Goal: Information Seeking & Learning: Learn about a topic

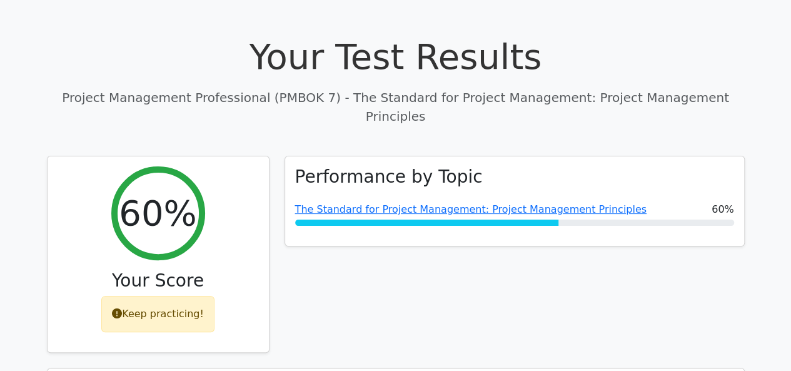
scroll to position [33, 0]
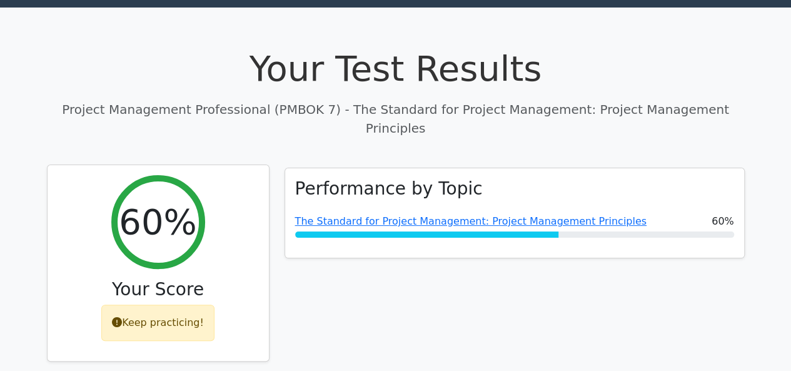
click at [159, 304] on div "Keep practicing!" at bounding box center [157, 322] width 113 height 36
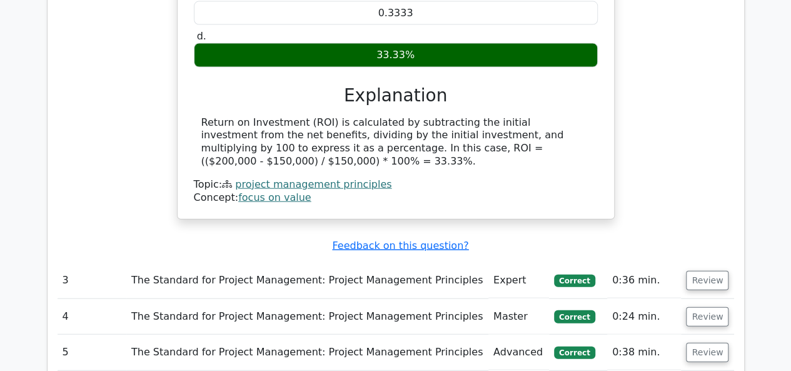
scroll to position [1584, 0]
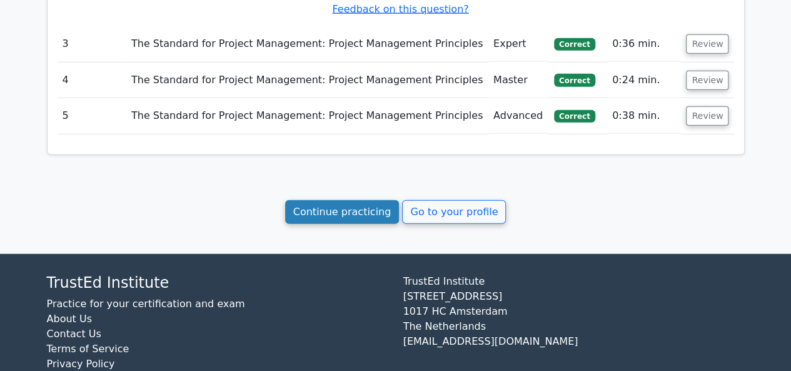
click at [351, 200] on link "Continue practicing" at bounding box center [342, 212] width 114 height 24
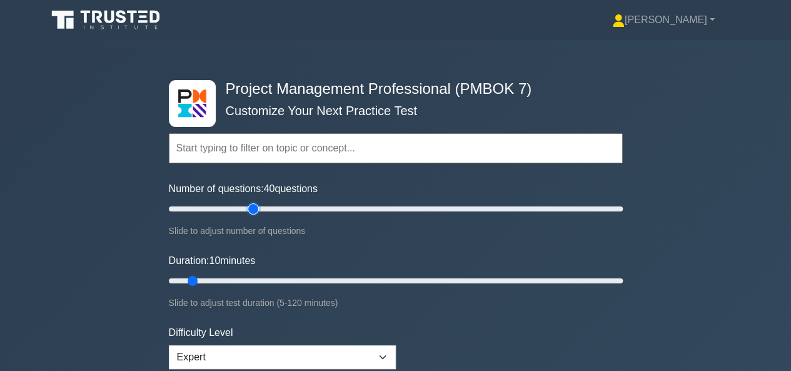
click at [251, 208] on input "Number of questions: 40 questions" at bounding box center [396, 208] width 454 height 15
type input "30"
click at [234, 208] on input "Number of questions: 40 questions" at bounding box center [396, 208] width 454 height 15
click at [234, 277] on input "Duration: 10 minutes" at bounding box center [396, 280] width 454 height 15
click at [246, 277] on input "Duration: 20 minutes" at bounding box center [396, 280] width 454 height 15
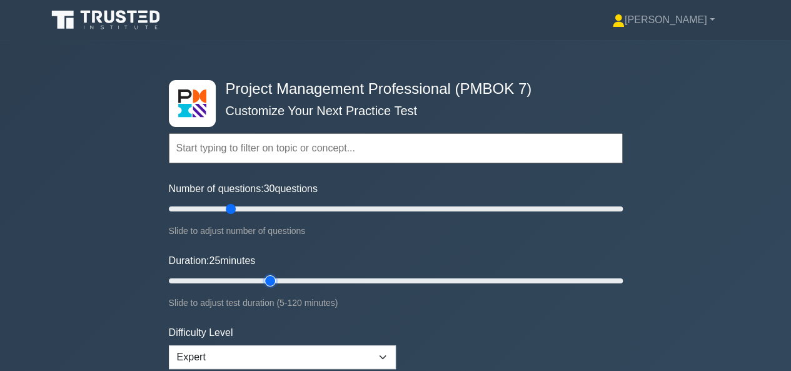
type input "30"
click at [263, 276] on input "Duration: 25 minutes" at bounding box center [396, 280] width 454 height 15
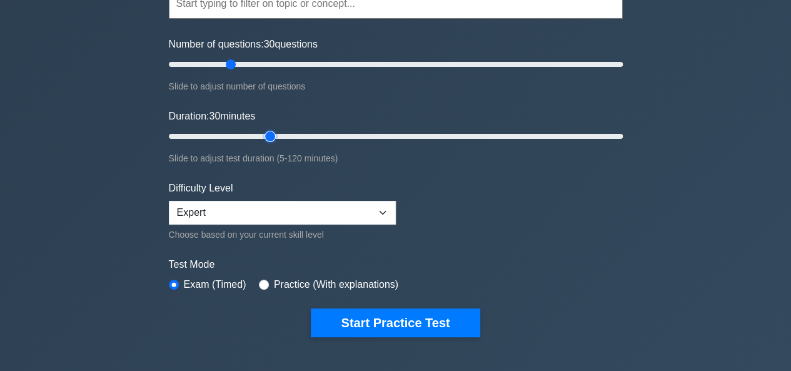
scroll to position [147, 0]
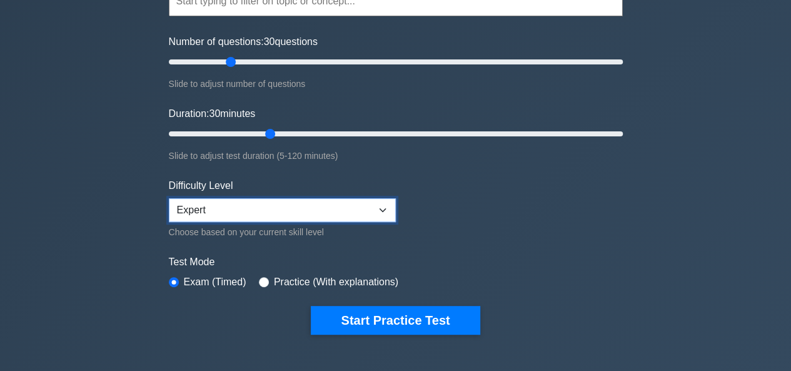
click at [379, 219] on select "Beginner Intermediate Expert" at bounding box center [282, 210] width 227 height 24
select select "intermediate"
click at [169, 198] on select "Beginner Intermediate Expert" at bounding box center [282, 210] width 227 height 24
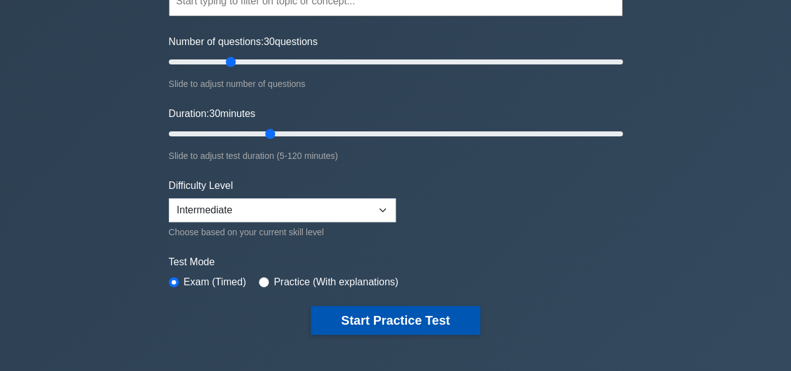
click at [408, 317] on button "Start Practice Test" at bounding box center [395, 320] width 169 height 29
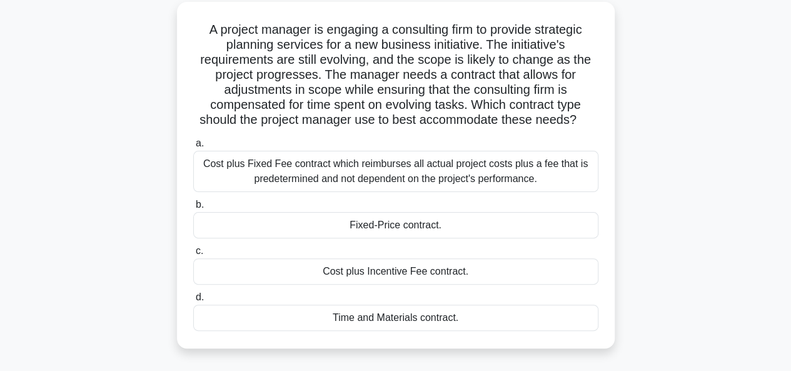
scroll to position [71, 0]
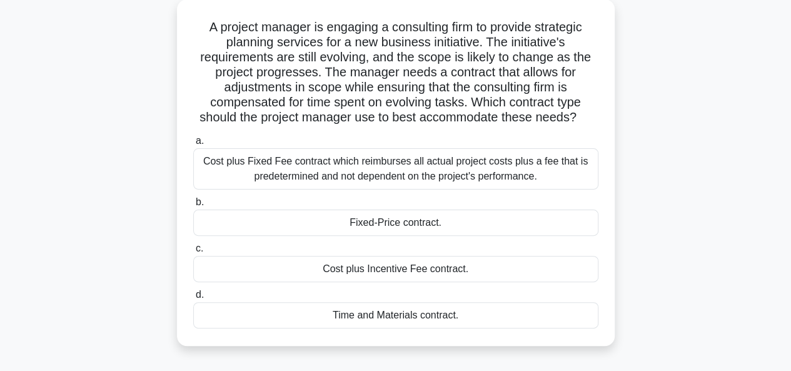
click at [400, 318] on div "Time and Materials contract." at bounding box center [395, 315] width 405 height 26
click at [193, 299] on input "d. Time and Materials contract." at bounding box center [193, 295] width 0 height 8
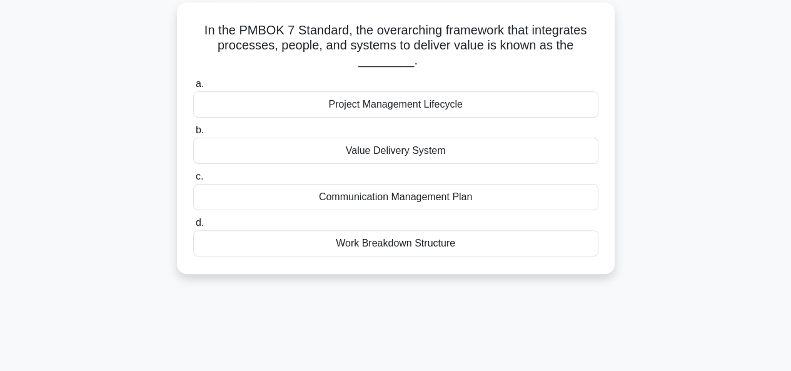
scroll to position [0, 0]
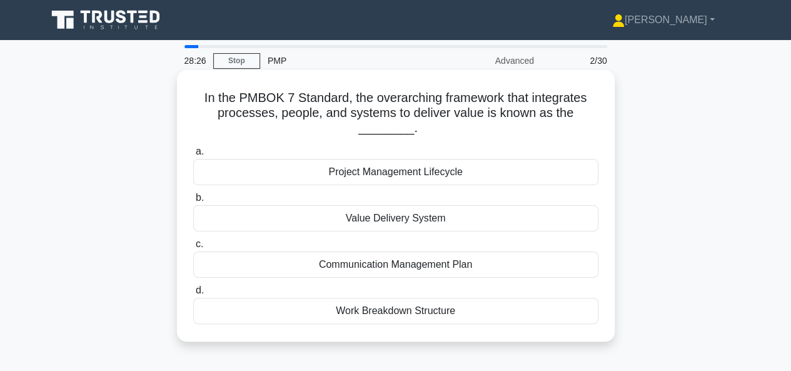
click at [420, 175] on div "Project Management Lifecycle" at bounding box center [395, 172] width 405 height 26
click at [193, 156] on input "a. Project Management Lifecycle" at bounding box center [193, 152] width 0 height 8
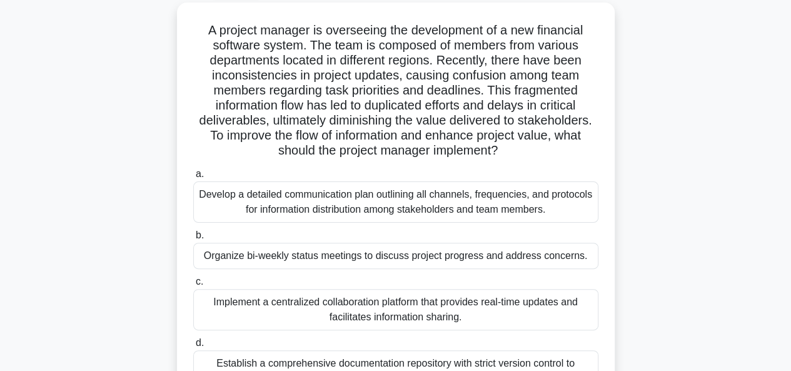
scroll to position [72, 0]
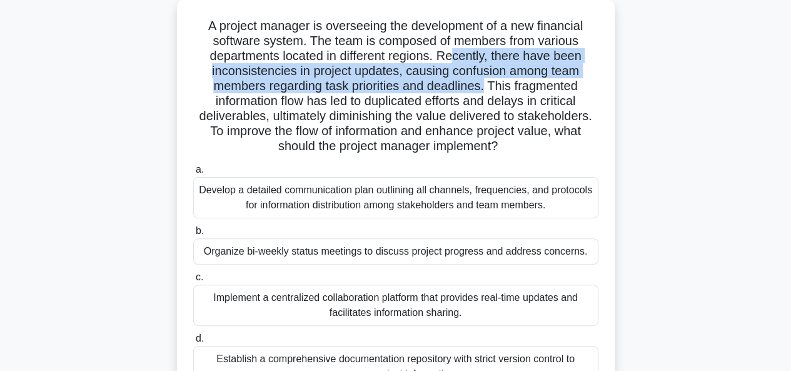
drag, startPoint x: 454, startPoint y: 56, endPoint x: 485, endPoint y: 83, distance: 40.8
click at [485, 83] on h5 "A project manager is overseeing the development of a new financial software sys…" at bounding box center [396, 86] width 408 height 136
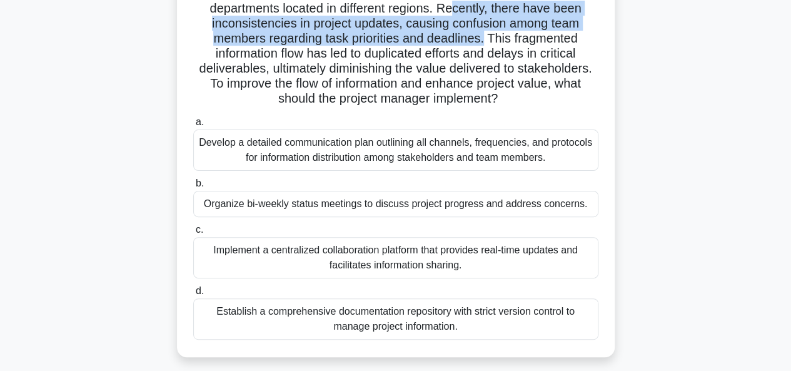
scroll to position [117, 0]
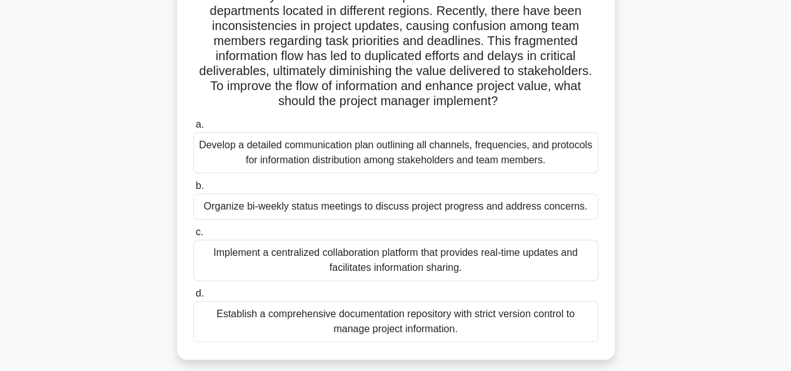
click at [528, 153] on div "Develop a detailed communication plan outlining all channels, frequencies, and …" at bounding box center [395, 152] width 405 height 41
click at [193, 129] on input "a. Develop a detailed communication plan outlining all channels, frequencies, a…" at bounding box center [193, 125] width 0 height 8
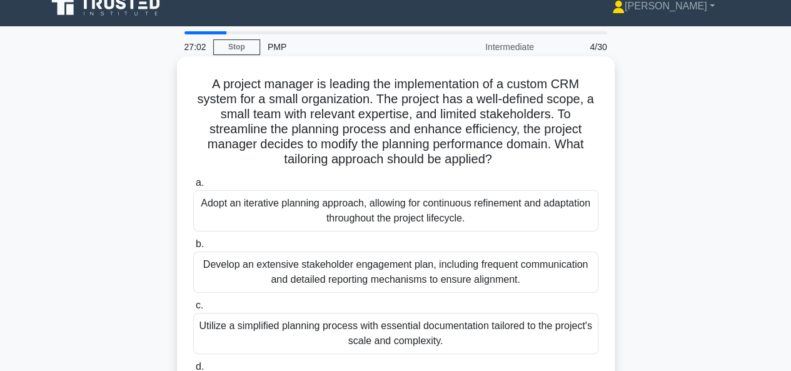
scroll to position [15, 0]
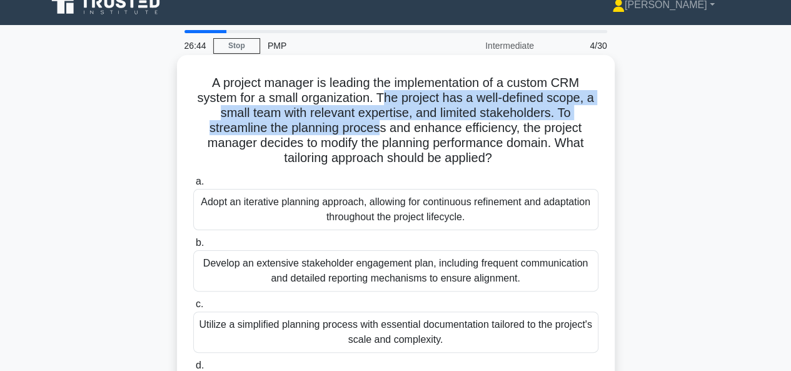
drag, startPoint x: 384, startPoint y: 98, endPoint x: 380, endPoint y: 124, distance: 27.2
click at [380, 124] on h5 "A project manager is leading the implementation of a custom CRM system for a sm…" at bounding box center [396, 120] width 408 height 91
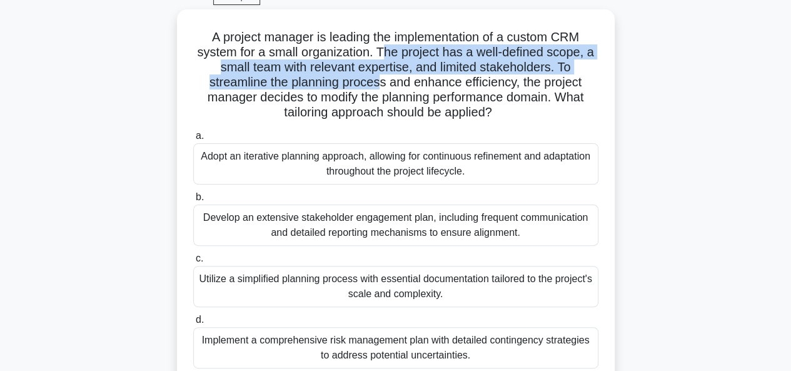
scroll to position [64, 0]
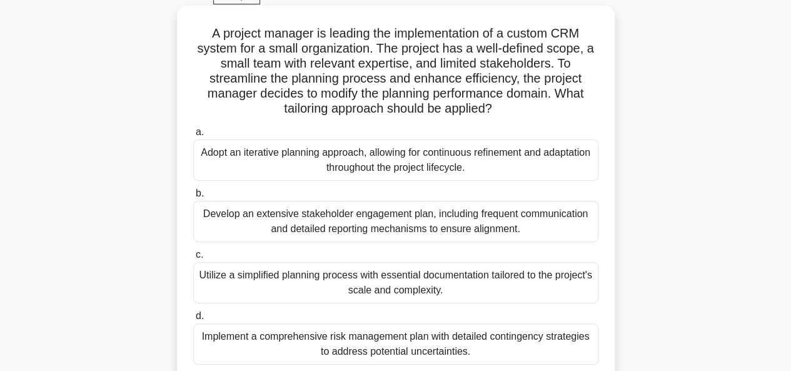
click at [545, 158] on div "Adopt an iterative planning approach, allowing for continuous refinement and ad…" at bounding box center [395, 159] width 405 height 41
click at [193, 136] on input "a. Adopt an iterative planning approach, allowing for continuous refinement and…" at bounding box center [193, 132] width 0 height 8
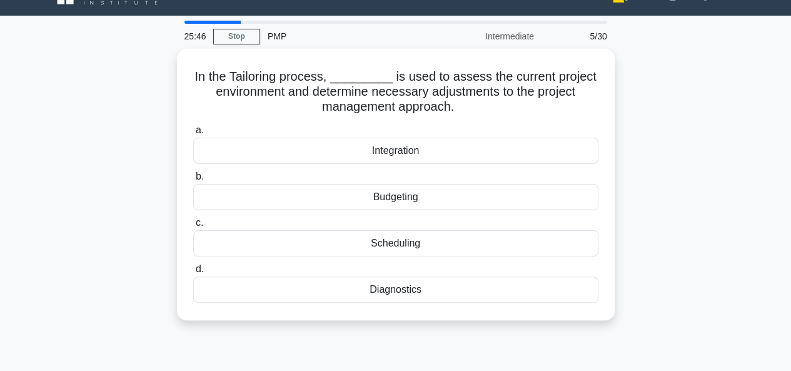
scroll to position [24, 0]
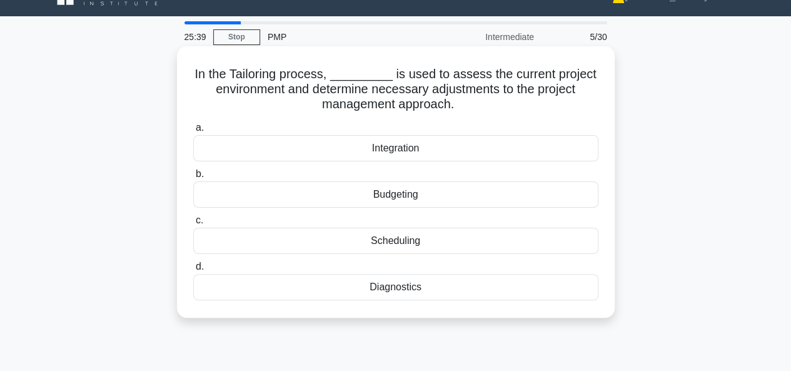
click at [476, 289] on div "Diagnostics" at bounding box center [395, 287] width 405 height 26
click at [193, 271] on input "d. Diagnostics" at bounding box center [193, 267] width 0 height 8
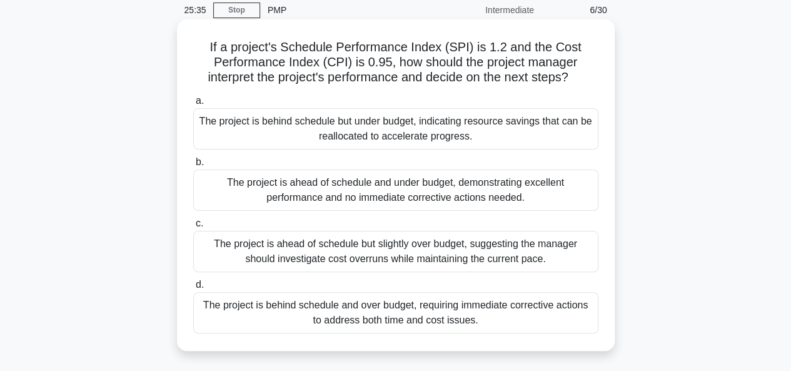
scroll to position [51, 0]
click at [516, 188] on div "The project is ahead of schedule and under budget, demonstrating excellent perf…" at bounding box center [395, 189] width 405 height 41
click at [193, 166] on input "b. The project is ahead of schedule and under budget, demonstrating excellent p…" at bounding box center [193, 162] width 0 height 8
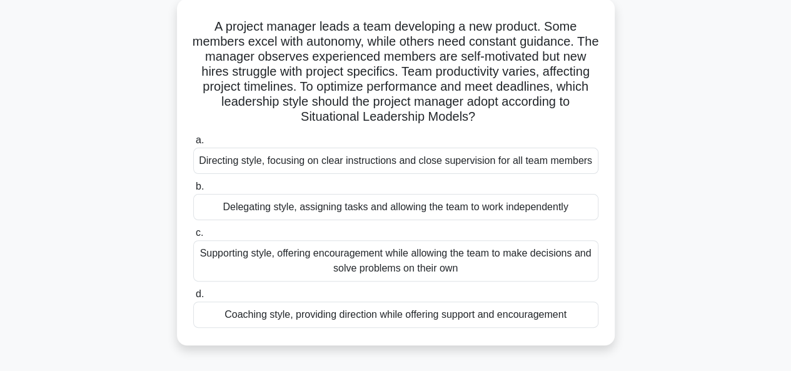
scroll to position [71, 0]
click at [483, 317] on div "Coaching style, providing direction while offering support and encouragement" at bounding box center [395, 315] width 405 height 26
click at [193, 299] on input "d. Coaching style, providing direction while offering support and encouragement" at bounding box center [193, 295] width 0 height 8
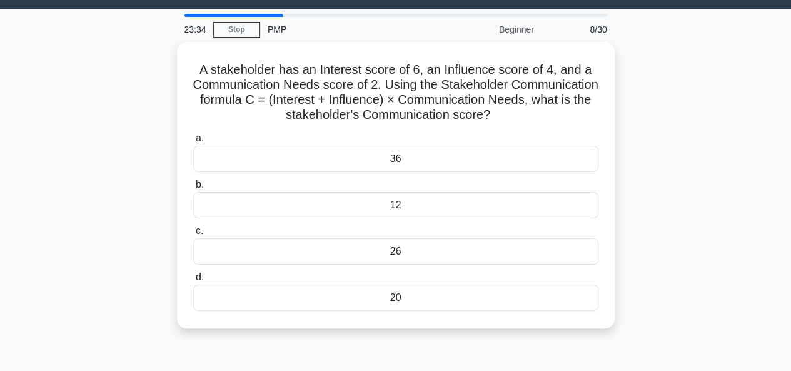
scroll to position [33, 0]
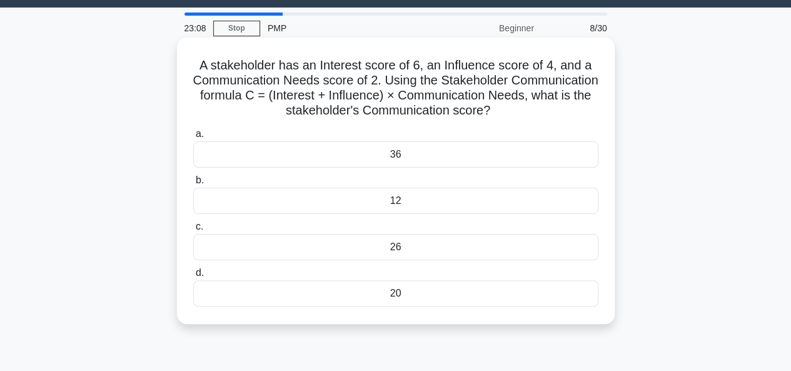
click at [531, 297] on div "20" at bounding box center [395, 293] width 405 height 26
click at [193, 277] on input "d. 20" at bounding box center [193, 273] width 0 height 8
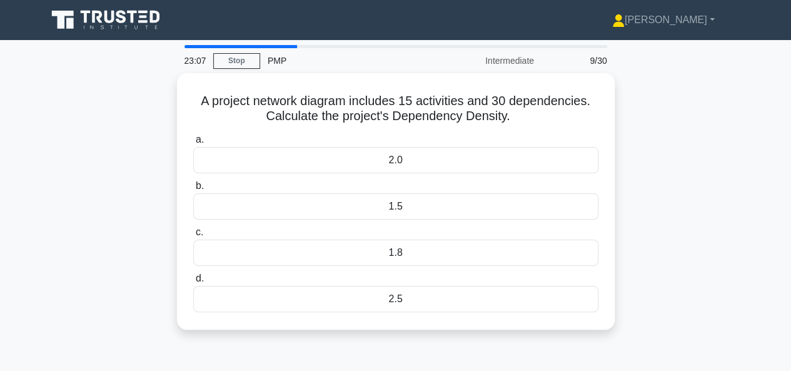
scroll to position [0, 0]
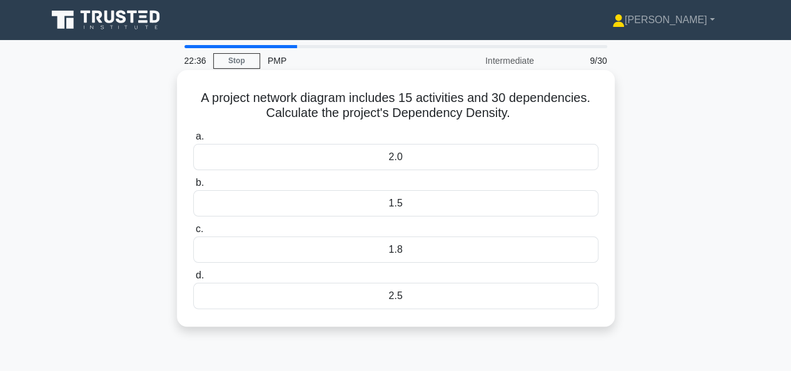
click at [498, 158] on div "2.0" at bounding box center [395, 157] width 405 height 26
click at [193, 141] on input "a. 2.0" at bounding box center [193, 137] width 0 height 8
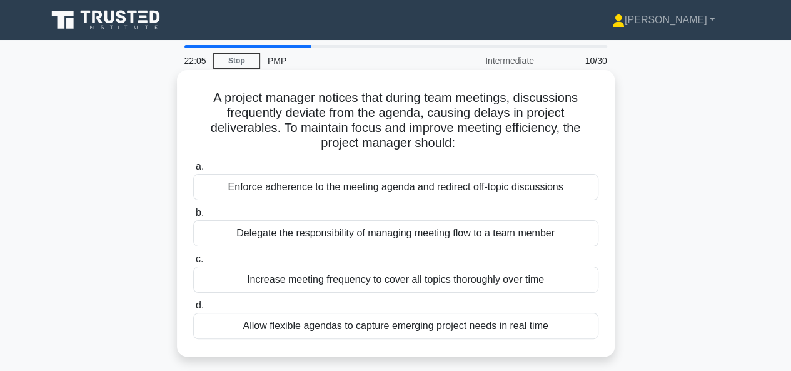
click at [539, 184] on div "Enforce adherence to the meeting agenda and redirect off-topic discussions" at bounding box center [395, 187] width 405 height 26
click at [193, 171] on input "a. Enforce adherence to the meeting agenda and redirect off-topic discussions" at bounding box center [193, 167] width 0 height 8
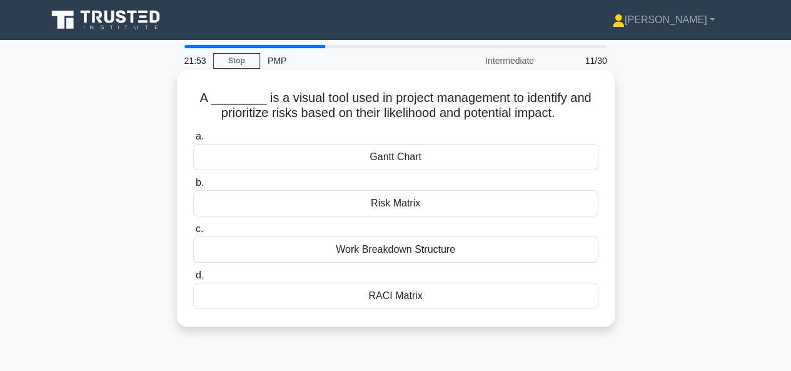
click at [530, 206] on div "Risk Matrix" at bounding box center [395, 203] width 405 height 26
click at [193, 187] on input "b. Risk Matrix" at bounding box center [193, 183] width 0 height 8
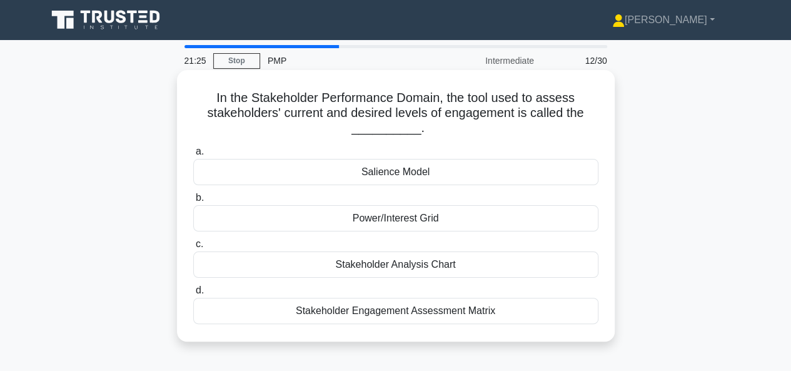
click at [490, 311] on div "Stakeholder Engagement Assessment Matrix" at bounding box center [395, 311] width 405 height 26
click at [193, 294] on input "d. Stakeholder Engagement Assessment Matrix" at bounding box center [193, 290] width 0 height 8
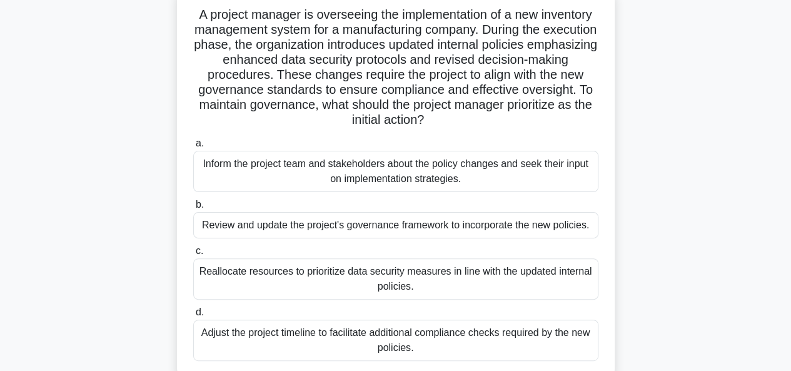
scroll to position [84, 0]
click at [489, 223] on div "Review and update the project's governance framework to incorporate the new pol…" at bounding box center [395, 224] width 405 height 26
click at [193, 208] on input "b. Review and update the project's governance framework to incorporate the new …" at bounding box center [193, 204] width 0 height 8
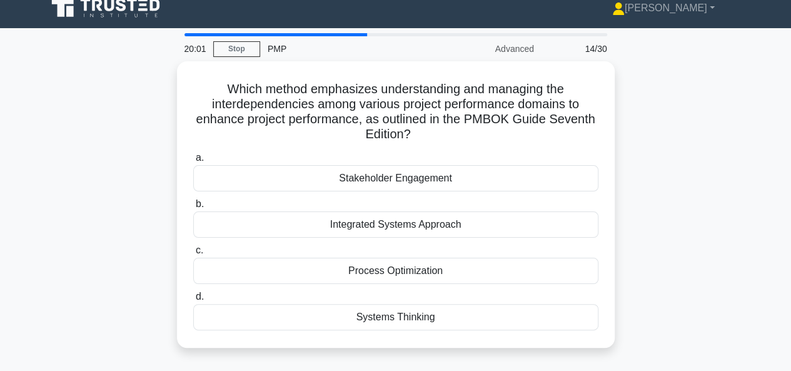
scroll to position [0, 0]
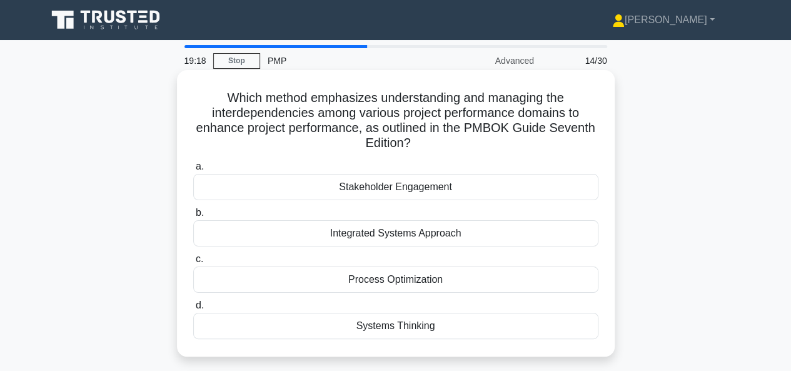
click at [485, 274] on div "Process Optimization" at bounding box center [395, 279] width 405 height 26
click at [193, 263] on input "c. Process Optimization" at bounding box center [193, 259] width 0 height 8
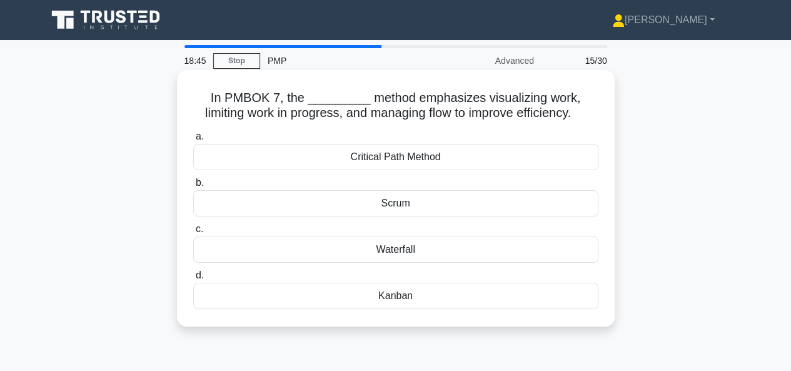
click at [479, 293] on div "Kanban" at bounding box center [395, 296] width 405 height 26
click at [193, 279] on input "d. Kanban" at bounding box center [193, 275] width 0 height 8
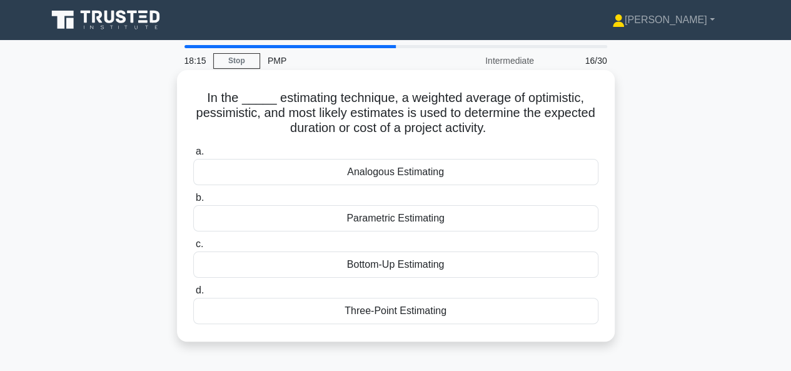
click at [442, 316] on div "Three-Point Estimating" at bounding box center [395, 311] width 405 height 26
click at [193, 294] on input "d. Three-Point Estimating" at bounding box center [193, 290] width 0 height 8
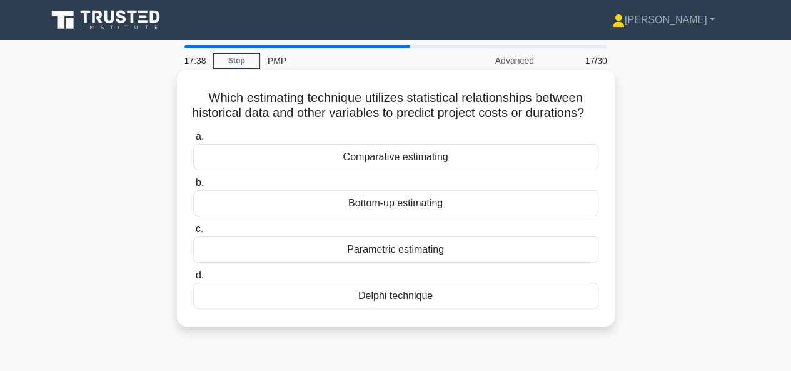
click at [465, 170] on div "Comparative estimating" at bounding box center [395, 157] width 405 height 26
click at [193, 141] on input "a. Comparative estimating" at bounding box center [193, 137] width 0 height 8
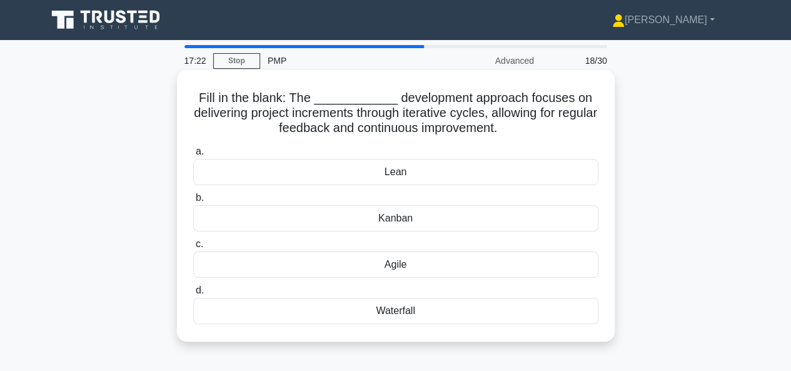
click at [453, 267] on div "Agile" at bounding box center [395, 264] width 405 height 26
click at [193, 248] on input "c. Agile" at bounding box center [193, 244] width 0 height 8
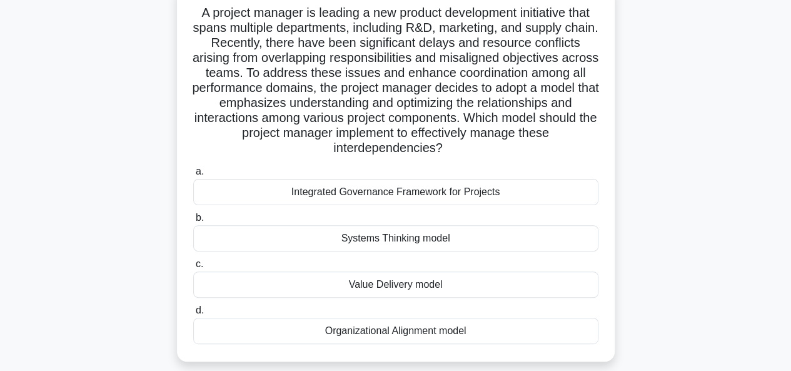
scroll to position [86, 0]
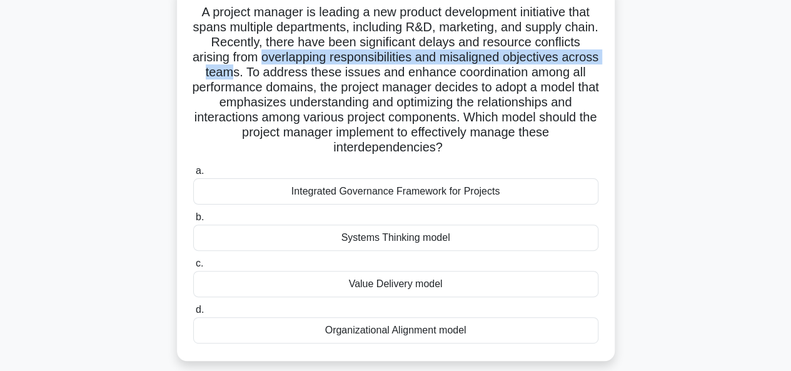
drag, startPoint x: 333, startPoint y: 58, endPoint x: 351, endPoint y: 76, distance: 26.1
click at [351, 76] on h5 "A project manager is leading a new product development initiative that spans mu…" at bounding box center [396, 79] width 408 height 151
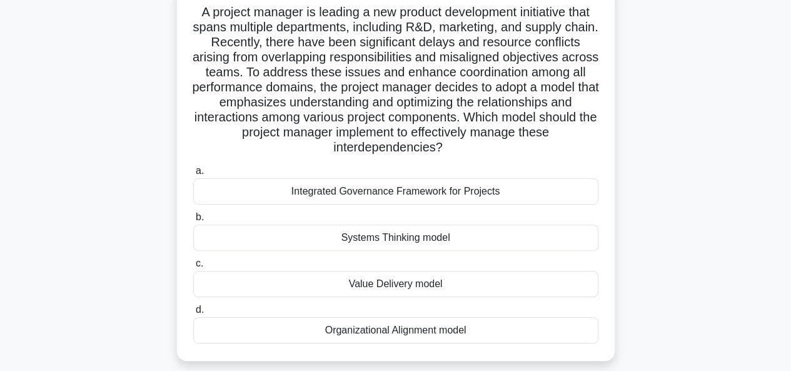
click at [445, 189] on div "Integrated Governance Framework for Projects" at bounding box center [395, 191] width 405 height 26
click at [193, 175] on input "a. Integrated Governance Framework for Projects" at bounding box center [193, 171] width 0 height 8
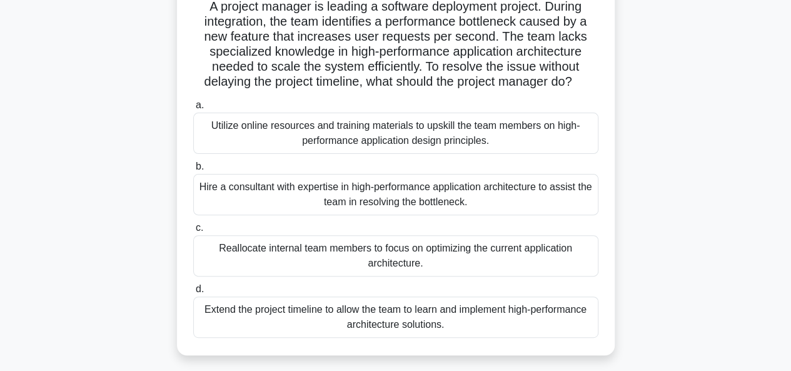
scroll to position [92, 0]
click at [566, 147] on div "Utilize online resources and training materials to upskill the team members on …" at bounding box center [395, 132] width 405 height 41
click at [193, 109] on input "a. Utilize online resources and training materials to upskill the team members …" at bounding box center [193, 105] width 0 height 8
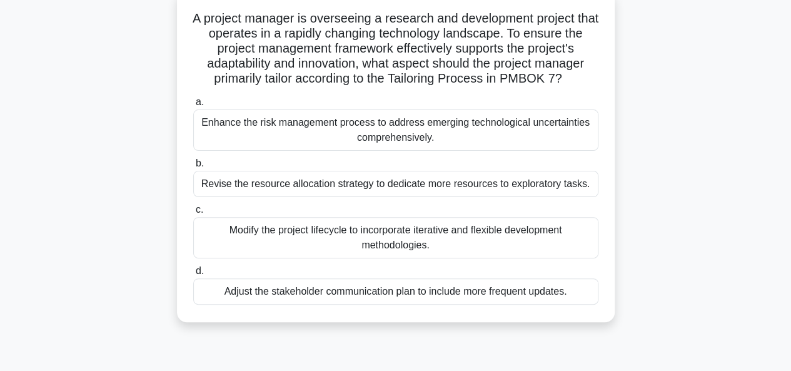
scroll to position [83, 0]
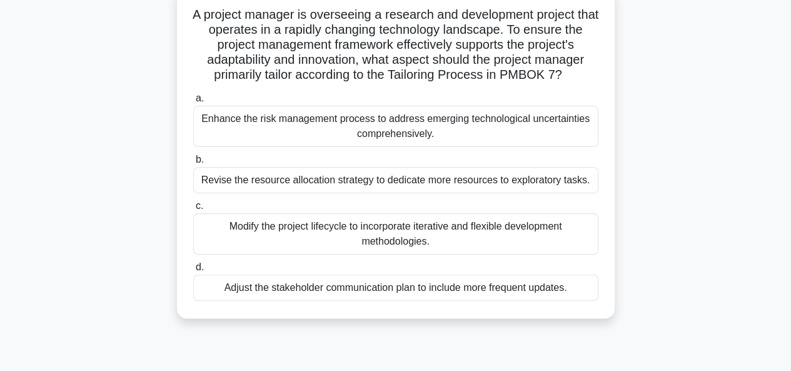
click at [444, 233] on div "Modify the project lifecycle to incorporate iterative and flexible development …" at bounding box center [395, 233] width 405 height 41
click at [193, 210] on input "c. Modify the project lifecycle to incorporate iterative and flexible developme…" at bounding box center [193, 206] width 0 height 8
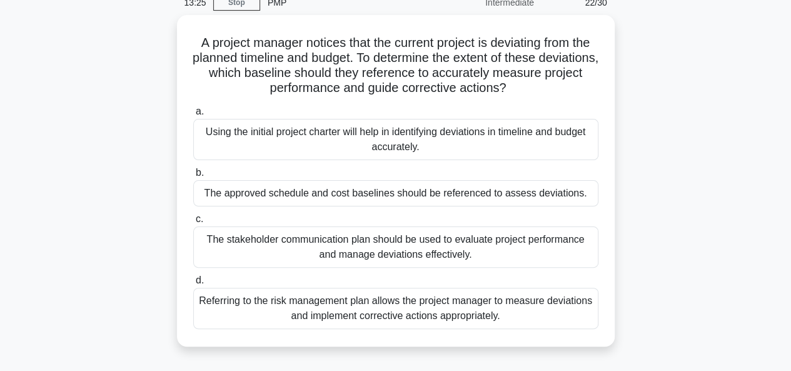
scroll to position [59, 0]
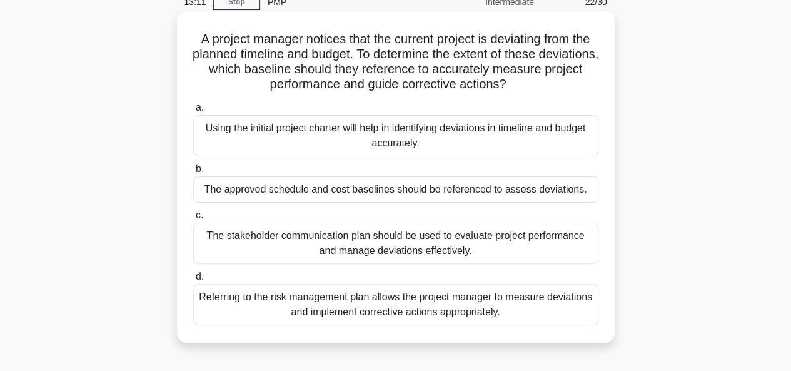
click at [458, 244] on div "The stakeholder communication plan should be used to evaluate project performan…" at bounding box center [395, 243] width 405 height 41
click at [193, 219] on input "c. The stakeholder communication plan should be used to evaluate project perfor…" at bounding box center [193, 215] width 0 height 8
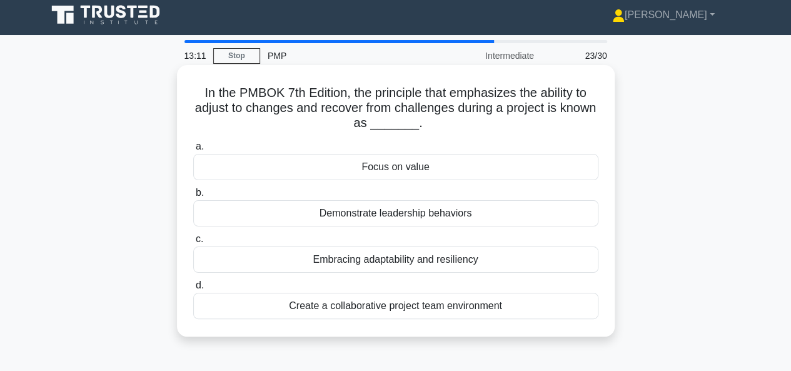
scroll to position [0, 0]
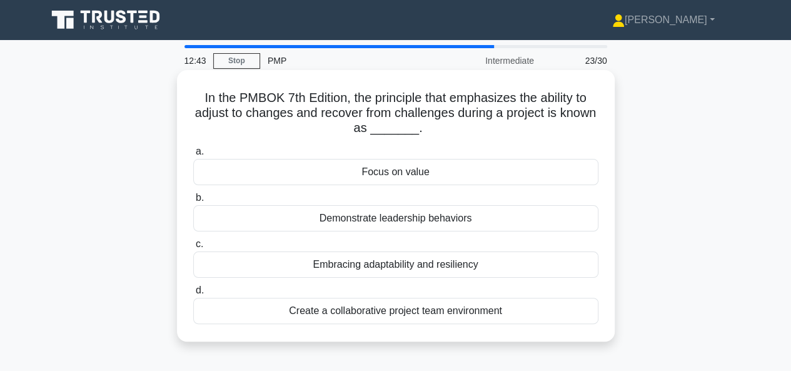
click at [506, 264] on div "Embracing adaptability and resiliency" at bounding box center [395, 264] width 405 height 26
click at [193, 248] on input "c. Embracing adaptability and resiliency" at bounding box center [193, 244] width 0 height 8
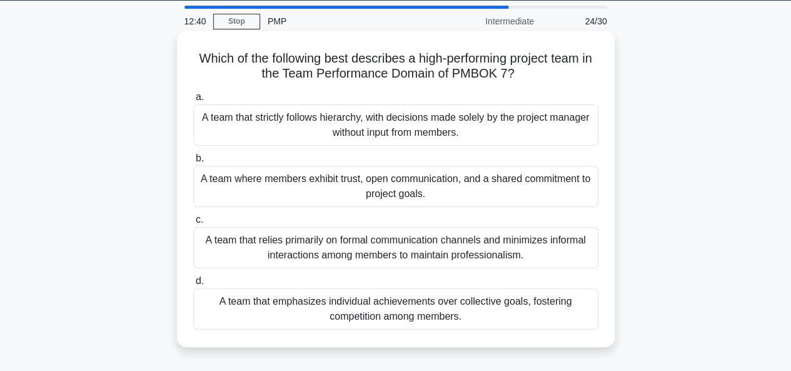
scroll to position [44, 0]
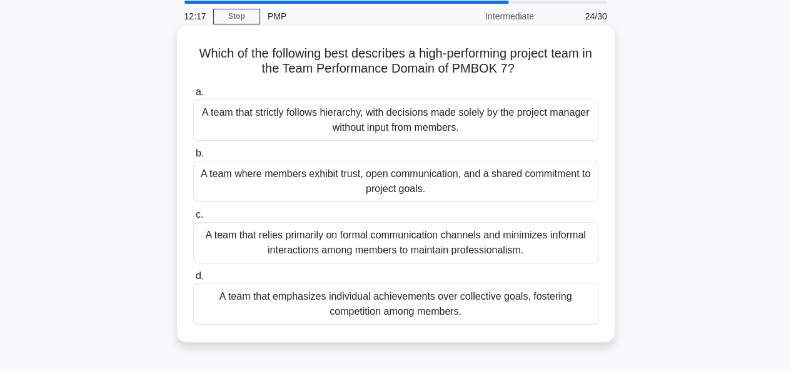
click at [541, 183] on div "A team where members exhibit trust, open communication, and a shared commitment…" at bounding box center [395, 181] width 405 height 41
click at [193, 158] on input "b. A team where members exhibit trust, open communication, and a shared commitm…" at bounding box center [193, 153] width 0 height 8
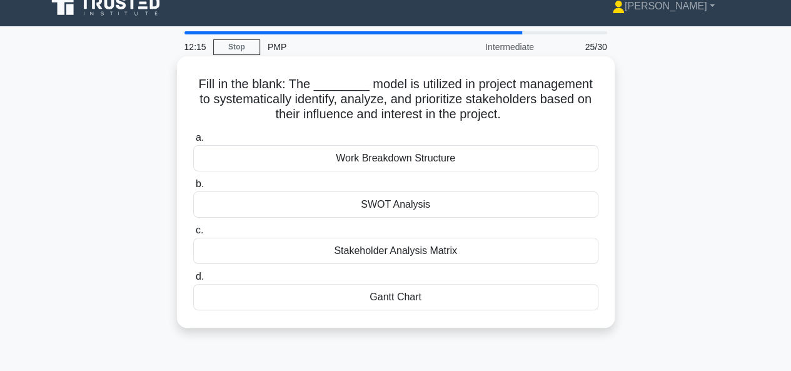
scroll to position [15, 0]
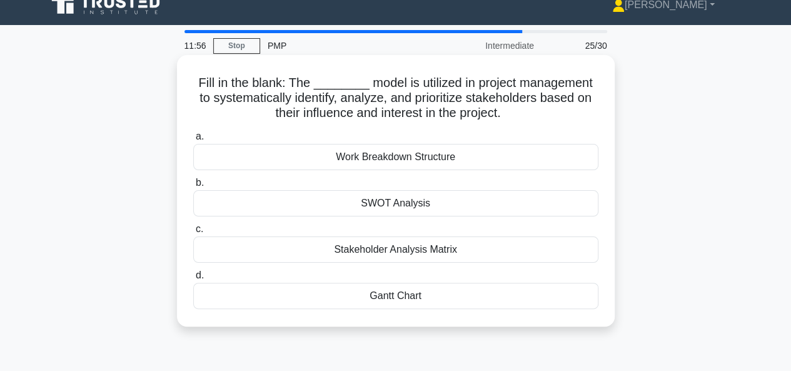
click at [554, 249] on div "Stakeholder Analysis Matrix" at bounding box center [395, 249] width 405 height 26
click at [193, 233] on input "c. Stakeholder Analysis Matrix" at bounding box center [193, 229] width 0 height 8
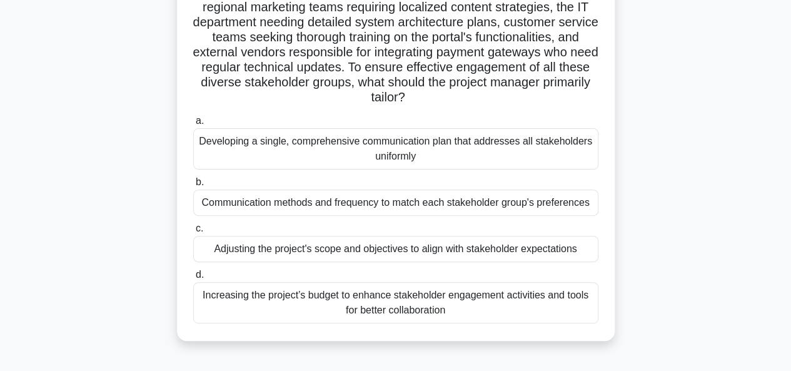
scroll to position [128, 0]
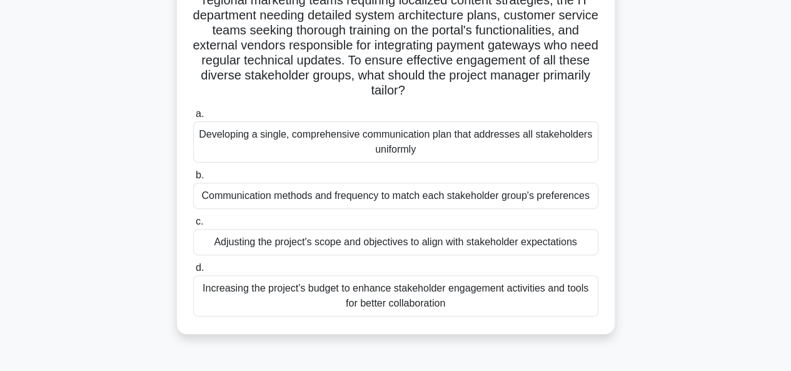
click at [457, 139] on div "Developing a single, comprehensive communication plan that addresses all stakeh…" at bounding box center [395, 141] width 405 height 41
click at [193, 118] on input "a. Developing a single, comprehensive communication plan that addresses all sta…" at bounding box center [193, 114] width 0 height 8
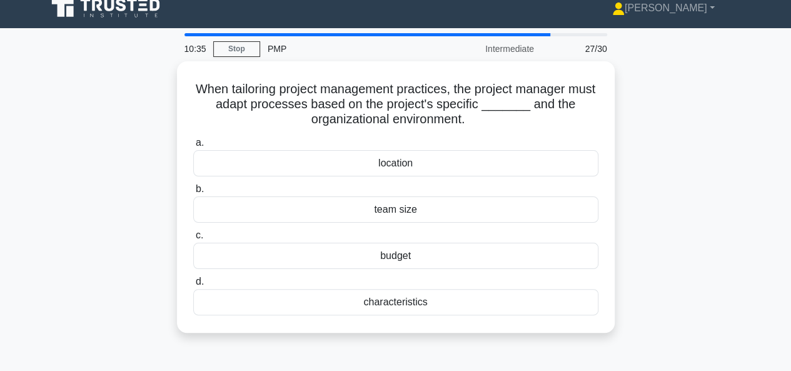
scroll to position [13, 0]
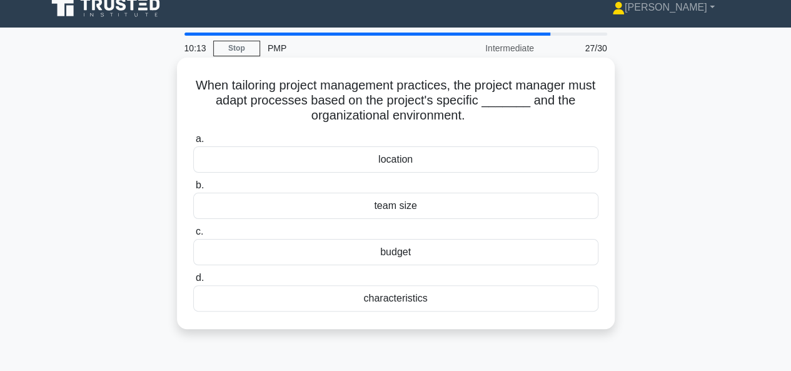
click at [488, 299] on div "characteristics" at bounding box center [395, 298] width 405 height 26
click at [193, 282] on input "d. characteristics" at bounding box center [193, 278] width 0 height 8
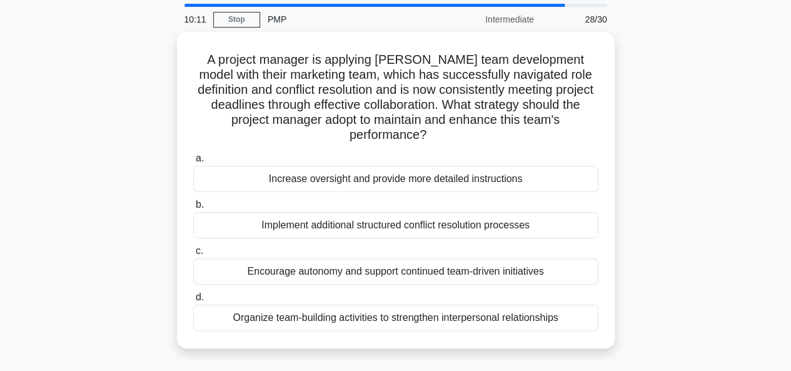
scroll to position [50, 0]
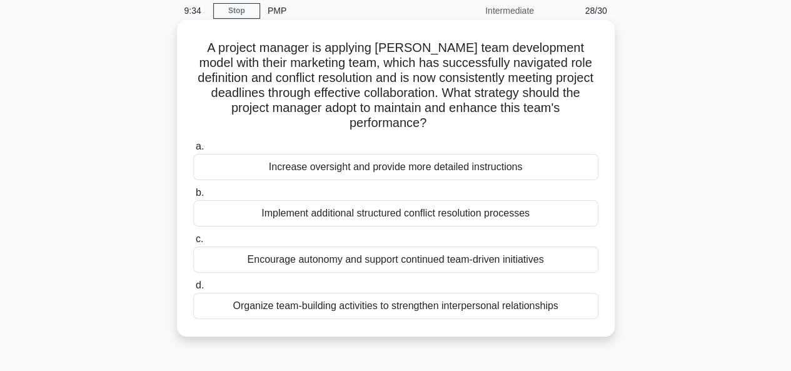
click at [530, 258] on div "Encourage autonomy and support continued team-driven initiatives" at bounding box center [395, 259] width 405 height 26
click at [193, 243] on input "c. Encourage autonomy and support continued team-driven initiatives" at bounding box center [193, 239] width 0 height 8
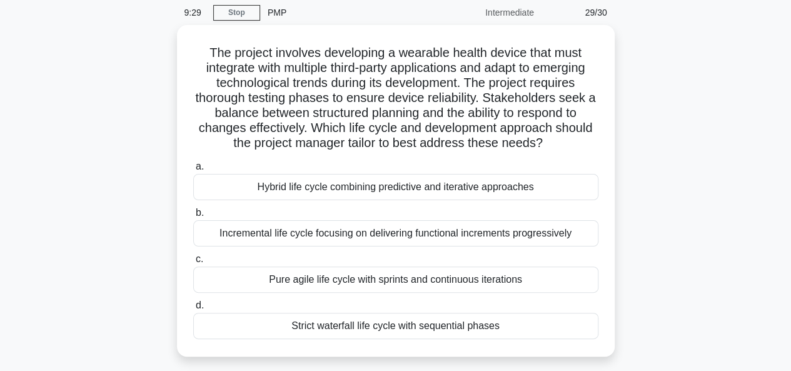
scroll to position [54, 0]
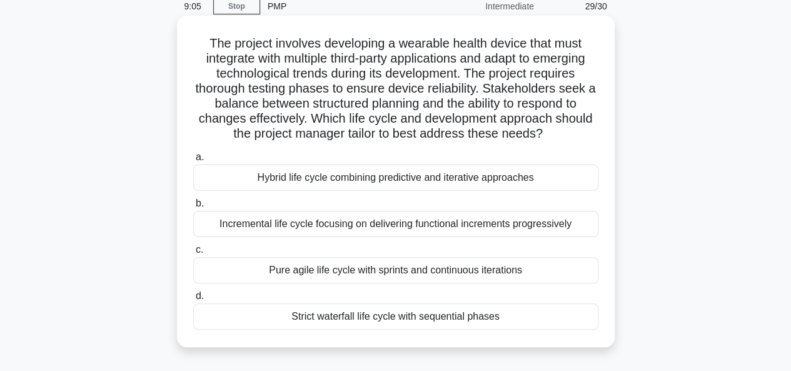
click at [534, 178] on div "Hybrid life cycle combining predictive and iterative approaches" at bounding box center [395, 177] width 405 height 26
click at [193, 161] on input "a. Hybrid life cycle combining predictive and iterative approaches" at bounding box center [193, 157] width 0 height 8
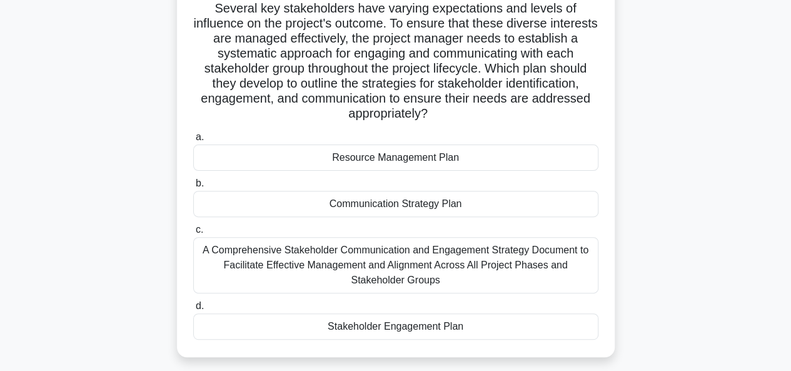
scroll to position [120, 0]
click at [521, 327] on div "Stakeholder Engagement Plan" at bounding box center [395, 326] width 405 height 26
click at [193, 309] on input "d. Stakeholder Engagement Plan" at bounding box center [193, 305] width 0 height 8
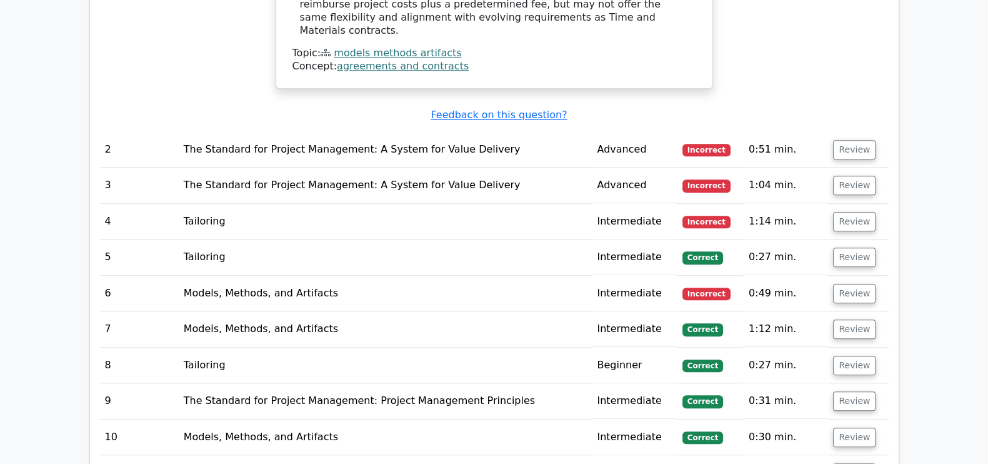
scroll to position [1171, 0]
click at [790, 139] on button "Review" at bounding box center [854, 148] width 43 height 19
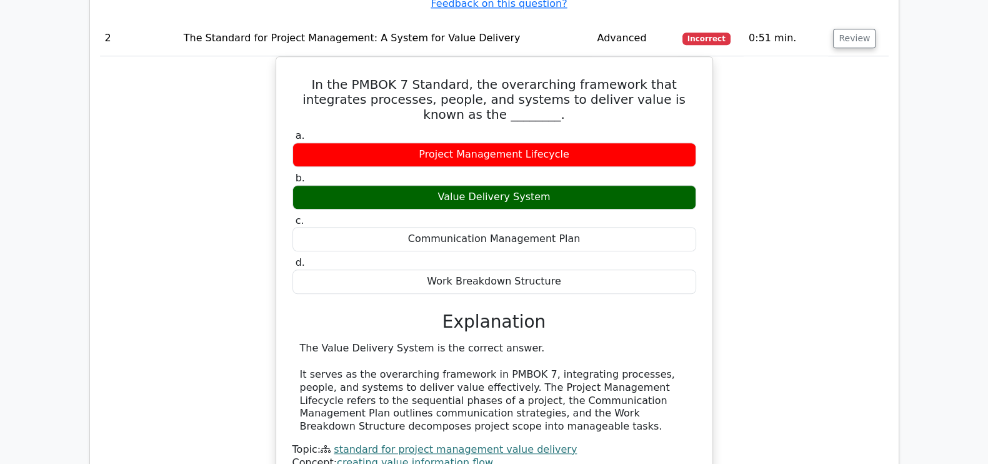
scroll to position [1285, 0]
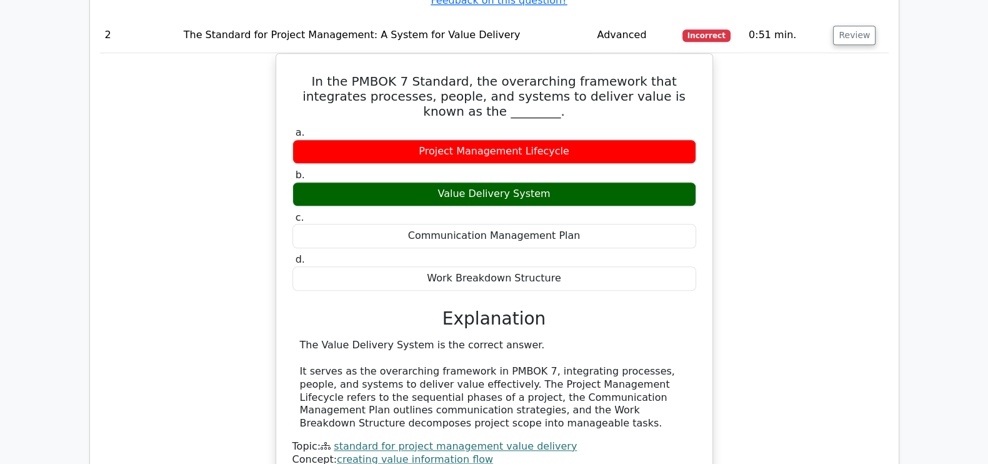
drag, startPoint x: 873, startPoint y: 171, endPoint x: 857, endPoint y: 216, distance: 48.1
click at [790, 171] on div "In the PMBOK 7 Standard, the overarching framework that integrates processes, p…" at bounding box center [494, 274] width 789 height 443
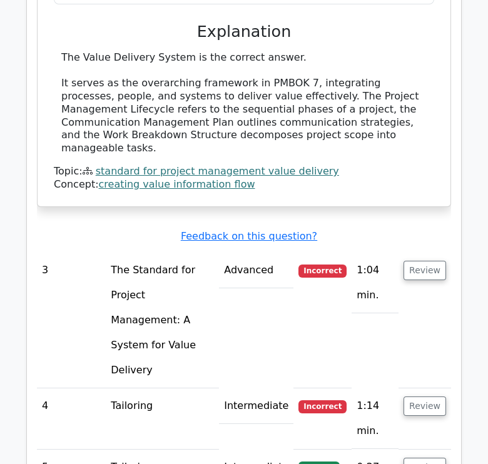
scroll to position [1767, 0]
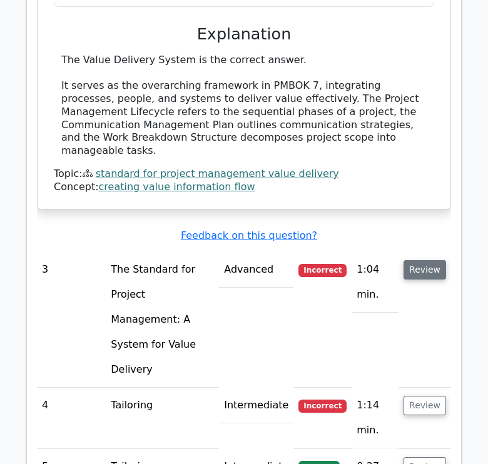
click at [425, 260] on button "Review" at bounding box center [424, 269] width 43 height 19
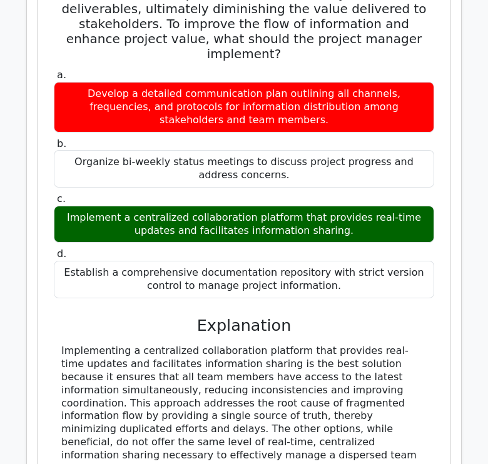
scroll to position [2455, 0]
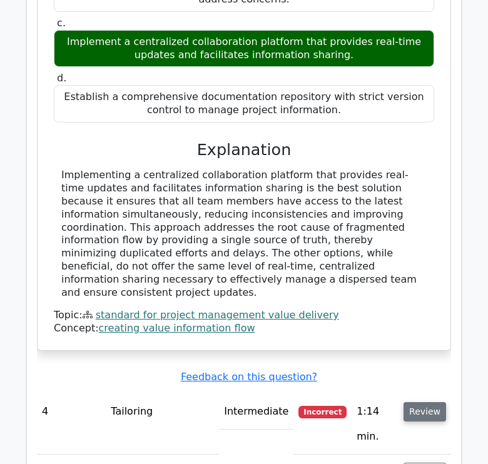
click at [425, 370] on button "Review" at bounding box center [424, 411] width 43 height 19
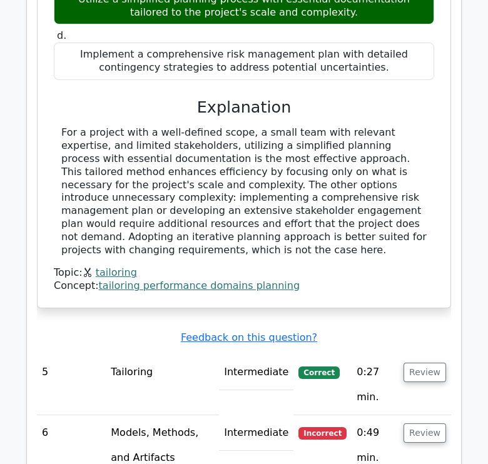
scroll to position [3191, 0]
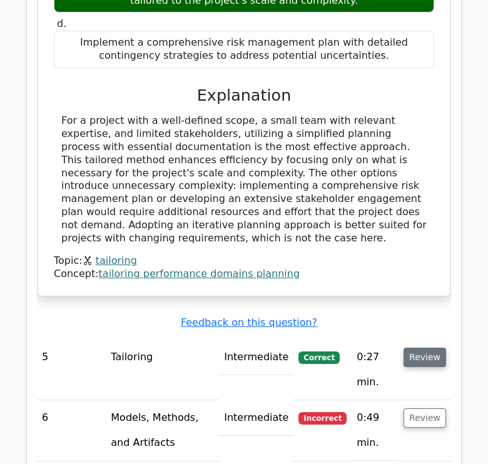
click at [431, 348] on button "Review" at bounding box center [424, 357] width 43 height 19
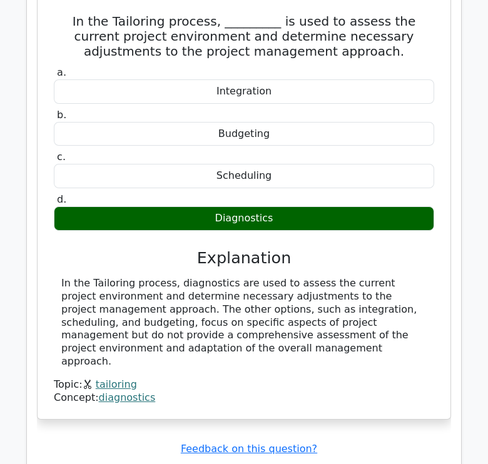
scroll to position [3621, 0]
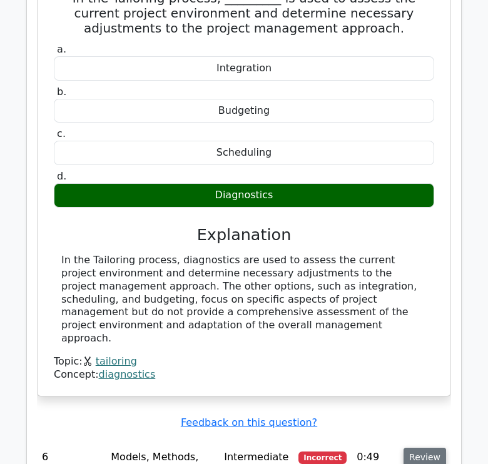
click at [421, 370] on button "Review" at bounding box center [424, 457] width 43 height 19
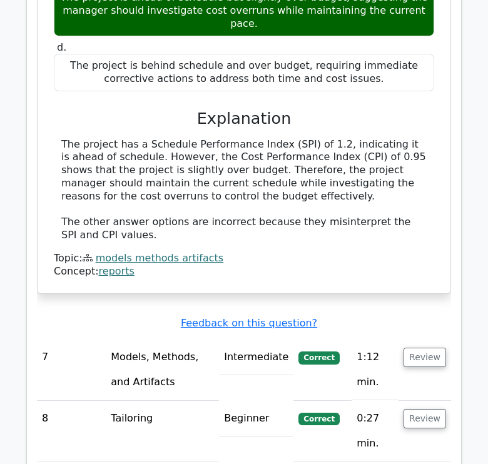
scroll to position [4346, 0]
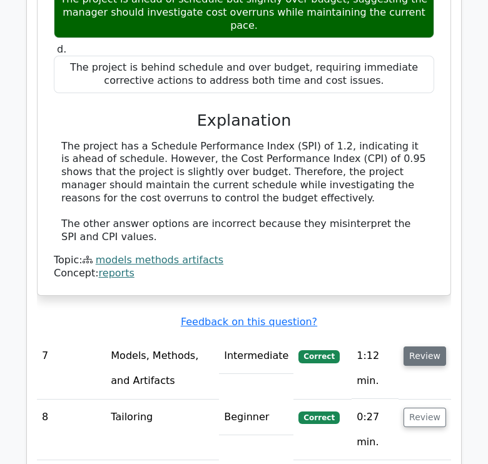
click at [431, 346] on button "Review" at bounding box center [424, 355] width 43 height 19
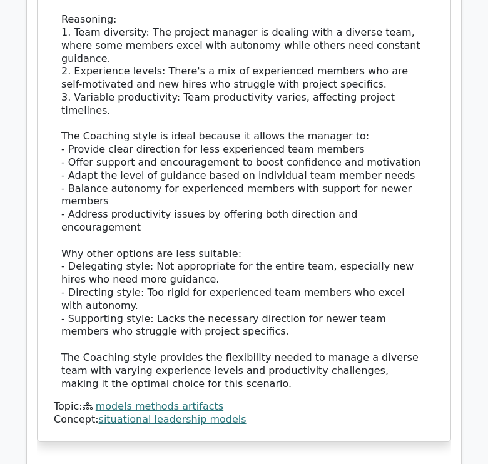
scroll to position [5192, 0]
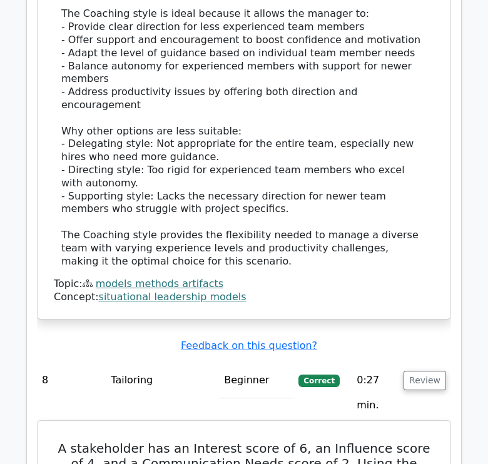
scroll to position [5315, 0]
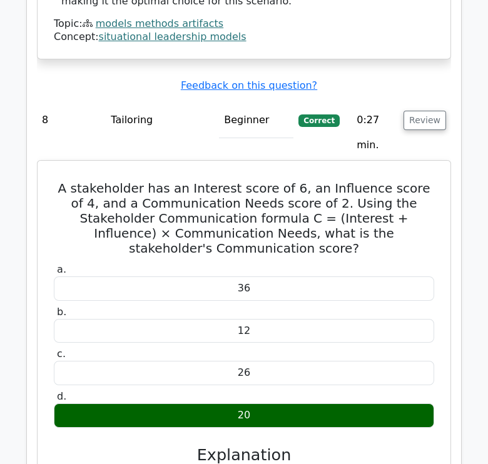
scroll to position [5603, 0]
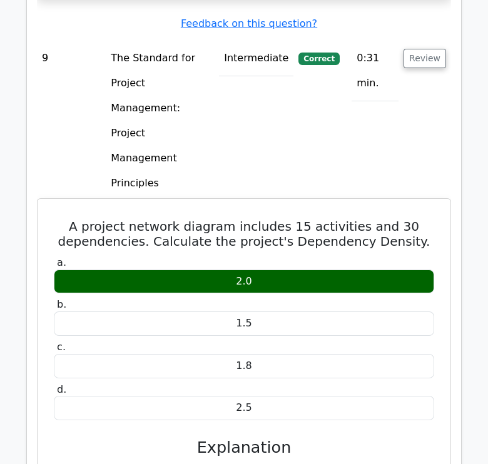
scroll to position [6165, 0]
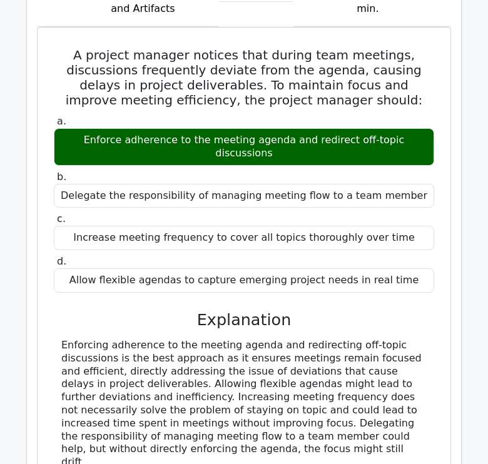
scroll to position [6849, 0]
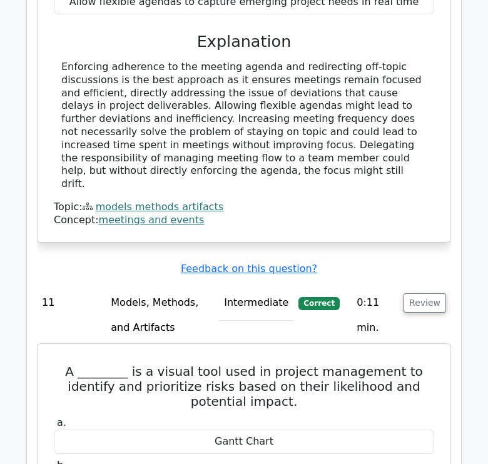
scroll to position [7306, 0]
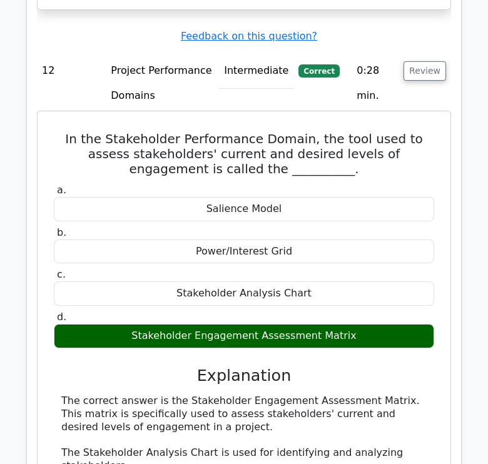
scroll to position [7893, 0]
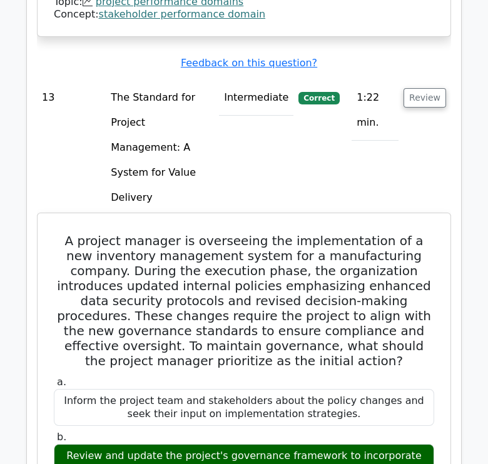
scroll to position [8460, 0]
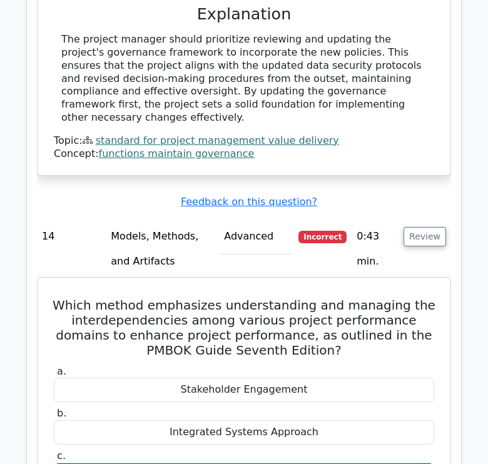
scroll to position [9072, 0]
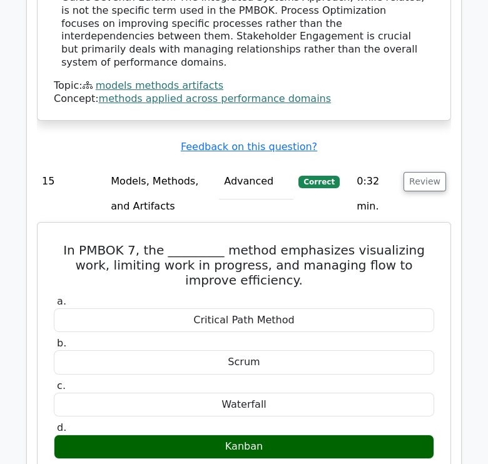
scroll to position [9695, 0]
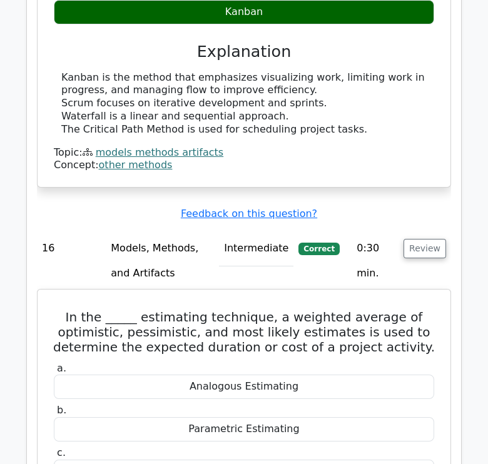
scroll to position [10133, 0]
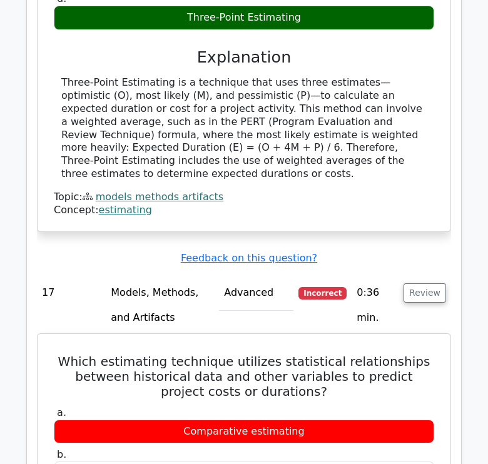
scroll to position [10632, 0]
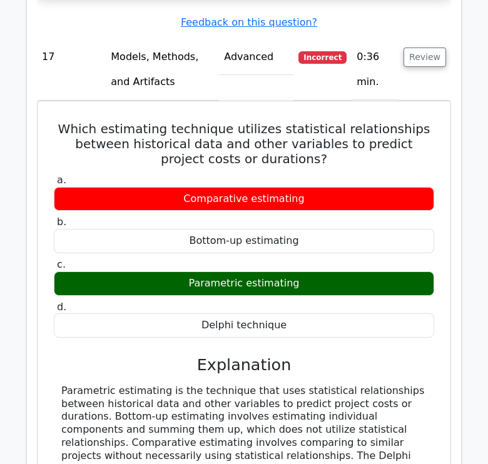
scroll to position [10867, 0]
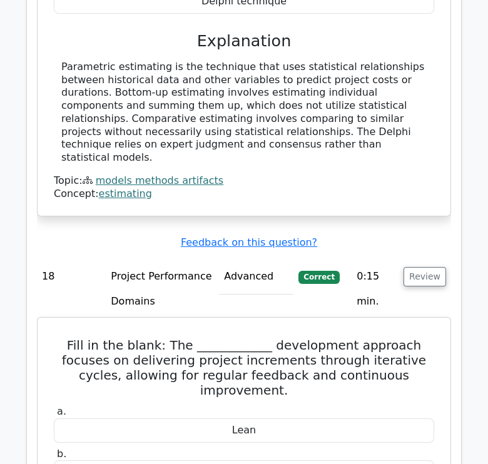
scroll to position [11191, 0]
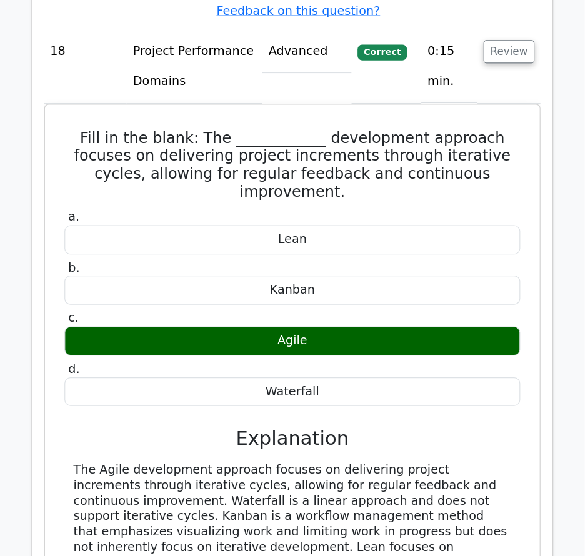
scroll to position [11429, 0]
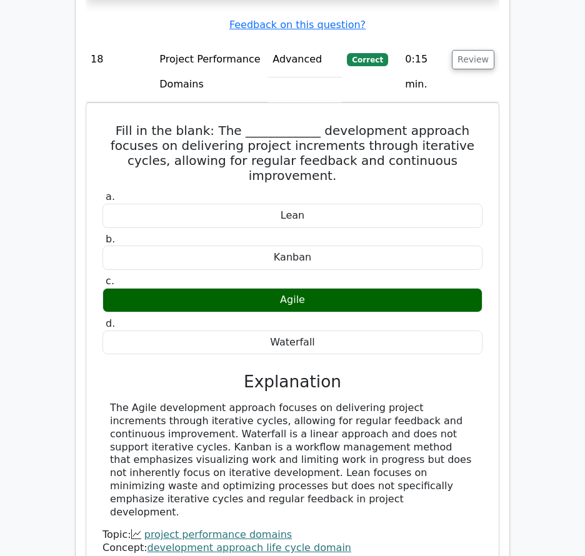
drag, startPoint x: 458, startPoint y: 3, endPoint x: 45, endPoint y: 247, distance: 479.3
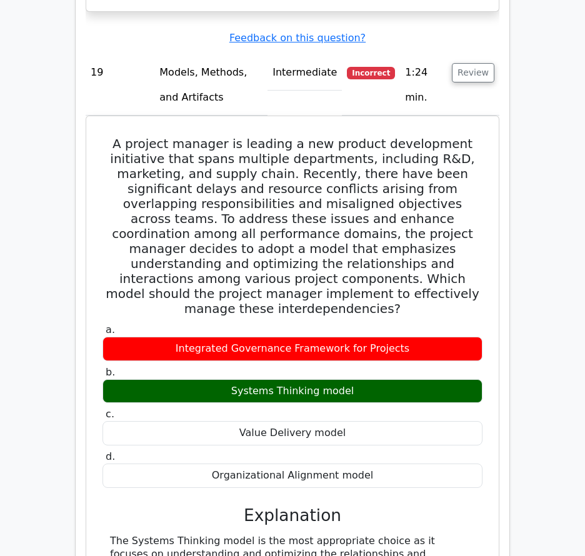
scroll to position [11991, 0]
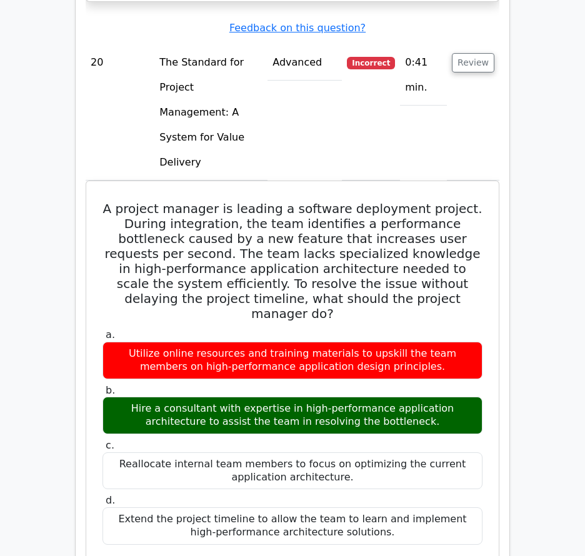
scroll to position [12751, 0]
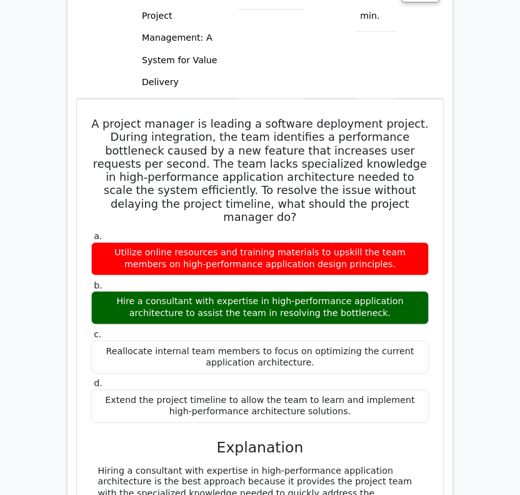
scroll to position [12864, 0]
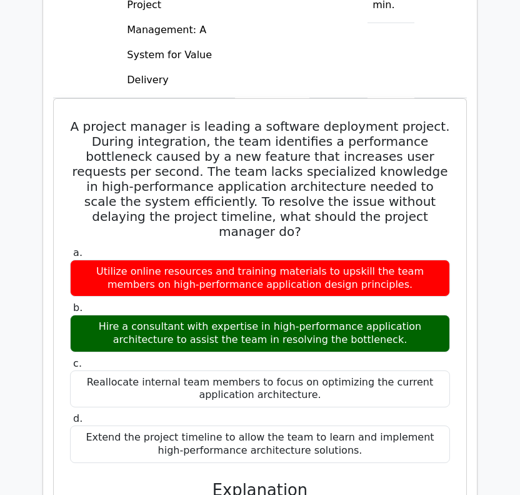
drag, startPoint x: 575, startPoint y: 0, endPoint x: 21, endPoint y: 125, distance: 567.9
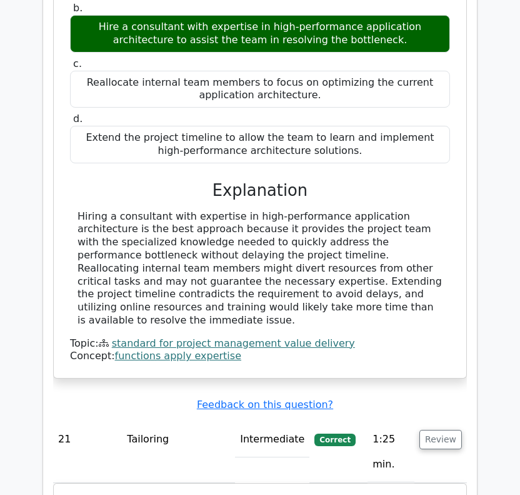
scroll to position [13170, 0]
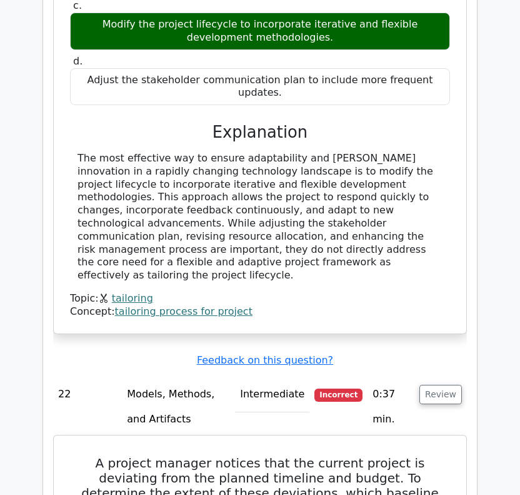
scroll to position [13887, 0]
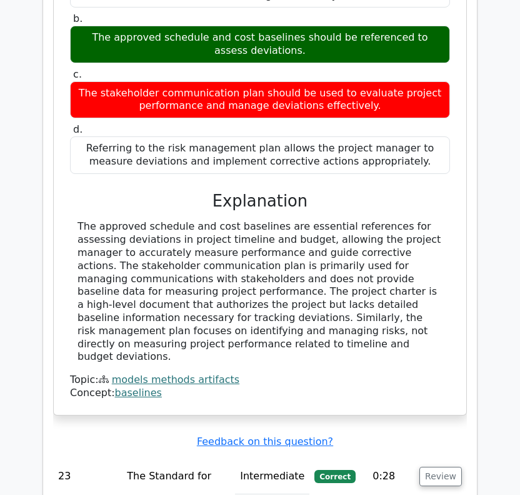
scroll to position [14471, 0]
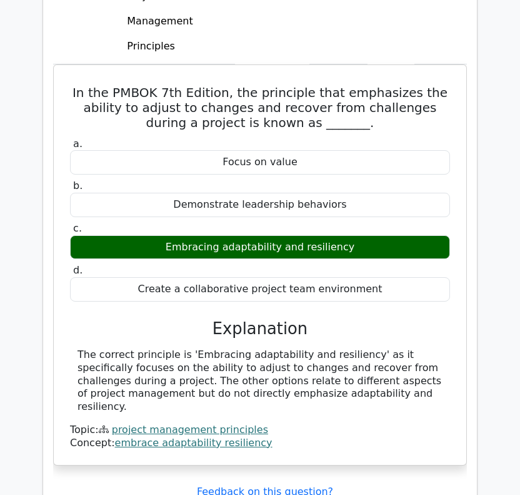
scroll to position [15030, 0]
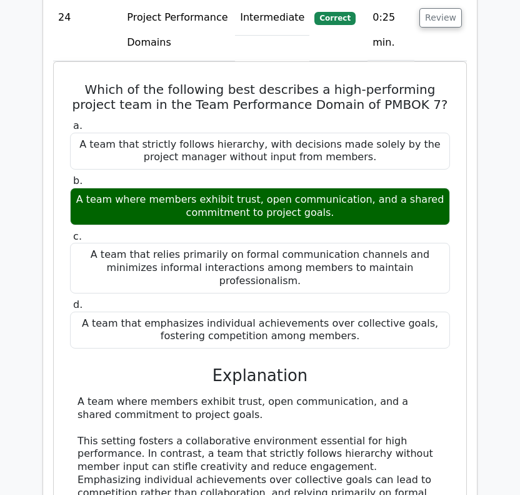
scroll to position [15535, 0]
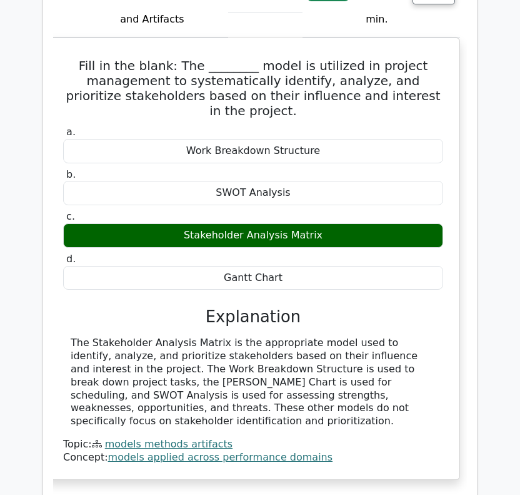
scroll to position [16187, 0]
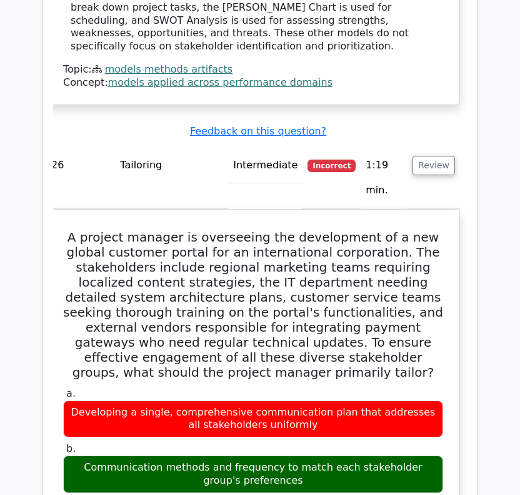
scroll to position [16620, 0]
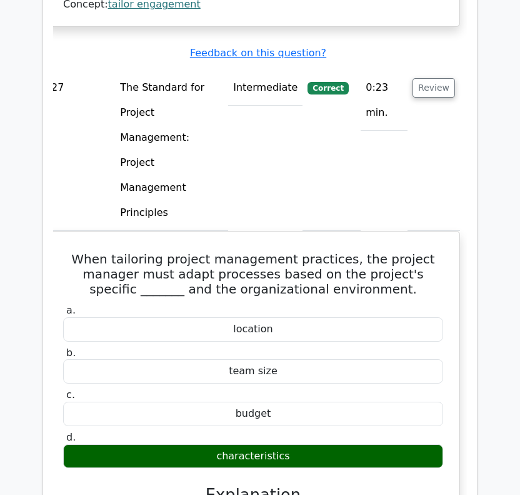
scroll to position [17333, 0]
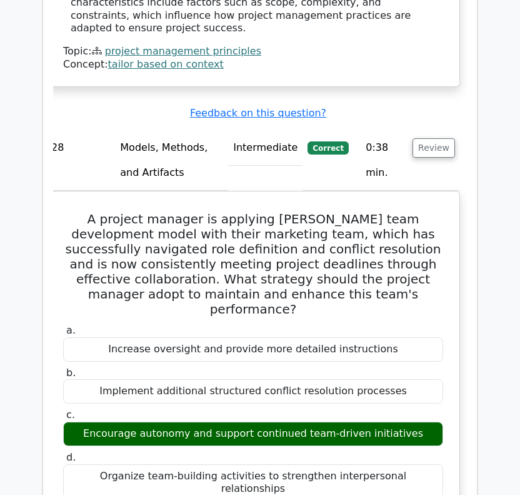
scroll to position [17890, 0]
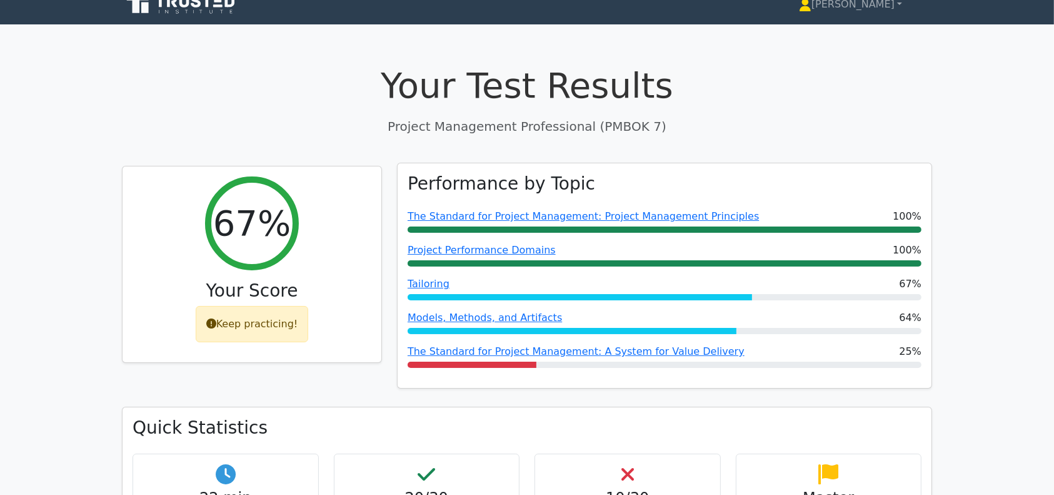
scroll to position [0, 0]
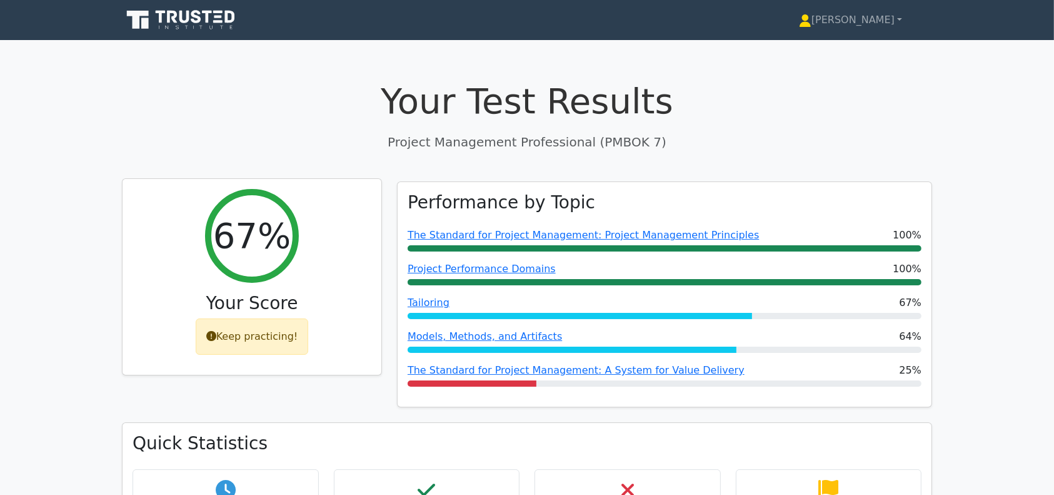
click at [263, 263] on div "67%" at bounding box center [252, 236] width 94 height 94
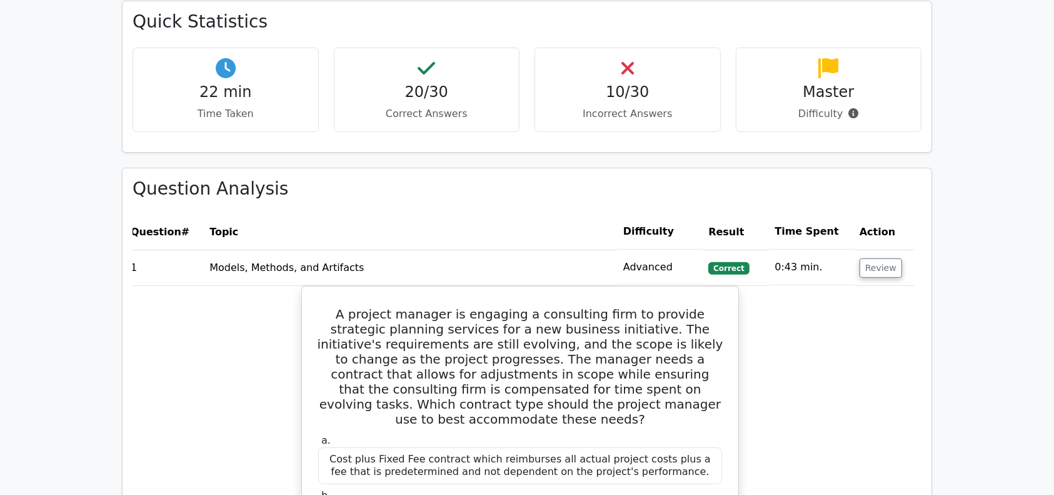
scroll to position [17280, 0]
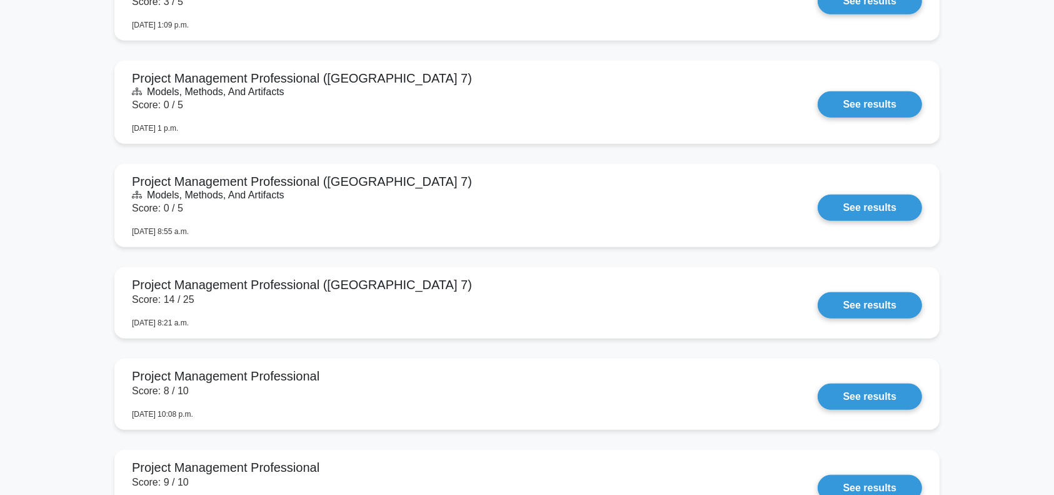
scroll to position [1012, 0]
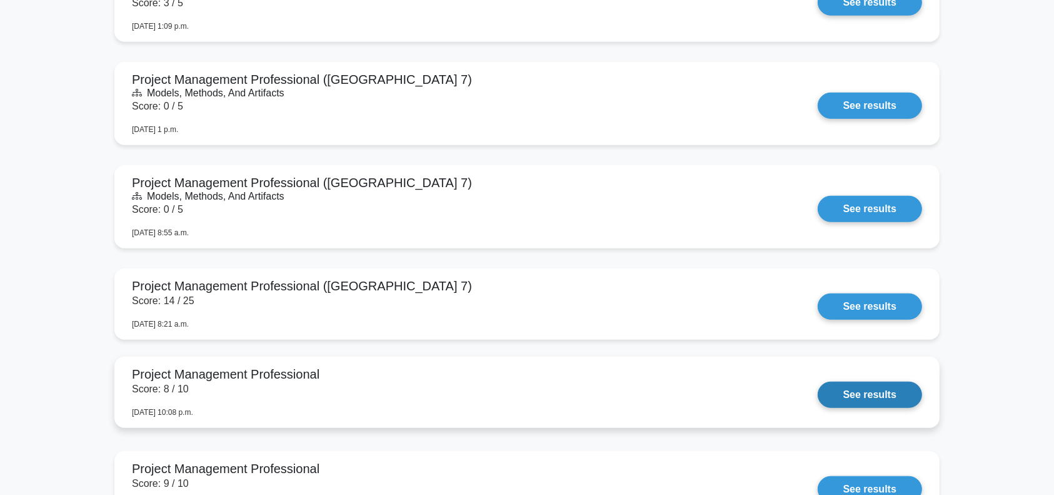
click at [887, 391] on link "See results" at bounding box center [870, 394] width 104 height 26
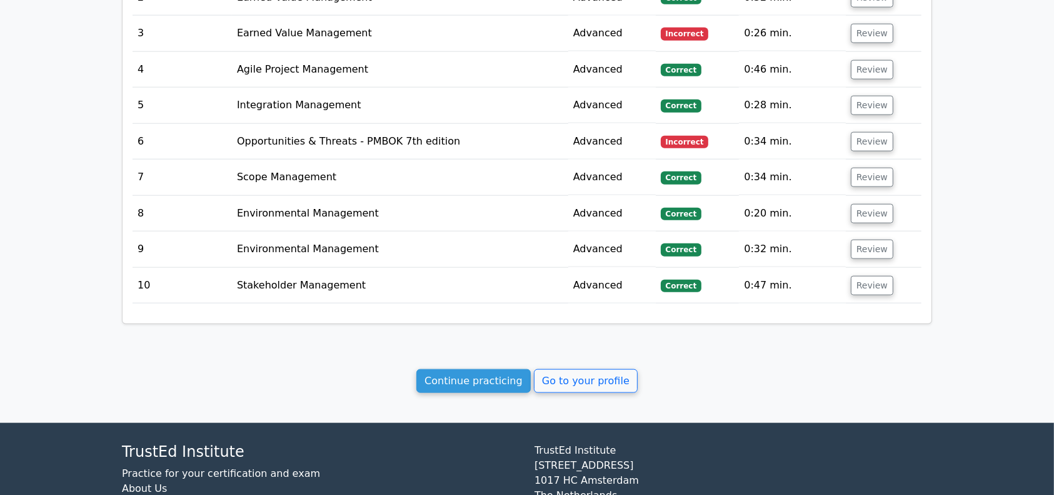
scroll to position [1434, 0]
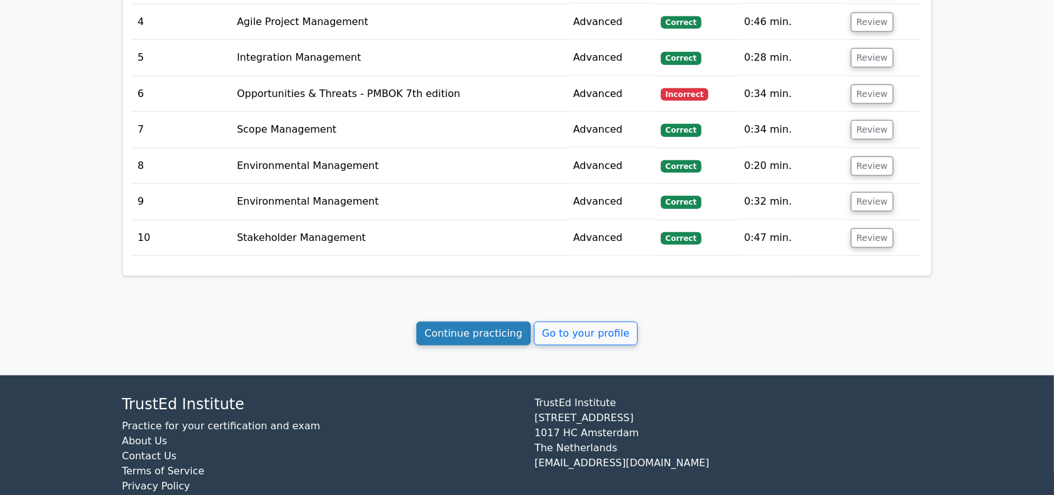
click at [488, 321] on link "Continue practicing" at bounding box center [473, 333] width 114 height 24
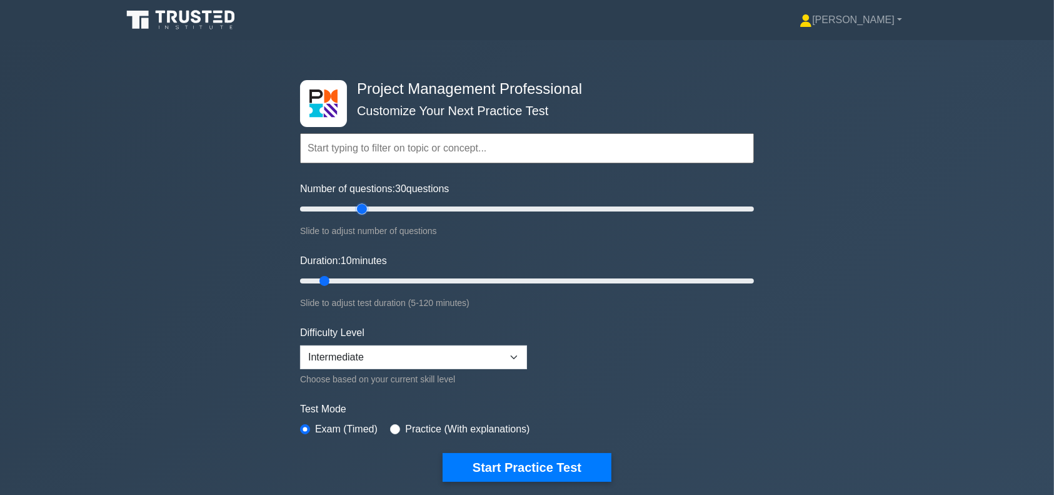
drag, startPoint x: 315, startPoint y: 213, endPoint x: 356, endPoint y: 218, distance: 41.6
type input "30"
click at [356, 216] on input "Number of questions: 30 questions" at bounding box center [527, 208] width 454 height 15
drag, startPoint x: 326, startPoint y: 278, endPoint x: 393, endPoint y: 282, distance: 67.6
type input "30"
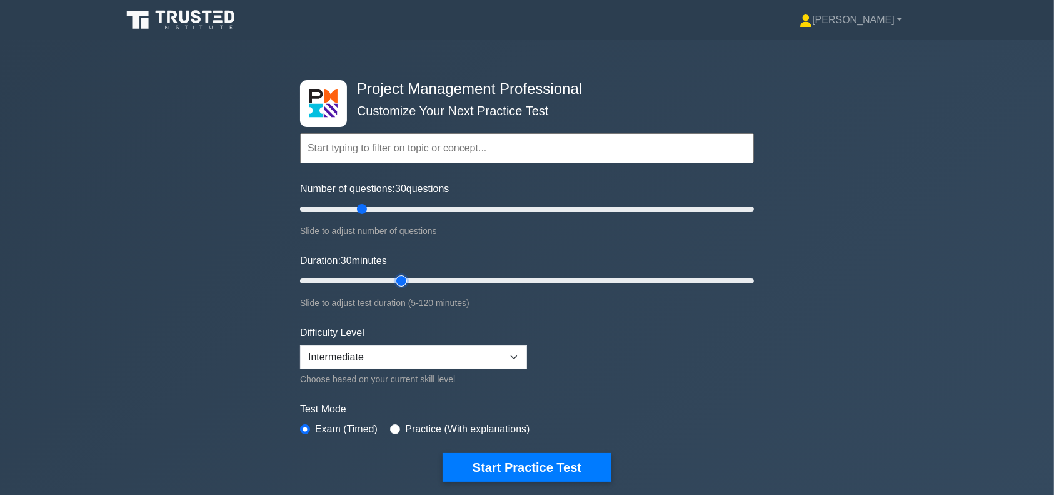
click at [393, 282] on input "Duration: 30 minutes" at bounding box center [527, 280] width 454 height 15
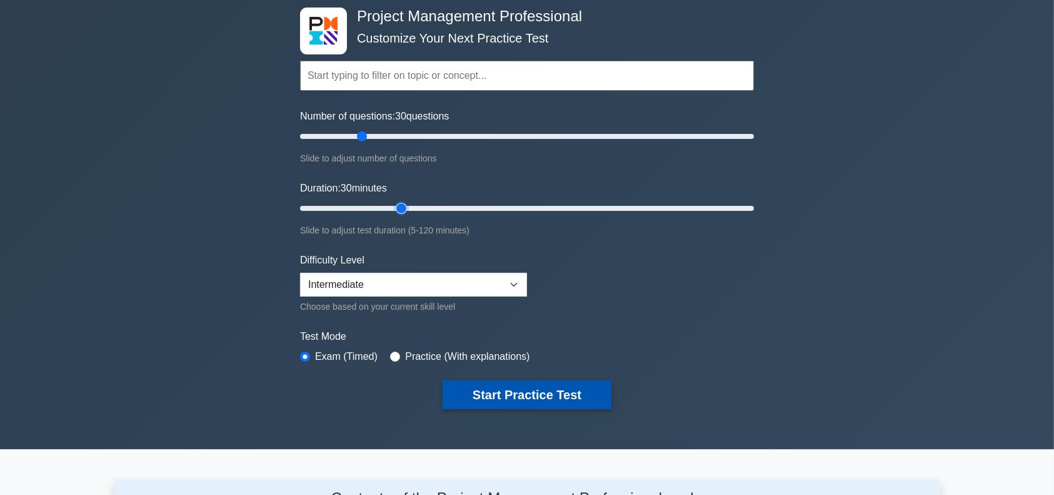
scroll to position [70, 0]
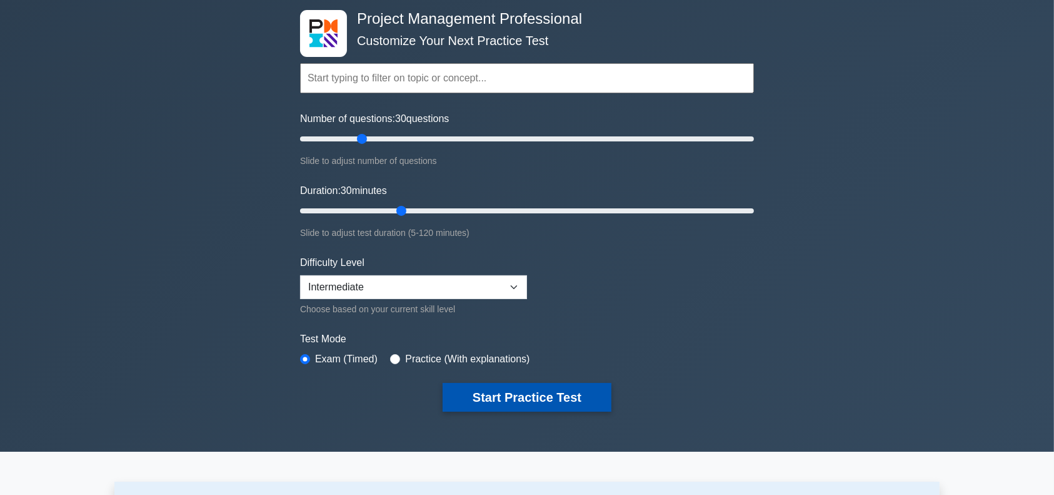
click at [571, 394] on button "Start Practice Test" at bounding box center [527, 397] width 169 height 29
click at [534, 396] on button "Start Practice Test" at bounding box center [527, 397] width 169 height 29
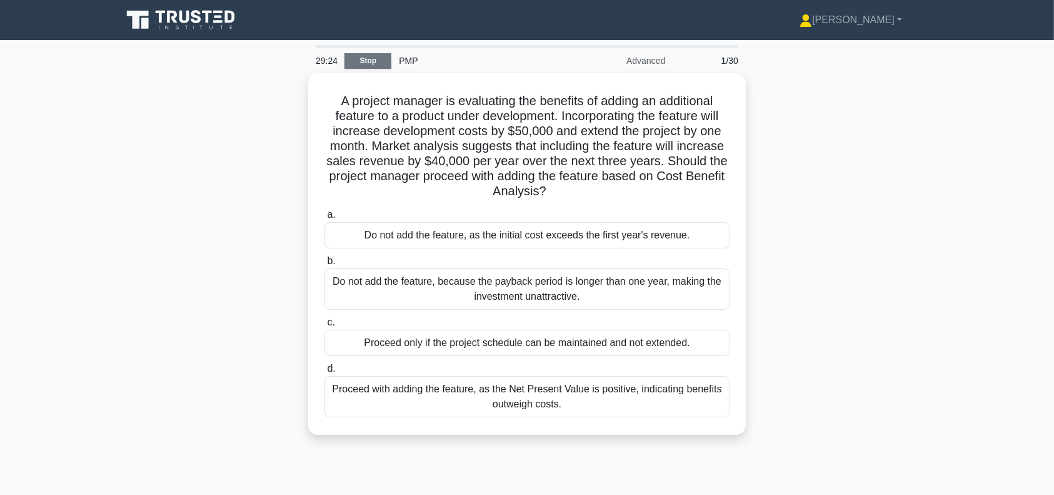
click at [357, 62] on link "Stop" at bounding box center [367, 61] width 47 height 16
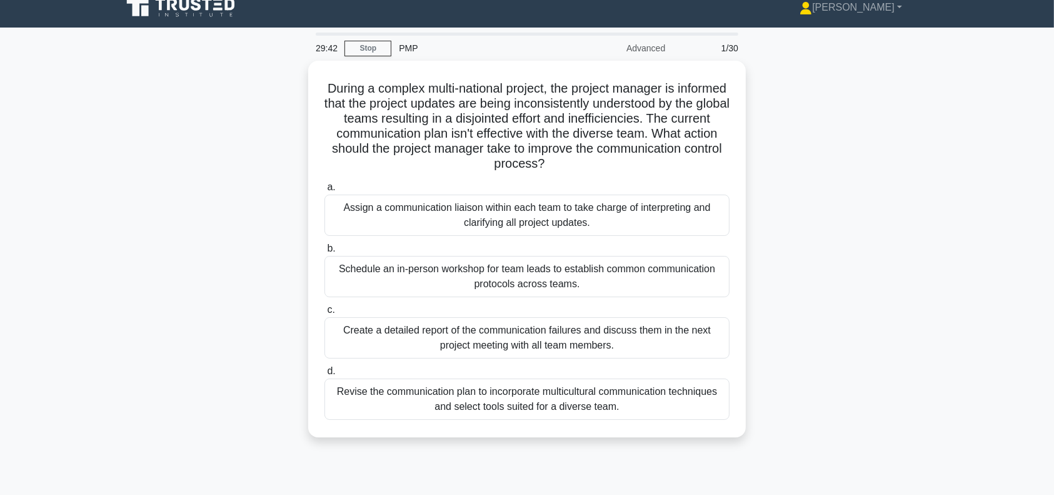
scroll to position [11, 0]
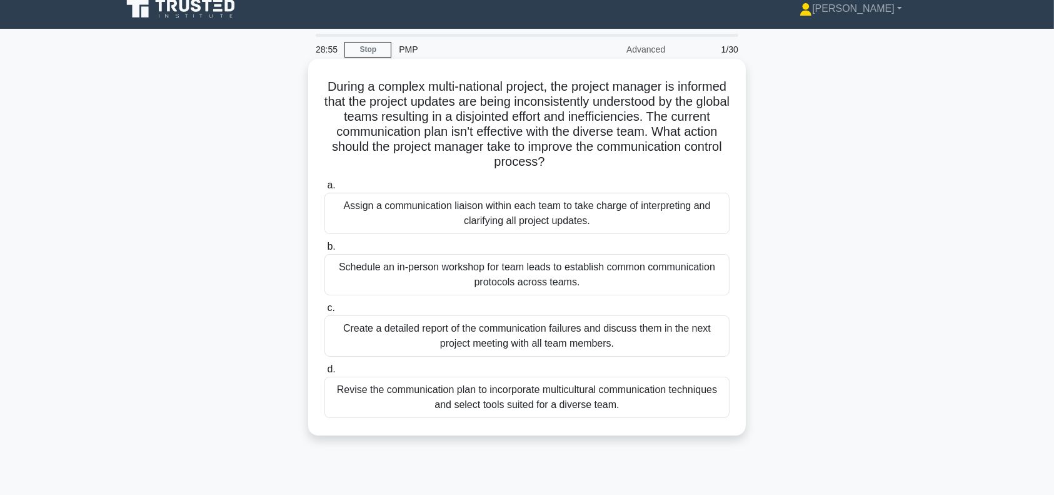
click at [661, 272] on div "Schedule an in-person workshop for team leads to establish common communication…" at bounding box center [526, 274] width 405 height 41
click at [324, 251] on input "b. Schedule an in-person workshop for team leads to establish common communicat…" at bounding box center [324, 247] width 0 height 8
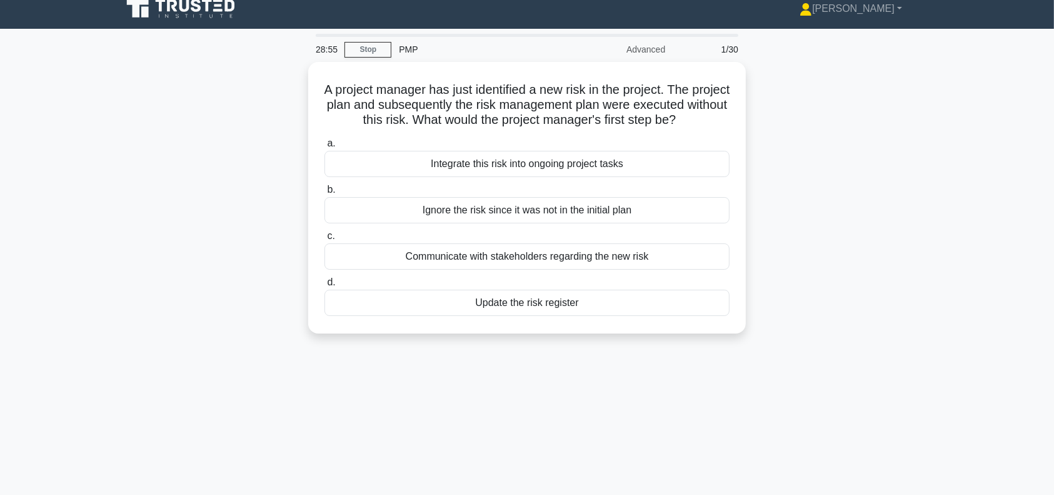
scroll to position [0, 0]
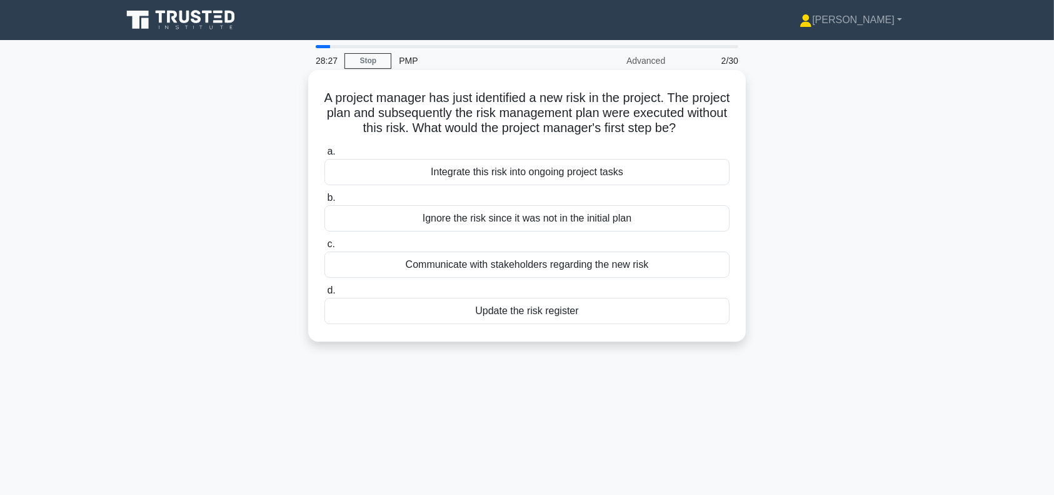
click at [605, 324] on div "Update the risk register" at bounding box center [526, 311] width 405 height 26
click at [324, 294] on input "d. Update the risk register" at bounding box center [324, 290] width 0 height 8
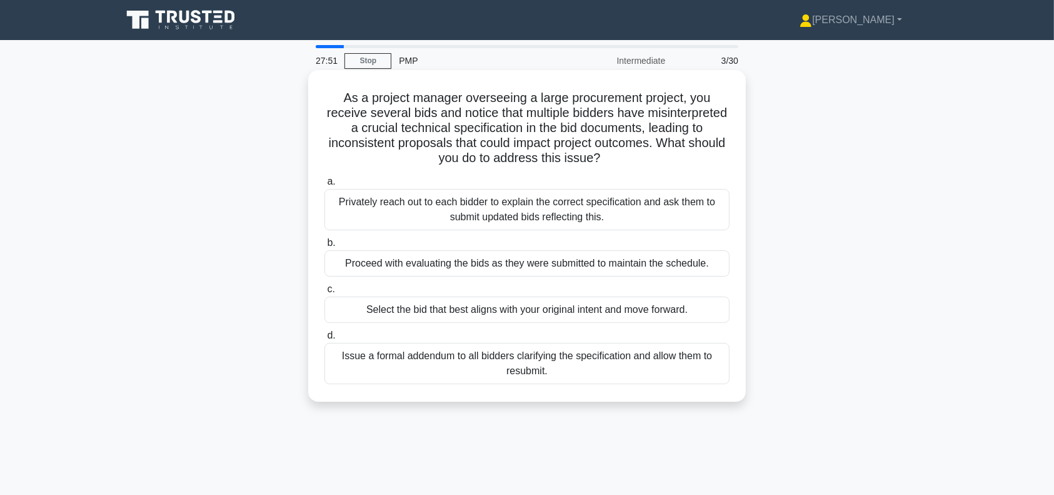
click at [570, 311] on div "Select the bid that best aligns with your original intent and move forward." at bounding box center [526, 309] width 405 height 26
click at [324, 293] on input "c. Select the bid that best aligns with your original intent and move forward." at bounding box center [324, 289] width 0 height 8
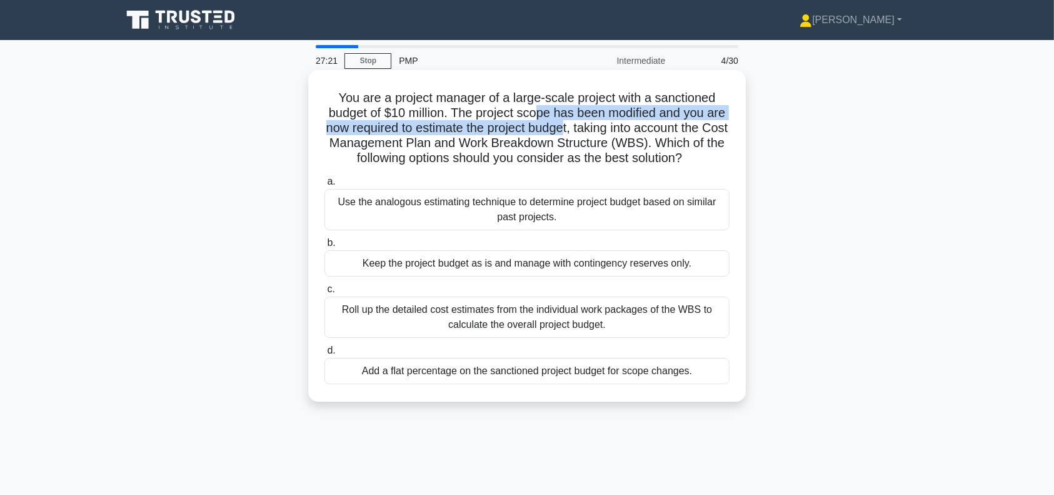
drag, startPoint x: 580, startPoint y: 128, endPoint x: 535, endPoint y: 111, distance: 48.3
click at [535, 111] on h5 "You are a project manager of a large-scale project with a sanctioned budget of …" at bounding box center [527, 128] width 408 height 76
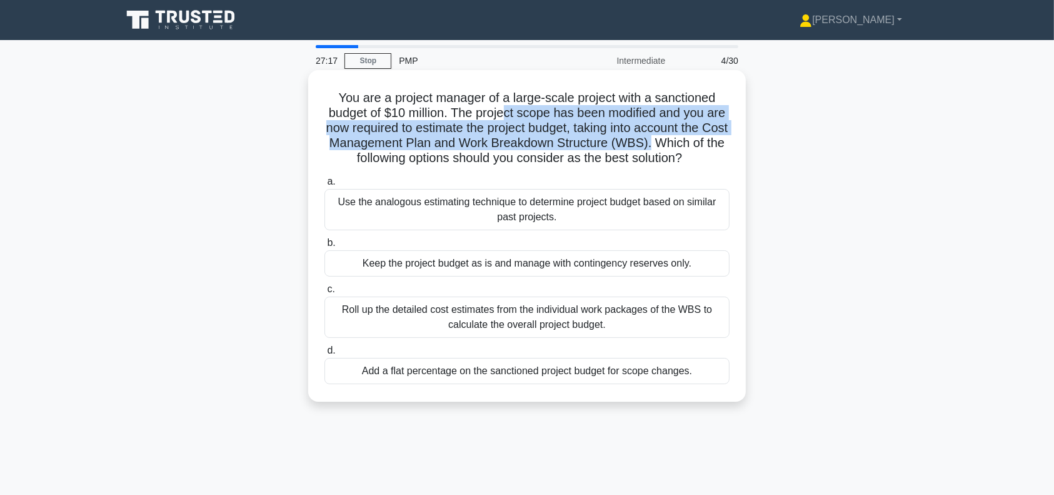
drag, startPoint x: 683, startPoint y: 141, endPoint x: 506, endPoint y: 117, distance: 178.6
click at [506, 117] on h5 "You are a project manager of a large-scale project with a sanctioned budget of …" at bounding box center [527, 128] width 408 height 76
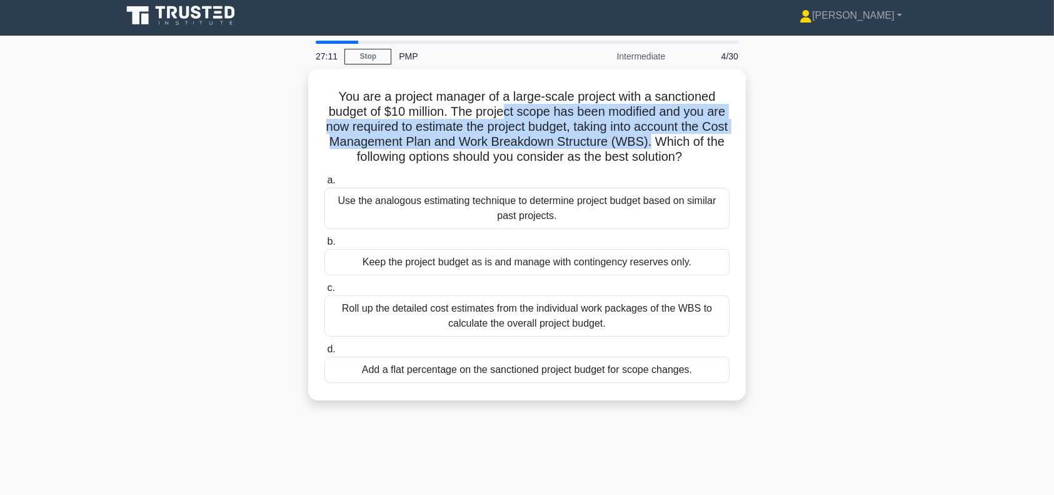
scroll to position [5, 0]
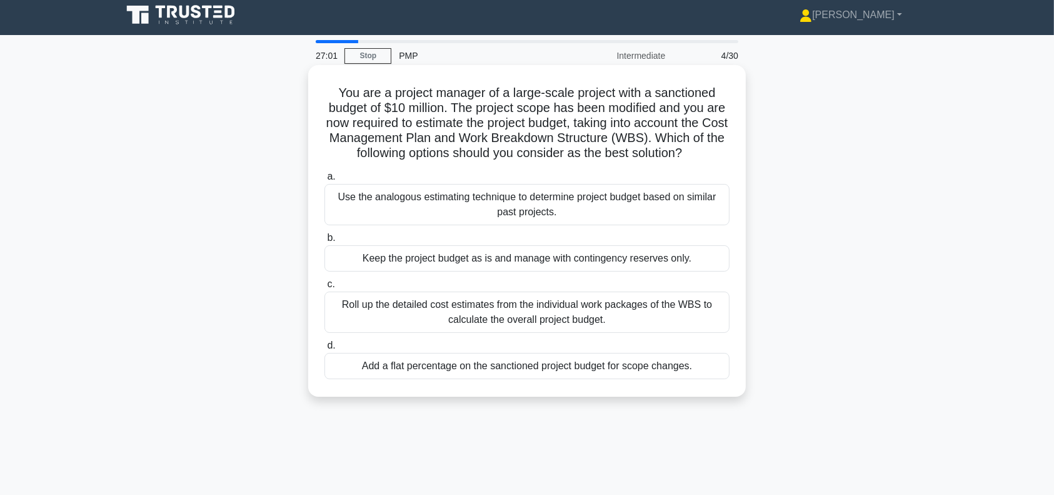
click at [635, 307] on div "Roll up the detailed cost estimates from the individual work packages of the WB…" at bounding box center [526, 311] width 405 height 41
click at [324, 288] on input "c. Roll up the detailed cost estimates from the individual work packages of the…" at bounding box center [324, 284] width 0 height 8
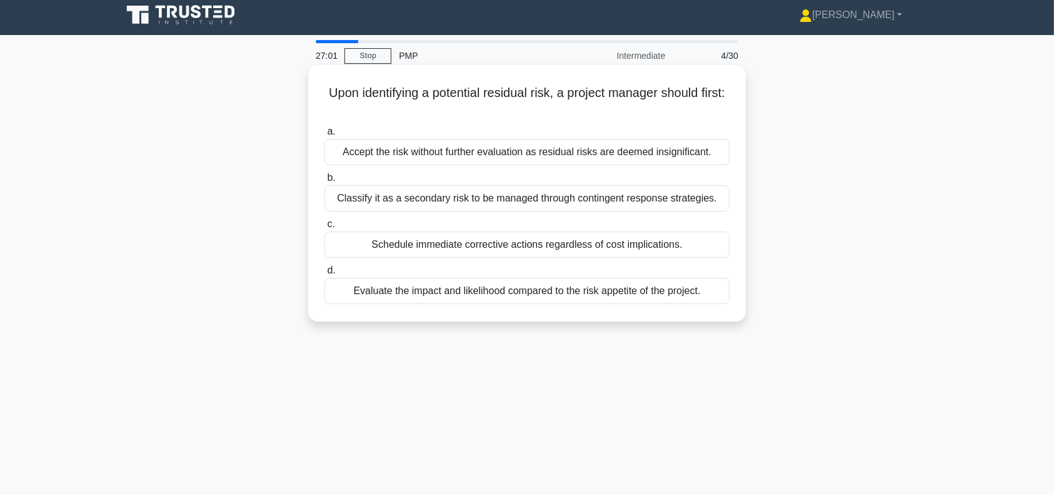
scroll to position [0, 0]
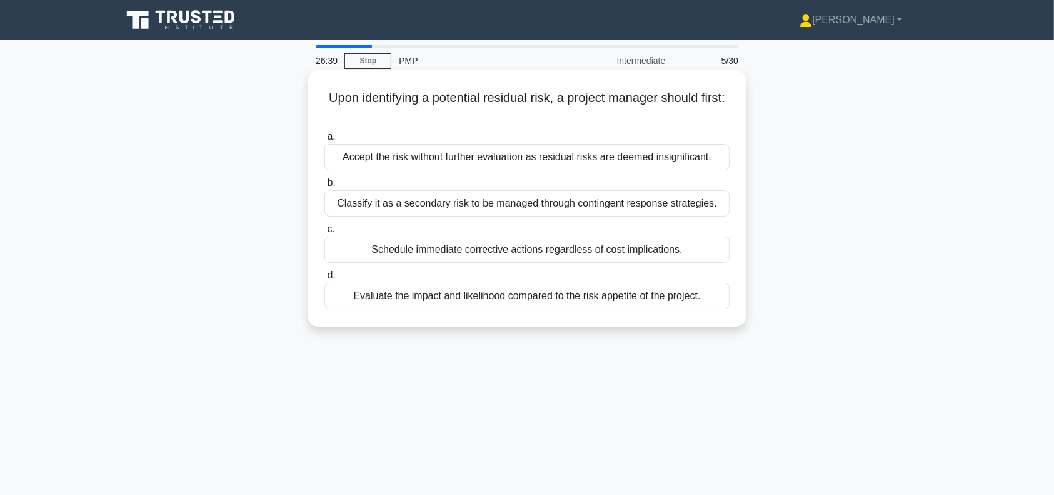
click at [622, 298] on div "Evaluate the impact and likelihood compared to the risk appetite of the project." at bounding box center [526, 296] width 405 height 26
click at [324, 279] on input "d. Evaluate the impact and likelihood compared to the risk appetite of the proj…" at bounding box center [324, 275] width 0 height 8
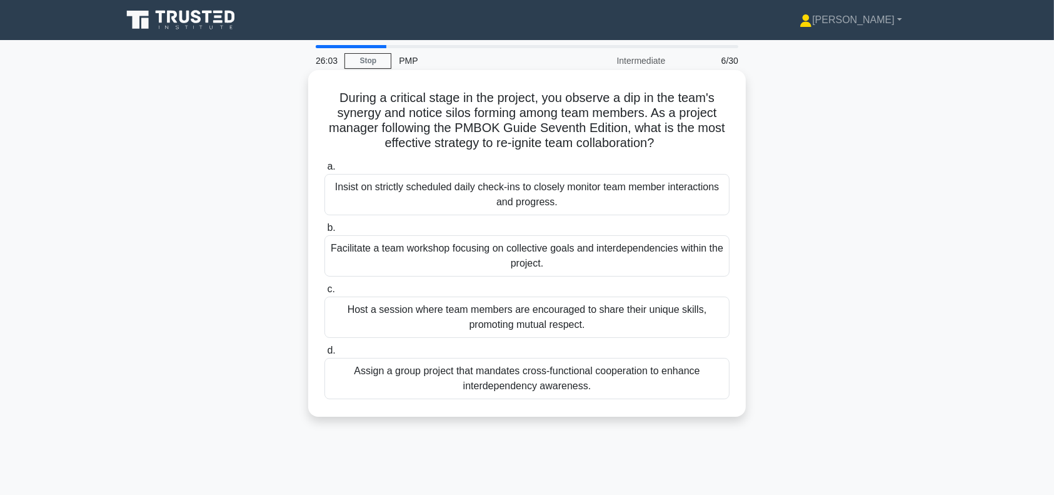
click at [623, 257] on div "Facilitate a team workshop focusing on collective goals and interdependencies w…" at bounding box center [526, 255] width 405 height 41
click at [324, 232] on input "b. Facilitate a team workshop focusing on collective goals and interdependencie…" at bounding box center [324, 228] width 0 height 8
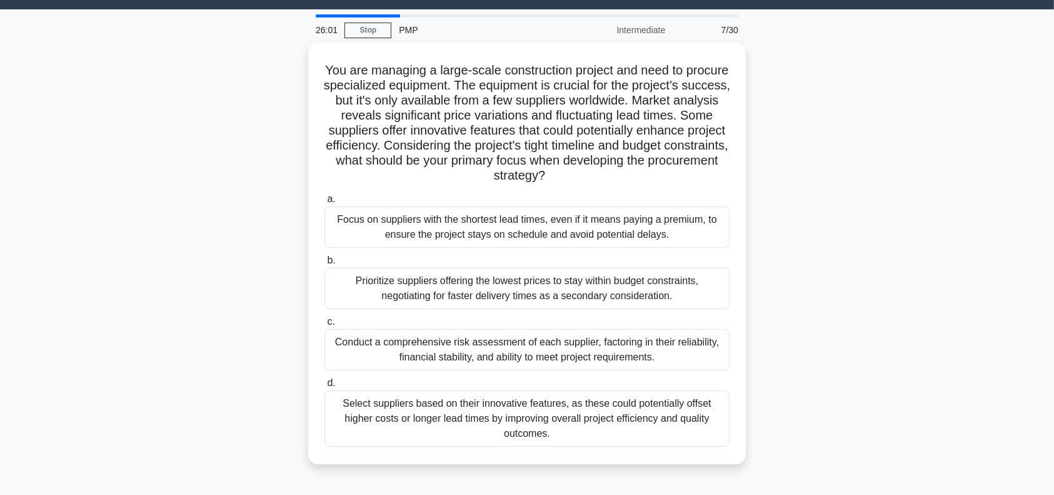
scroll to position [35, 0]
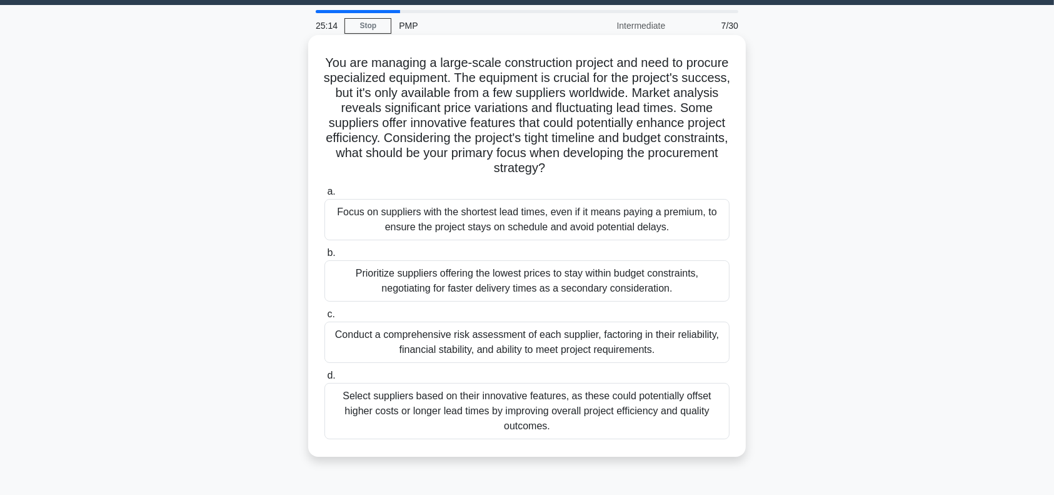
click at [359, 123] on h5 "You are managing a large-scale construction project and need to procure special…" at bounding box center [527, 115] width 408 height 121
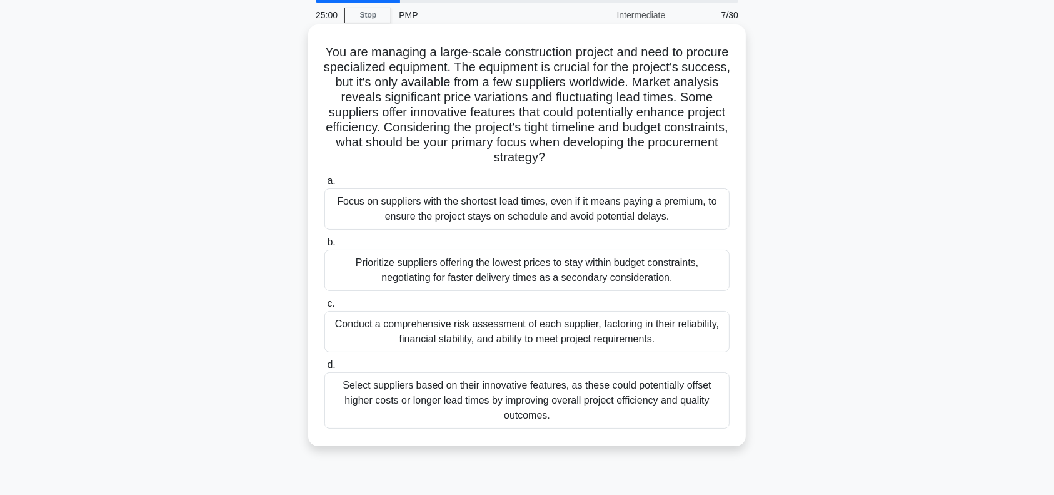
scroll to position [45, 0]
click at [626, 332] on div "Conduct a comprehensive risk assessment of each supplier, factoring in their re…" at bounding box center [526, 331] width 405 height 41
click at [324, 308] on input "c. Conduct a comprehensive risk assessment of each supplier, factoring in their…" at bounding box center [324, 304] width 0 height 8
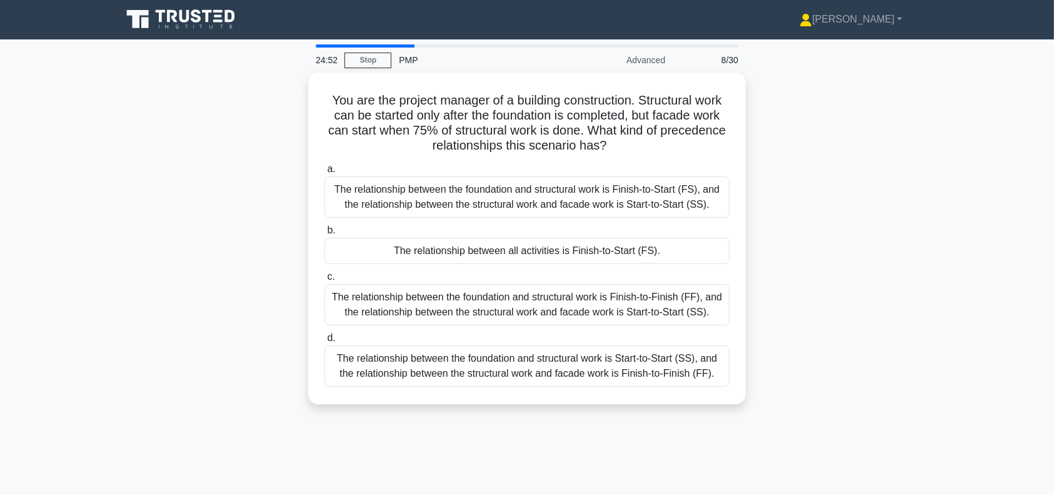
scroll to position [0, 0]
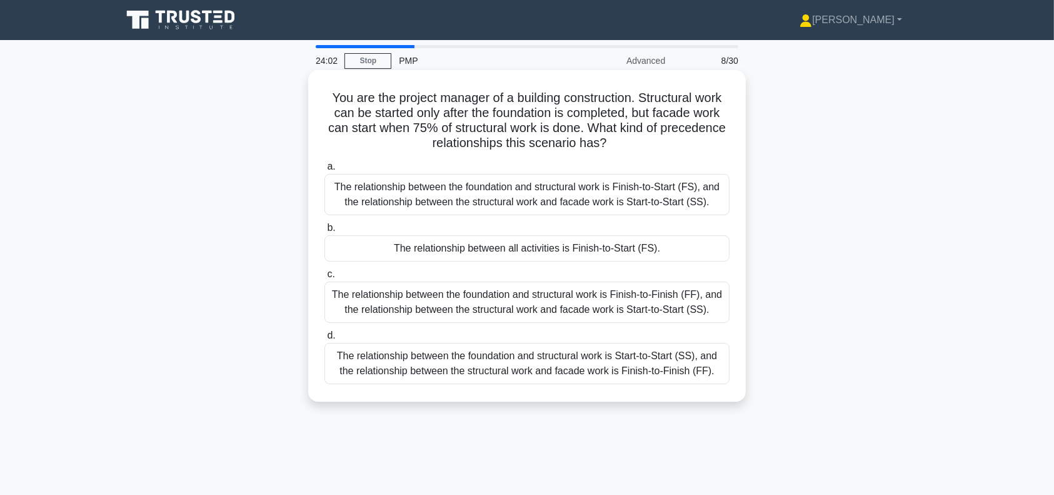
click at [594, 300] on div "The relationship between the foundation and structural work is Finish-to-Finish…" at bounding box center [526, 301] width 405 height 41
click at [324, 278] on input "c. The relationship between the foundation and structural work is Finish-to-Fin…" at bounding box center [324, 274] width 0 height 8
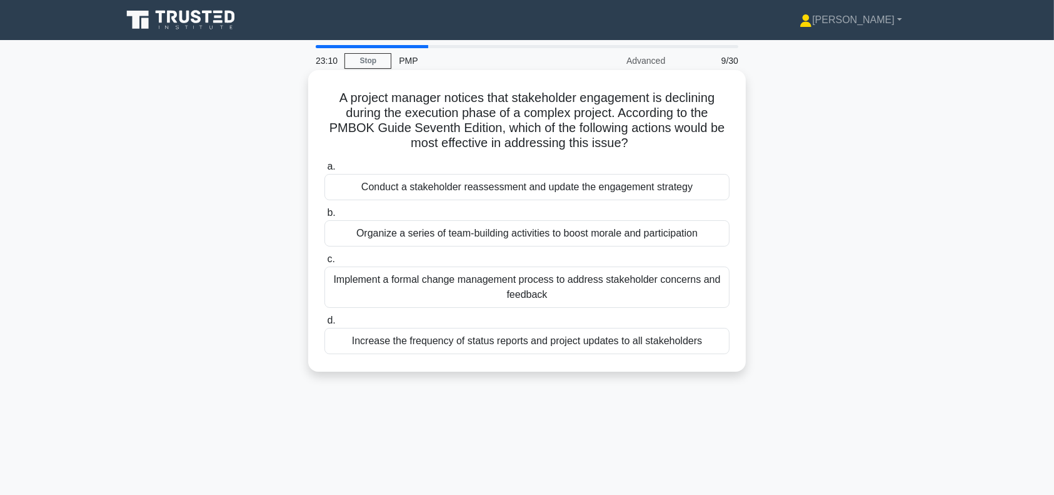
click at [528, 186] on div "Conduct a stakeholder reassessment and update the engagement strategy" at bounding box center [526, 187] width 405 height 26
click at [324, 171] on input "a. Conduct a stakeholder reassessment and update the engagement strategy" at bounding box center [324, 167] width 0 height 8
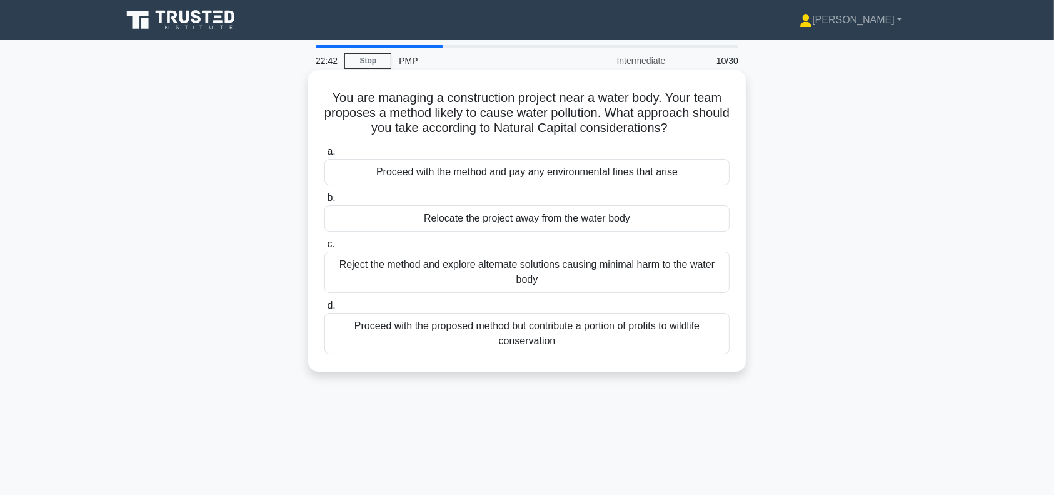
click at [515, 269] on div "Reject the method and explore alternate solutions causing minimal harm to the w…" at bounding box center [526, 271] width 405 height 41
click at [324, 248] on input "c. Reject the method and explore alternate solutions causing minimal harm to th…" at bounding box center [324, 244] width 0 height 8
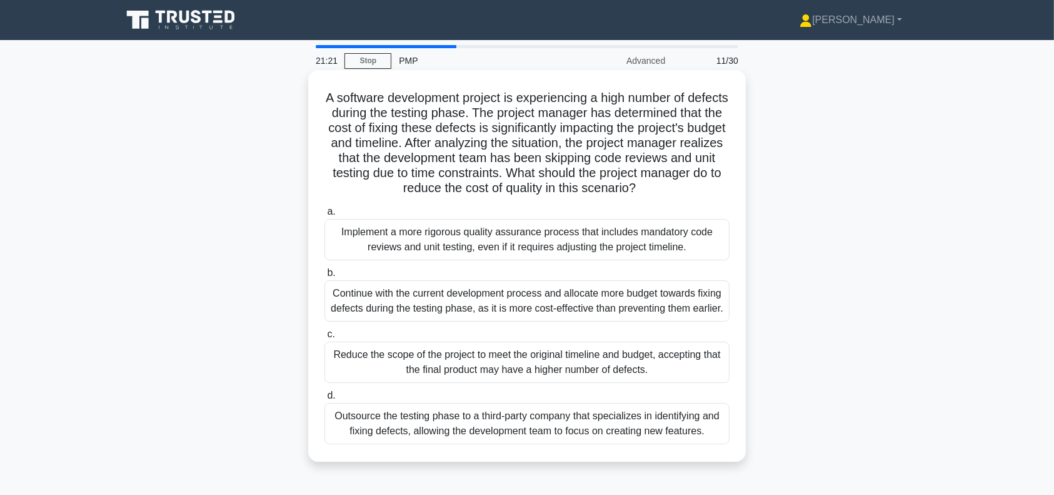
click at [586, 426] on div "Outsource the testing phase to a third-party company that specializes in identi…" at bounding box center [526, 423] width 405 height 41
click at [324, 400] on input "d. Outsource the testing phase to a third-party company that specializes in ide…" at bounding box center [324, 395] width 0 height 8
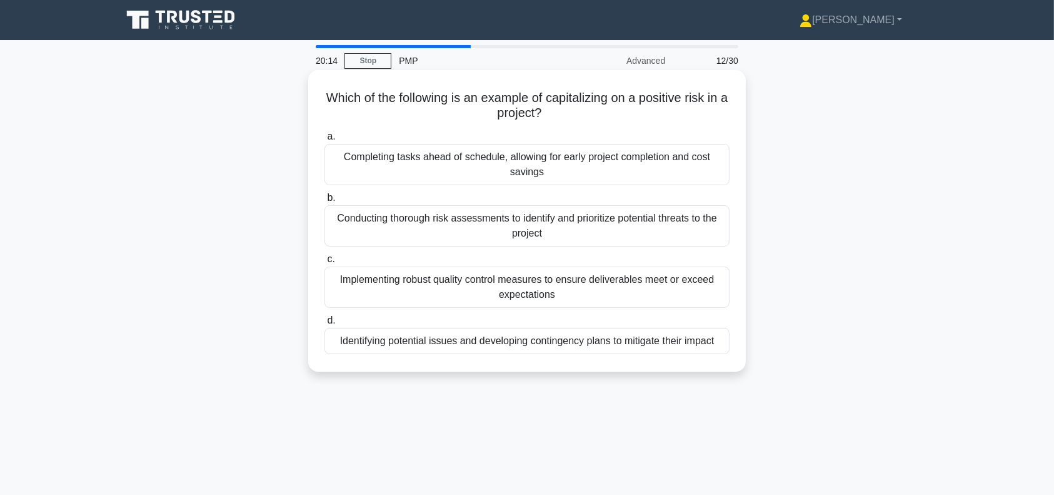
click at [541, 163] on div "Completing tasks ahead of schedule, allowing for early project completion and c…" at bounding box center [526, 164] width 405 height 41
click at [324, 141] on input "a. Completing tasks ahead of schedule, allowing for early project completion an…" at bounding box center [324, 137] width 0 height 8
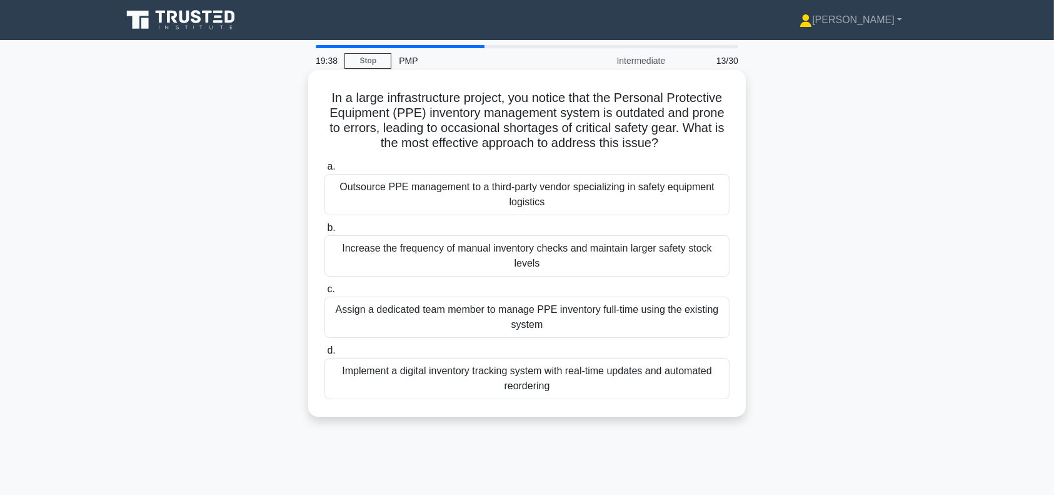
click at [574, 363] on div "Implement a digital inventory tracking system with real-time updates and automa…" at bounding box center [526, 378] width 405 height 41
click at [324, 354] on input "d. Implement a digital inventory tracking system with real-time updates and aut…" at bounding box center [324, 350] width 0 height 8
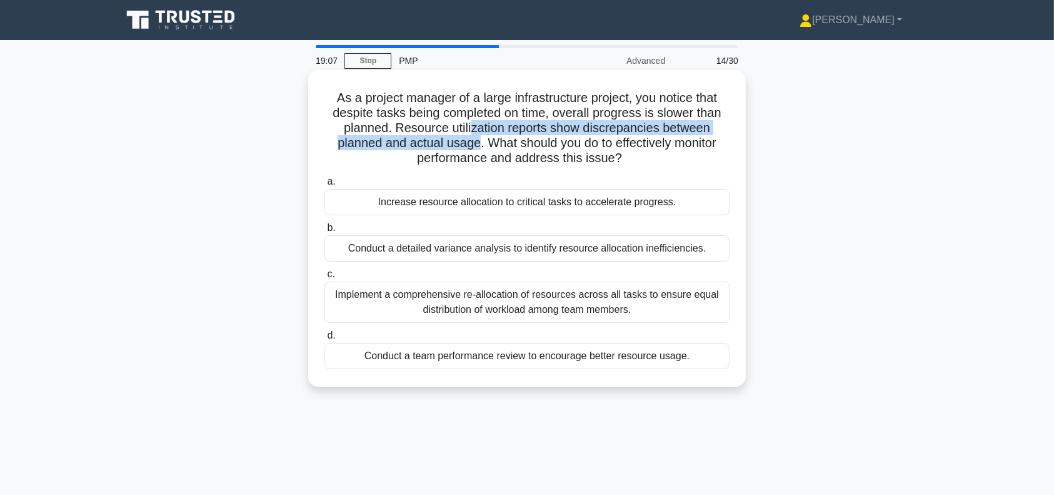
drag, startPoint x: 505, startPoint y: 126, endPoint x: 475, endPoint y: 146, distance: 36.1
click at [475, 146] on h5 "As a project manager of a large infrastructure project, you notice that despite…" at bounding box center [527, 128] width 408 height 76
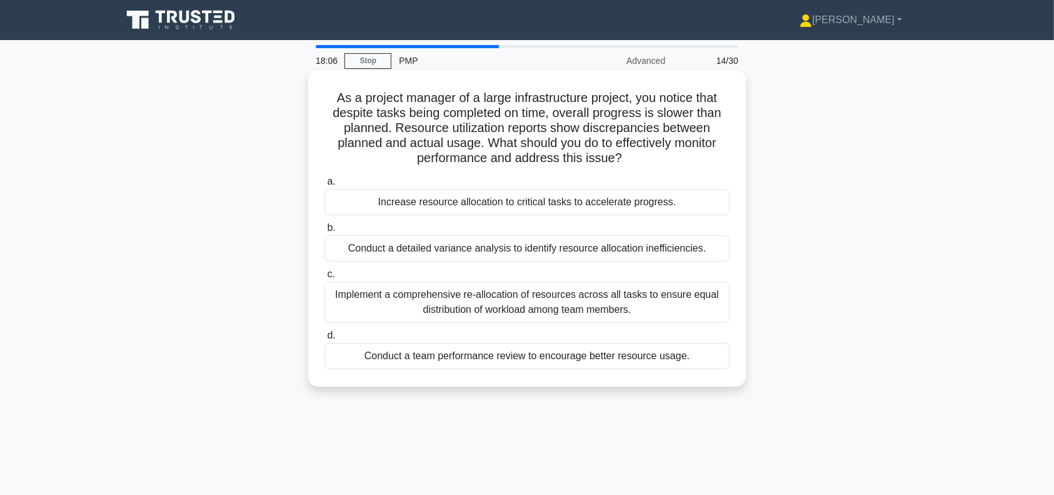
click at [670, 250] on div "Conduct a detailed variance analysis to identify resource allocation inefficien…" at bounding box center [526, 248] width 405 height 26
click at [324, 232] on input "b. Conduct a detailed variance analysis to identify resource allocation ineffic…" at bounding box center [324, 228] width 0 height 8
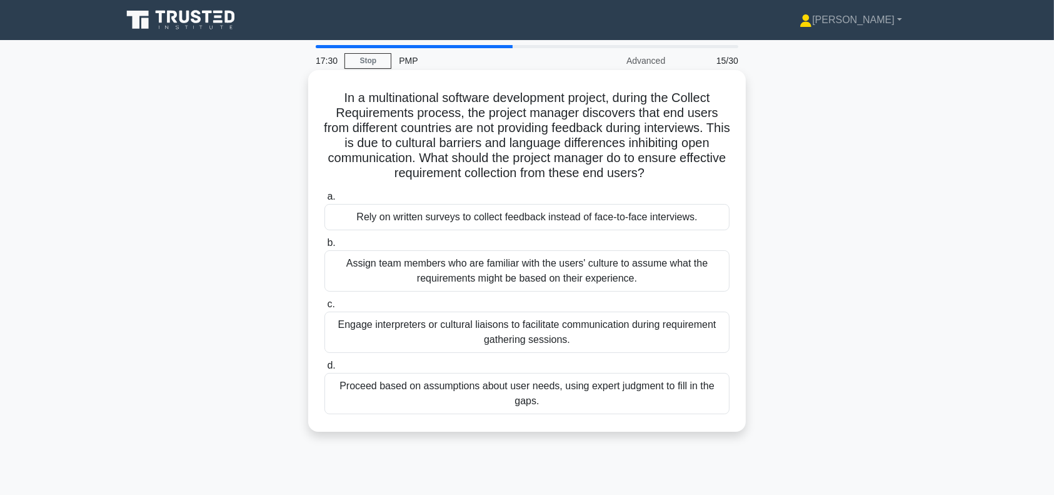
click at [611, 338] on div "Engage interpreters or cultural liaisons to facilitate communication during req…" at bounding box center [526, 331] width 405 height 41
click at [324, 308] on input "c. Engage interpreters or cultural liaisons to facilitate communication during …" at bounding box center [324, 304] width 0 height 8
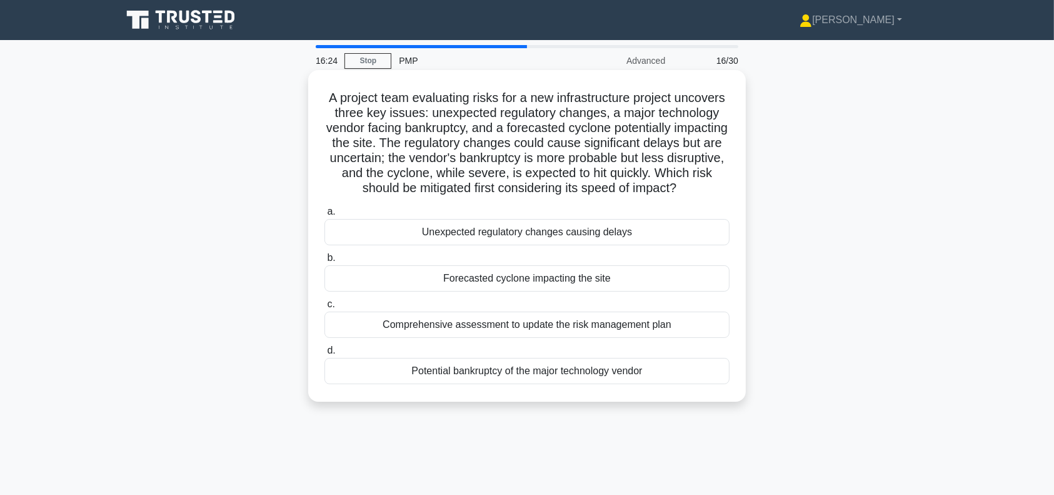
click at [628, 338] on div "Comprehensive assessment to update the risk management plan" at bounding box center [526, 324] width 405 height 26
click at [324, 308] on input "c. Comprehensive assessment to update the risk management plan" at bounding box center [324, 304] width 0 height 8
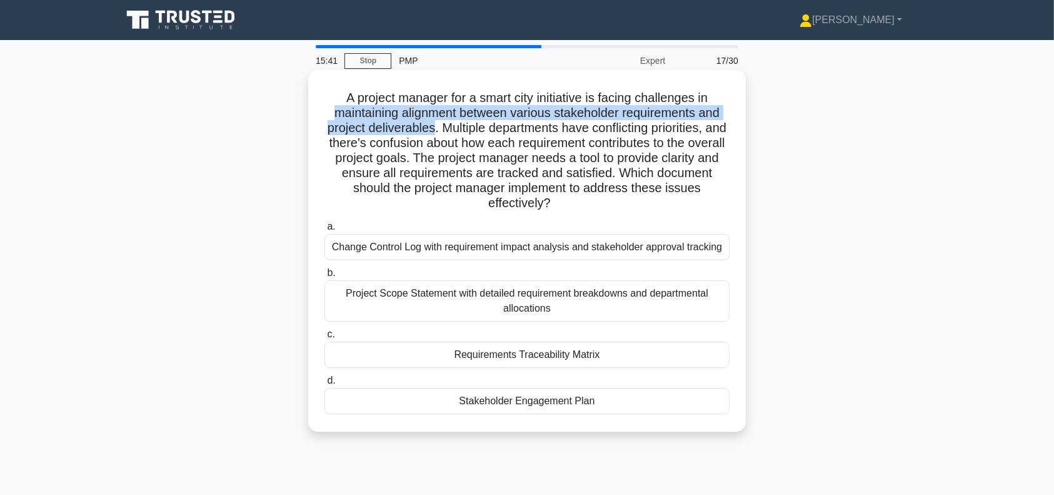
drag, startPoint x: 326, startPoint y: 113, endPoint x: 442, endPoint y: 126, distance: 116.3
click at [442, 126] on h5 "A project manager for a smart city initiative is facing challenges in maintaini…" at bounding box center [527, 150] width 408 height 121
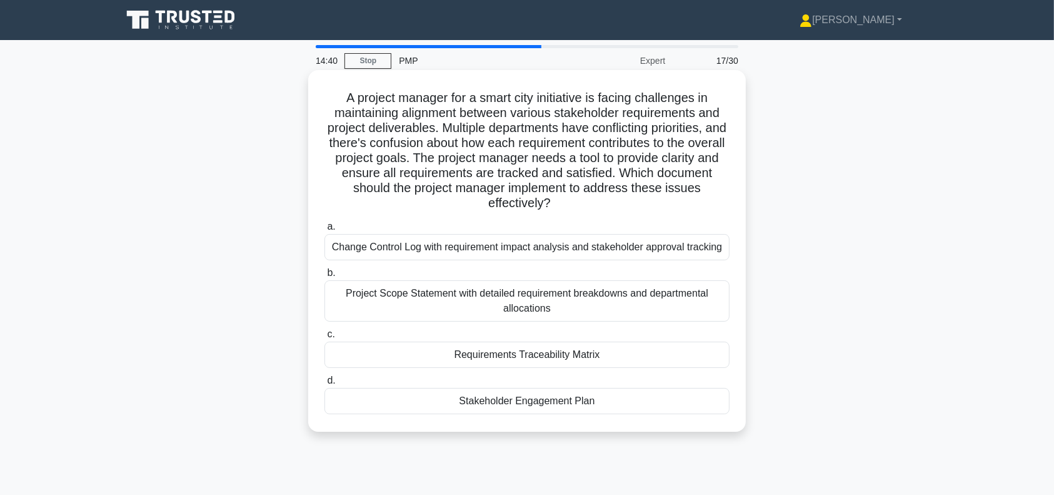
click at [531, 357] on div "Requirements Traceability Matrix" at bounding box center [526, 354] width 405 height 26
click at [324, 338] on input "c. Requirements Traceability Matrix" at bounding box center [324, 334] width 0 height 8
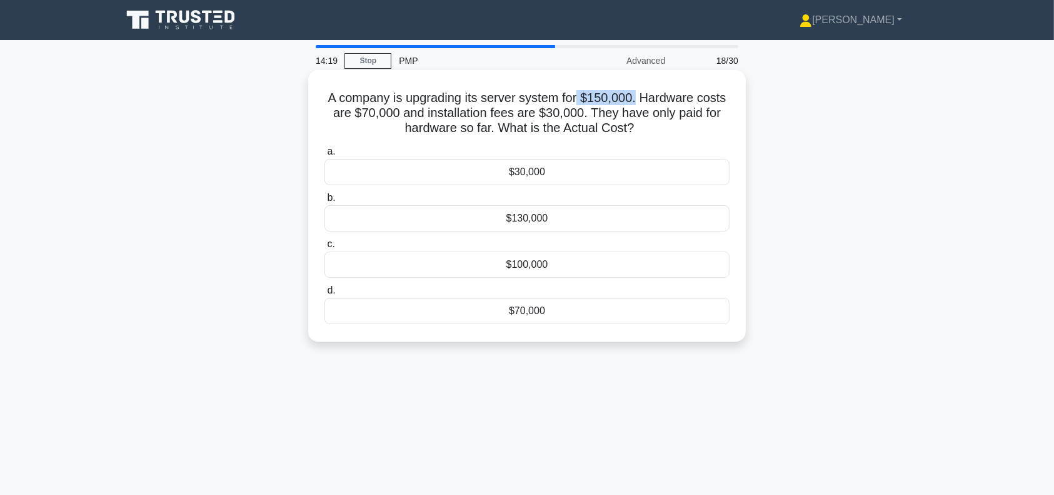
drag, startPoint x: 638, startPoint y: 98, endPoint x: 583, endPoint y: 98, distance: 55.6
click at [583, 98] on h5 "A company is upgrading its server system for $150,000. Hardware costs are $70,0…" at bounding box center [527, 113] width 408 height 46
drag, startPoint x: 648, startPoint y: 174, endPoint x: 620, endPoint y: 168, distance: 29.0
click at [620, 168] on div "$30,000" at bounding box center [526, 172] width 405 height 26
click at [324, 156] on input "a. $30,000" at bounding box center [324, 152] width 0 height 8
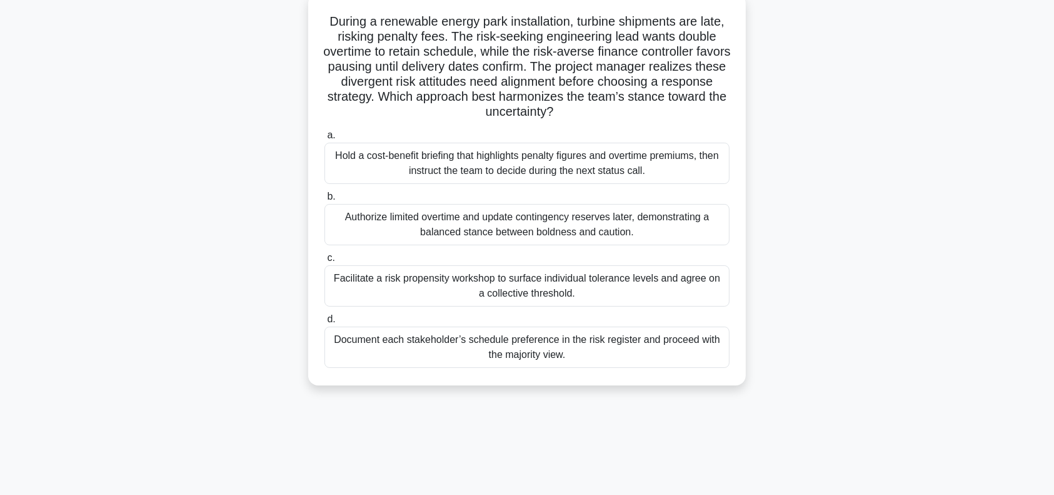
scroll to position [80, 0]
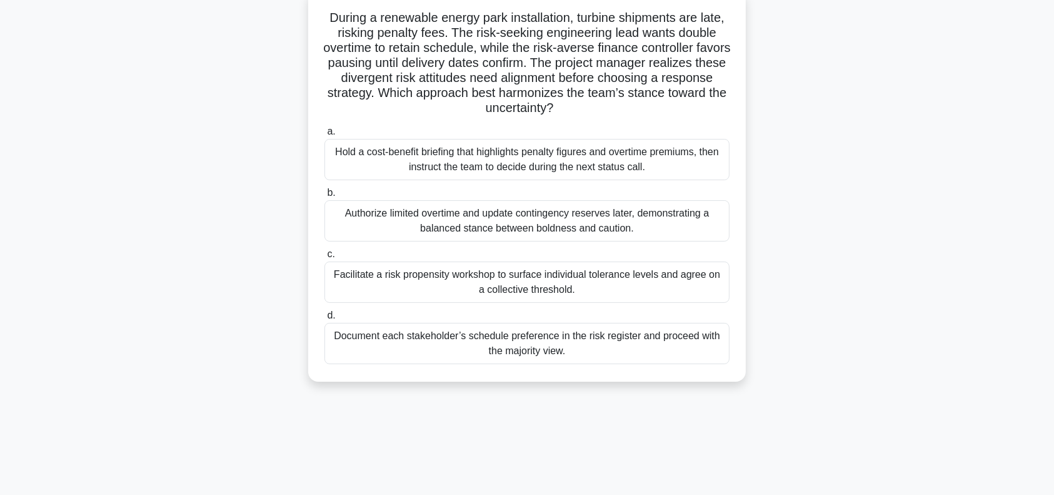
click at [628, 279] on div "Facilitate a risk propensity workshop to surface individual tolerance levels an…" at bounding box center [526, 281] width 405 height 41
click at [324, 258] on input "c. Facilitate a risk propensity workshop to surface individual tolerance levels…" at bounding box center [324, 254] width 0 height 8
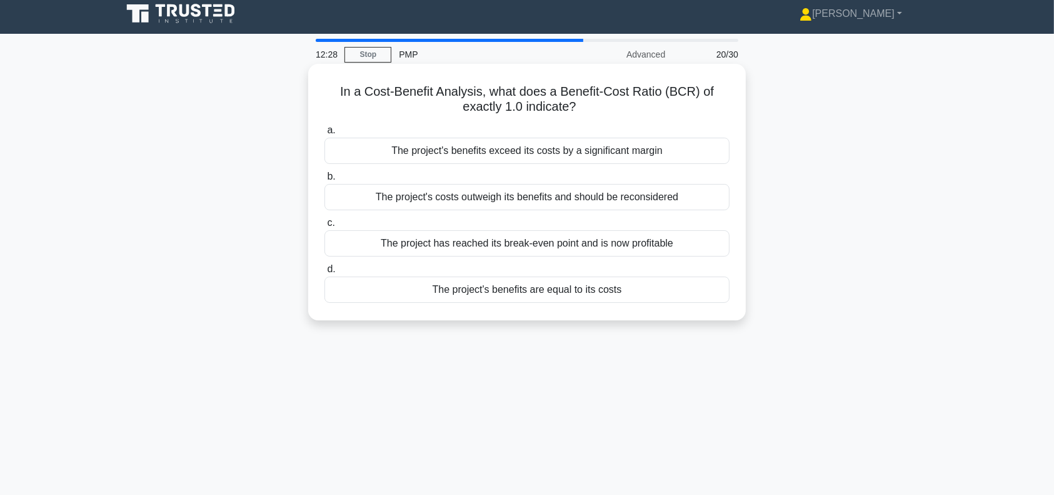
scroll to position [0, 0]
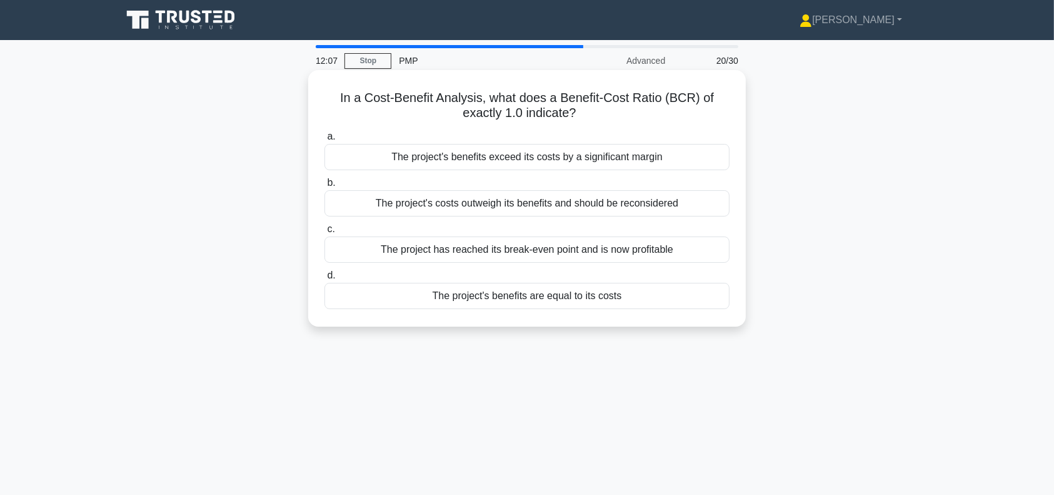
click at [535, 299] on div "The project's benefits are equal to its costs" at bounding box center [526, 296] width 405 height 26
click at [324, 279] on input "d. The project's benefits are equal to its costs" at bounding box center [324, 275] width 0 height 8
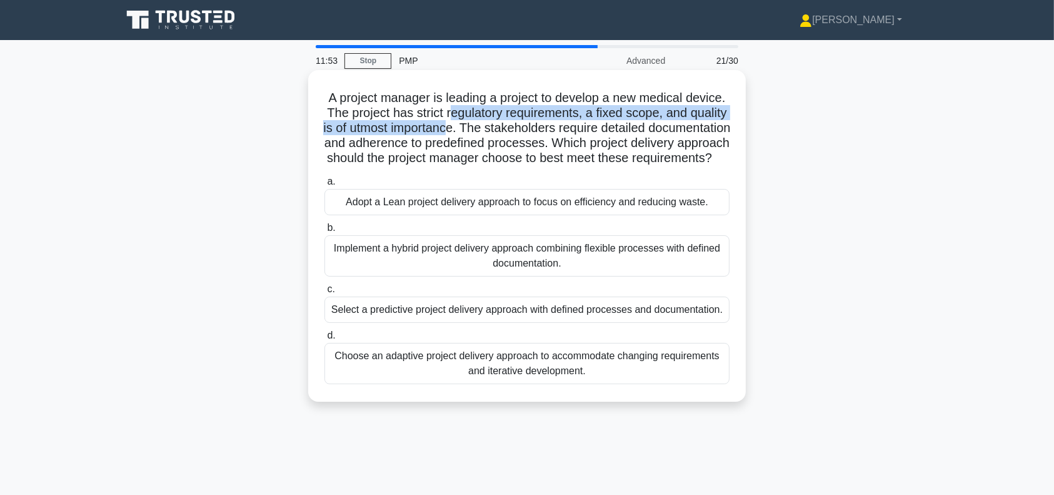
drag, startPoint x: 484, startPoint y: 111, endPoint x: 514, endPoint y: 133, distance: 37.1
click at [514, 133] on h5 "A project manager is leading a project to develop a new medical device. The pro…" at bounding box center [527, 128] width 408 height 76
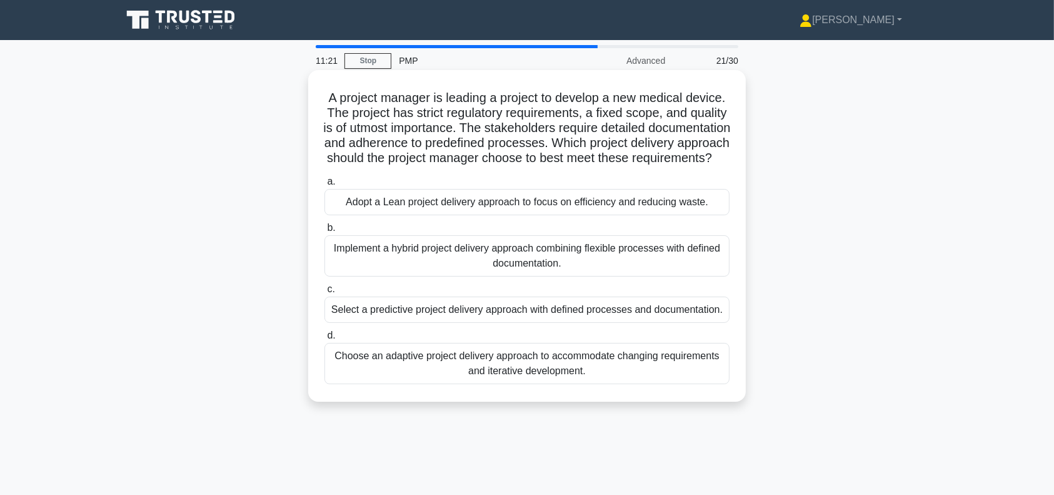
click at [475, 323] on div "Select a predictive project delivery approach with defined processes and docume…" at bounding box center [526, 309] width 405 height 26
click at [324, 293] on input "c. Select a predictive project delivery approach with defined processes and doc…" at bounding box center [324, 289] width 0 height 8
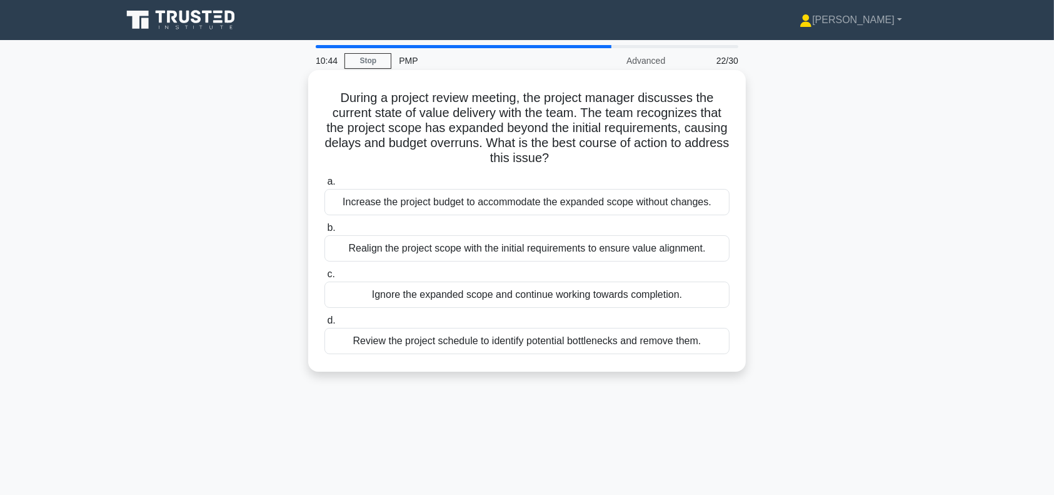
click at [499, 343] on div "Review the project schedule to identify potential bottlenecks and remove them." at bounding box center [526, 341] width 405 height 26
click at [324, 324] on input "d. Review the project schedule to identify potential bottlenecks and remove the…" at bounding box center [324, 320] width 0 height 8
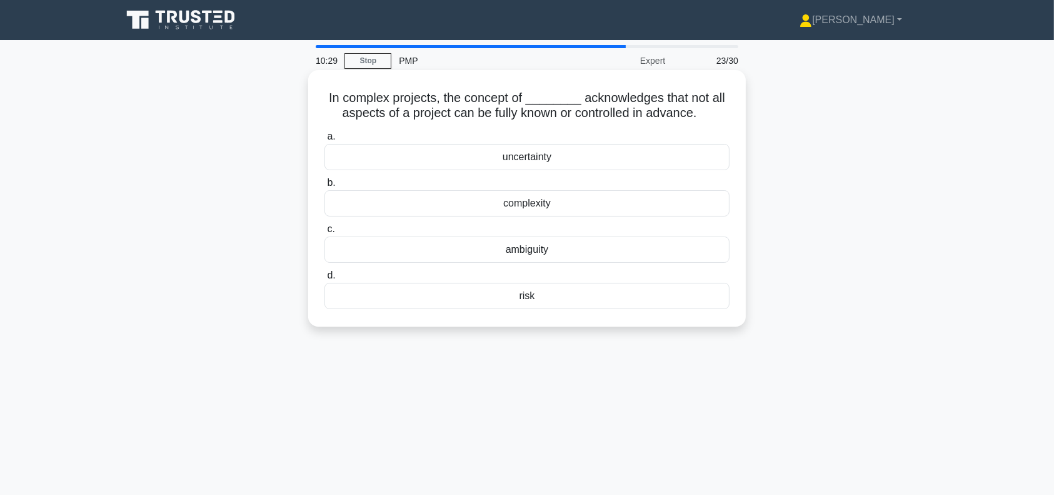
click at [620, 158] on div "uncertainty" at bounding box center [526, 157] width 405 height 26
click at [324, 141] on input "a. uncertainty" at bounding box center [324, 137] width 0 height 8
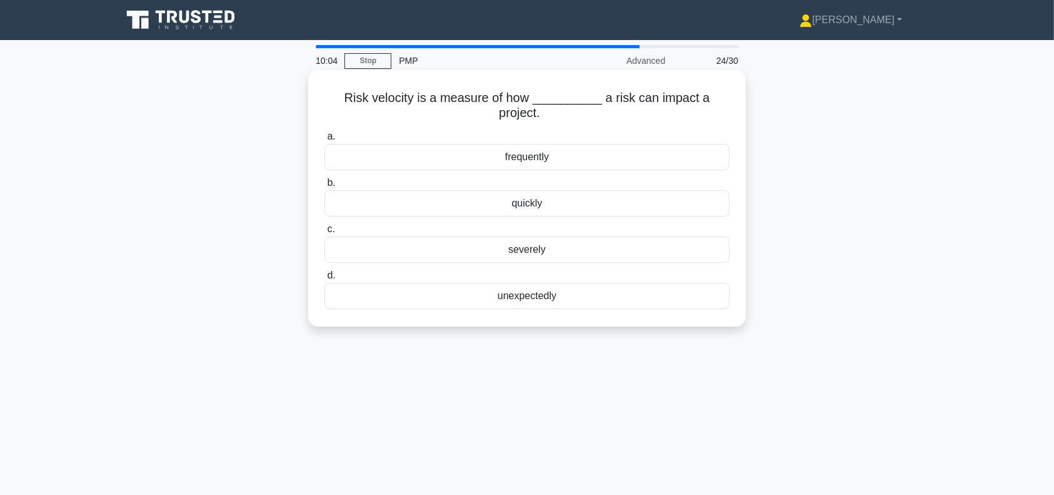
click at [560, 203] on div "quickly" at bounding box center [526, 203] width 405 height 26
click at [324, 187] on input "b. quickly" at bounding box center [324, 183] width 0 height 8
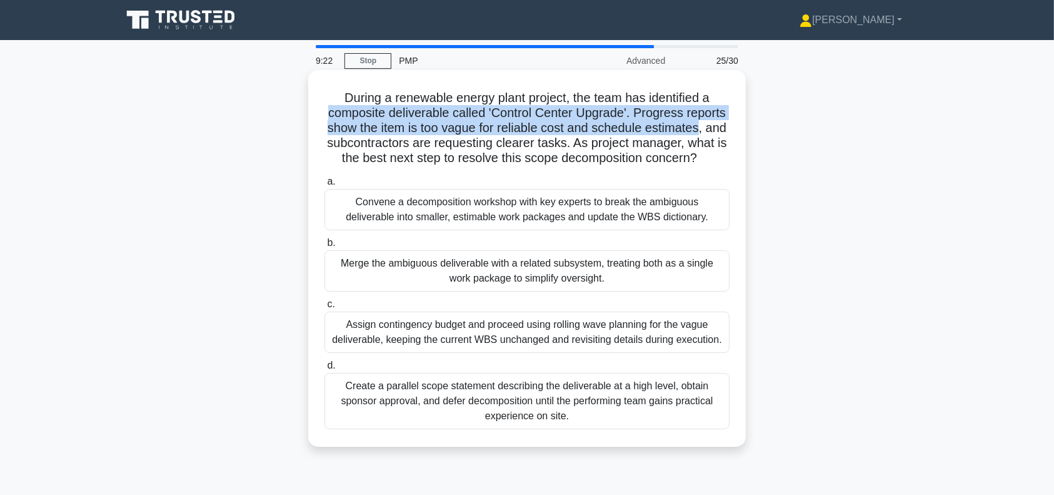
drag, startPoint x: 325, startPoint y: 112, endPoint x: 716, endPoint y: 128, distance: 391.7
click at [716, 128] on h5 "During a renewable energy plant project, the team has identified a composite de…" at bounding box center [527, 128] width 408 height 76
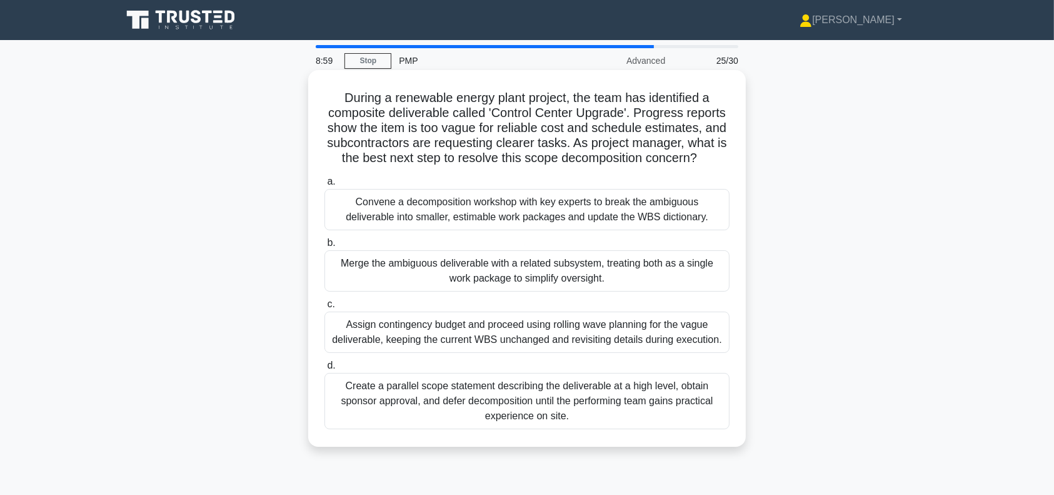
click at [635, 226] on div "Convene a decomposition workshop with key experts to break the ambiguous delive…" at bounding box center [526, 209] width 405 height 41
click at [324, 186] on input "a. Convene a decomposition workshop with key experts to break the ambiguous del…" at bounding box center [324, 182] width 0 height 8
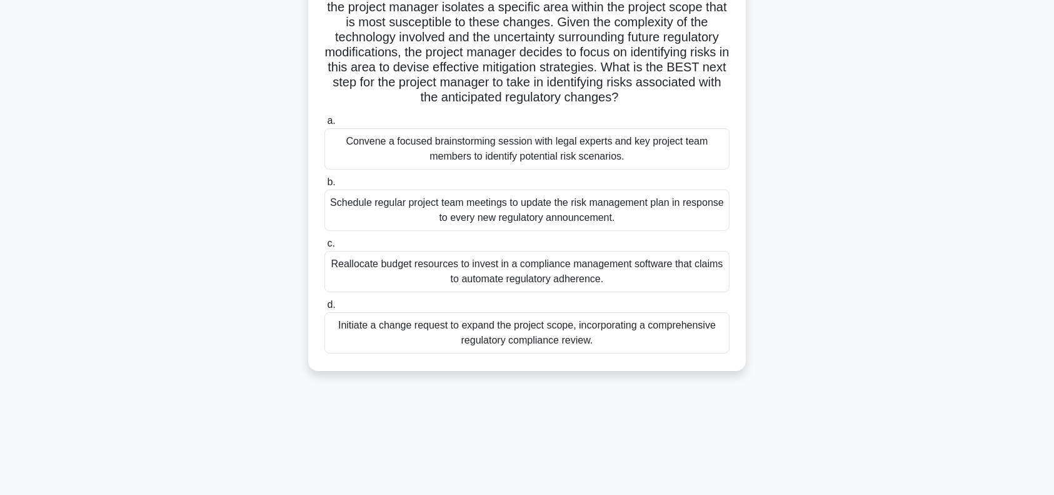
scroll to position [125, 0]
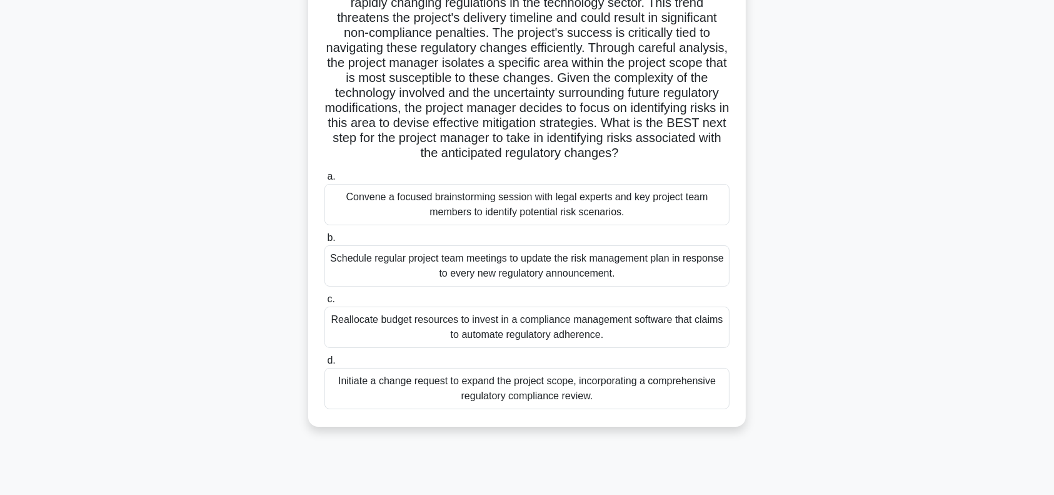
click at [640, 264] on div "Schedule regular project team meetings to update the risk management plan in re…" at bounding box center [526, 265] width 405 height 41
click at [324, 242] on input "b. Schedule regular project team meetings to update the risk management plan in…" at bounding box center [324, 238] width 0 height 8
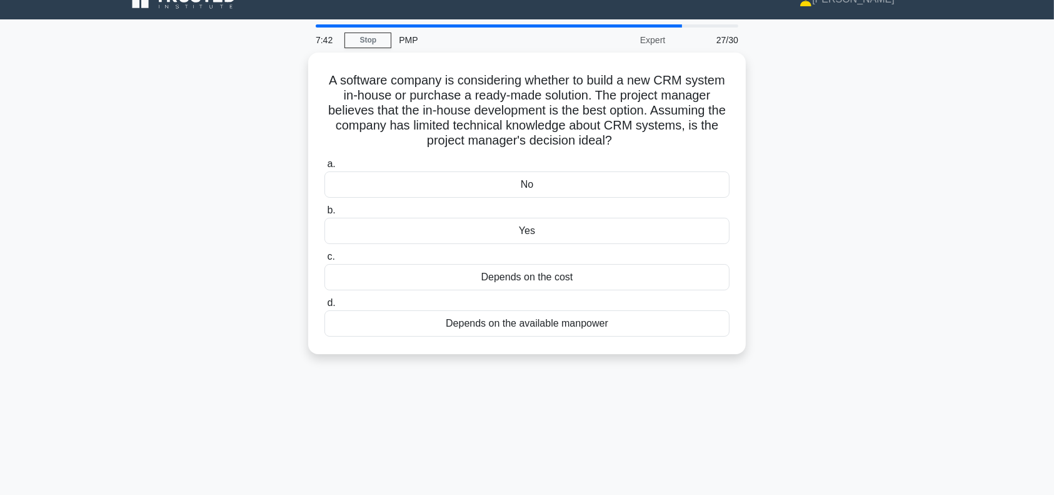
scroll to position [0, 0]
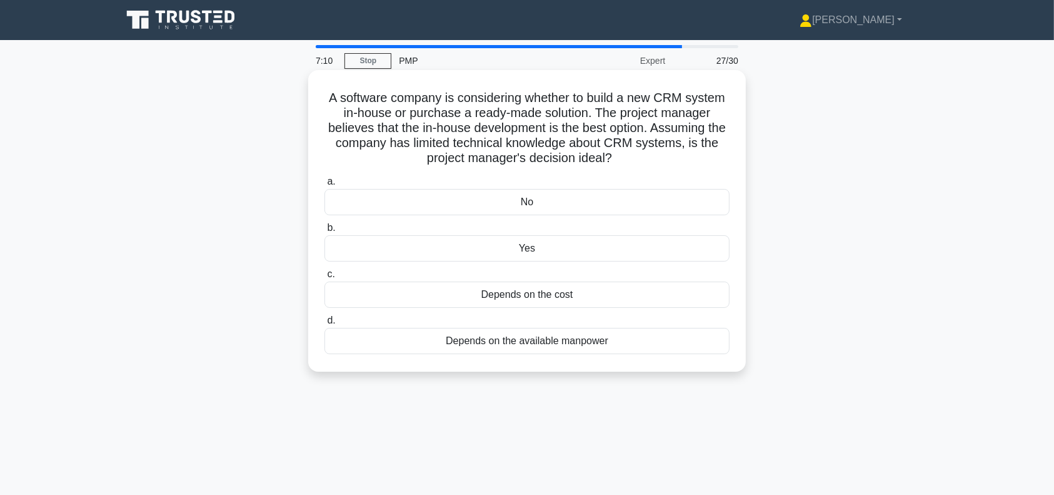
click at [635, 294] on div "Depends on the cost" at bounding box center [526, 294] width 405 height 26
click at [324, 278] on input "c. Depends on the cost" at bounding box center [324, 274] width 0 height 8
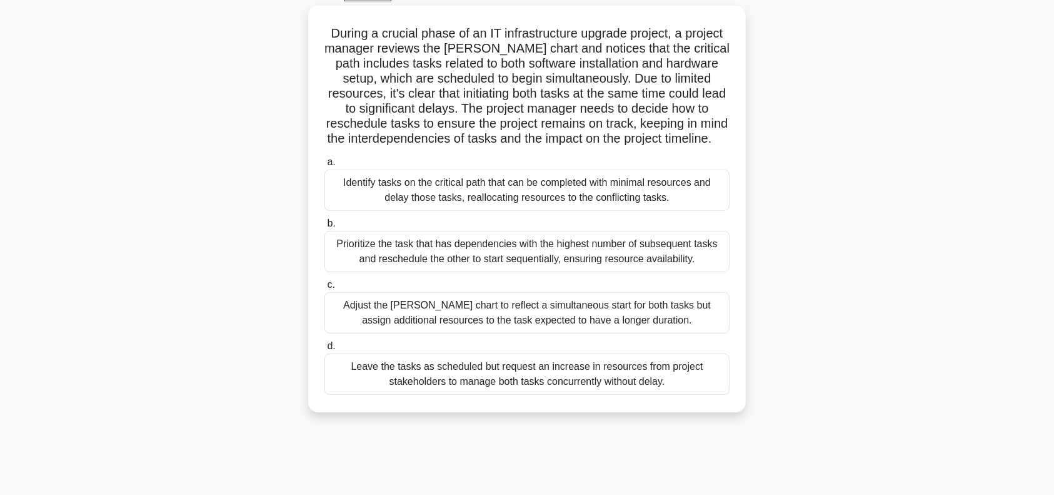
scroll to position [69, 0]
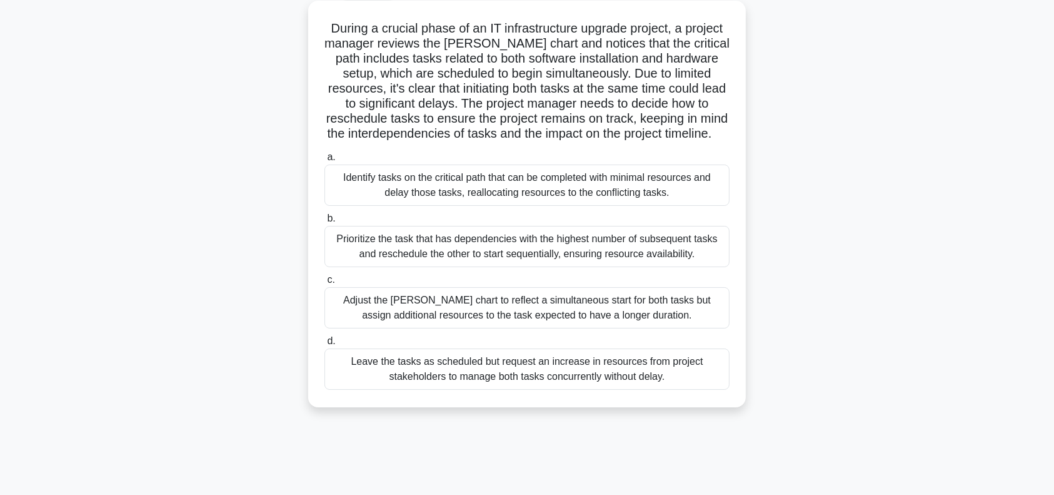
click at [667, 263] on div "Prioritize the task that has dependencies with the highest number of subsequent…" at bounding box center [526, 246] width 405 height 41
click at [324, 223] on input "b. Prioritize the task that has dependencies with the highest number of subsequ…" at bounding box center [324, 218] width 0 height 8
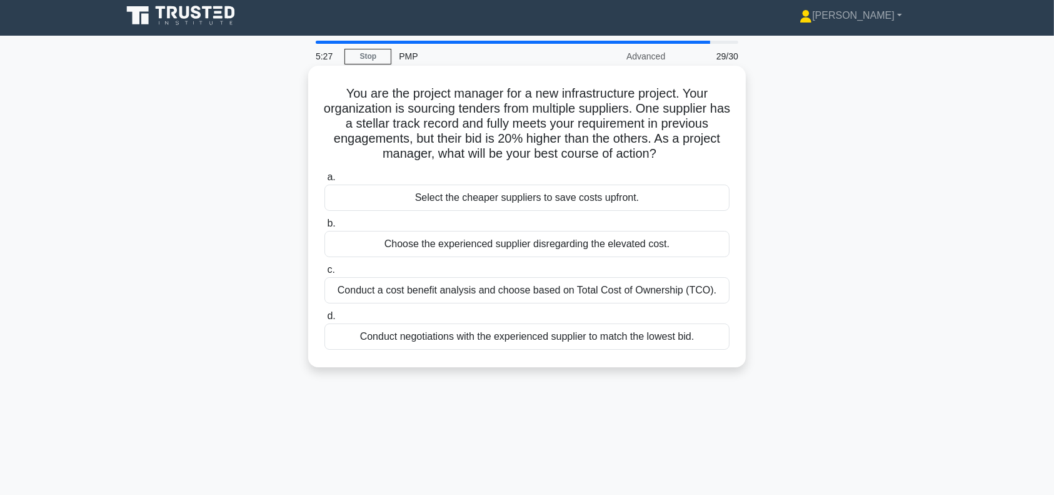
scroll to position [0, 0]
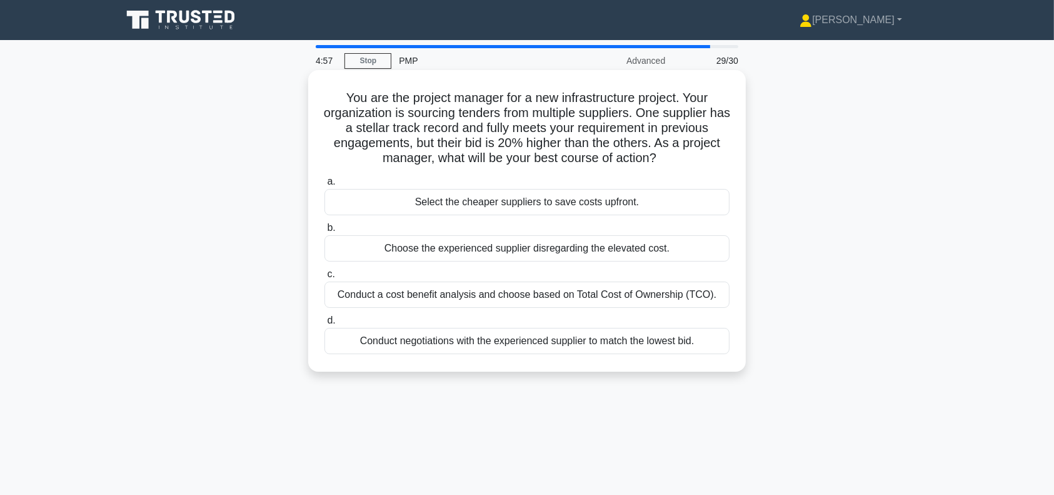
click at [681, 294] on div "Conduct a cost benefit analysis and choose based on Total Cost of Ownership (TC…" at bounding box center [526, 294] width 405 height 26
click at [324, 278] on input "c. Conduct a cost benefit analysis and choose based on Total Cost of Ownership …" at bounding box center [324, 274] width 0 height 8
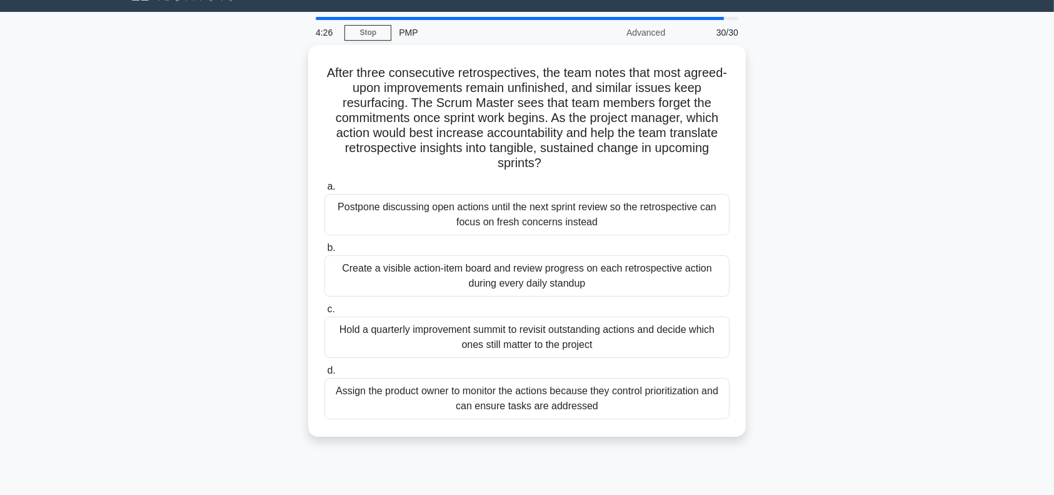
scroll to position [28, 0]
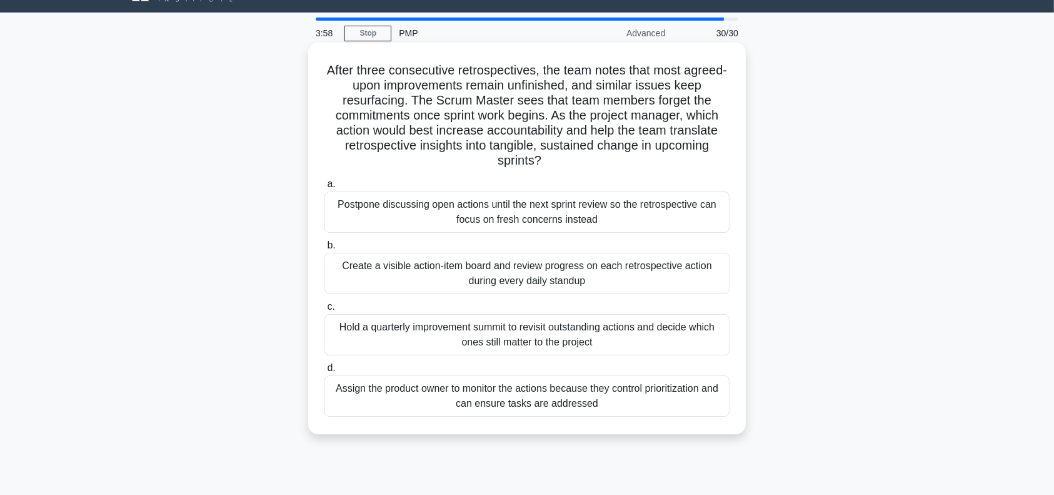
click at [614, 273] on div "Create a visible action-item board and review progress on each retrospective ac…" at bounding box center [526, 273] width 405 height 41
click at [324, 249] on input "b. Create a visible action-item board and review progress on each retrospective…" at bounding box center [324, 245] width 0 height 8
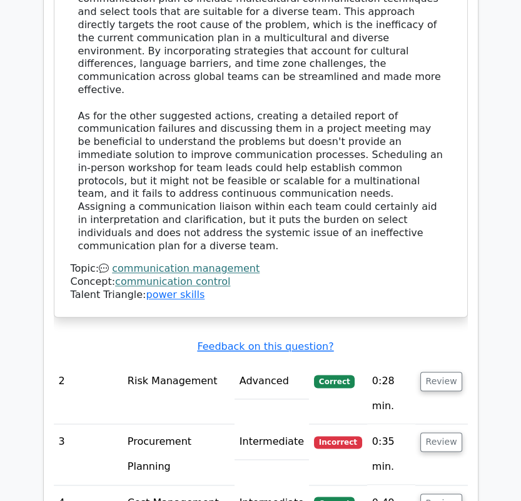
scroll to position [1778, 0]
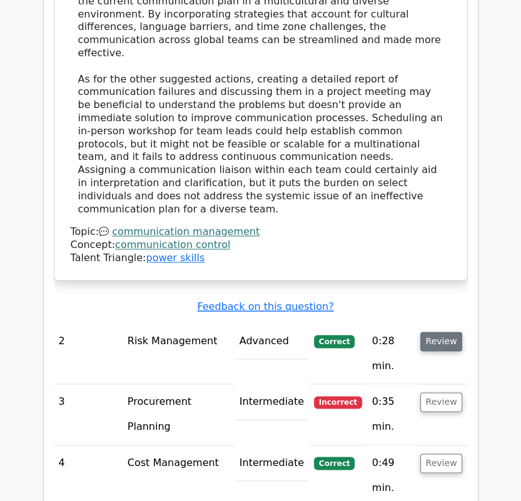
click at [435, 332] on button "Review" at bounding box center [441, 341] width 43 height 19
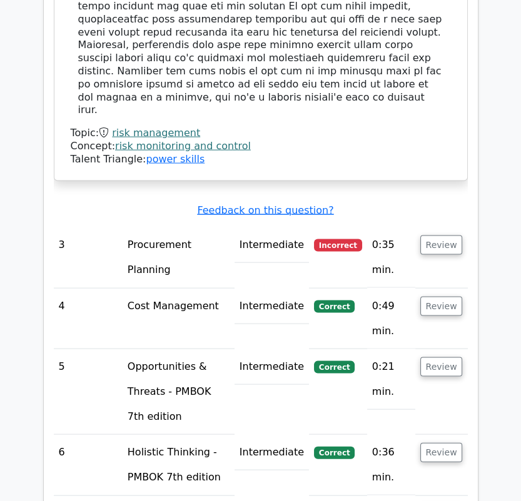
scroll to position [2550, 0]
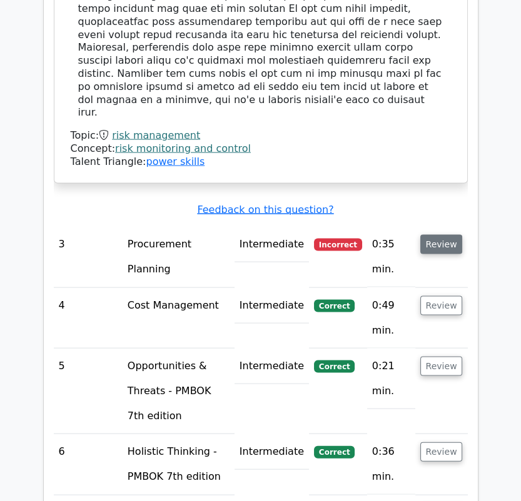
click at [440, 235] on button "Review" at bounding box center [441, 244] width 43 height 19
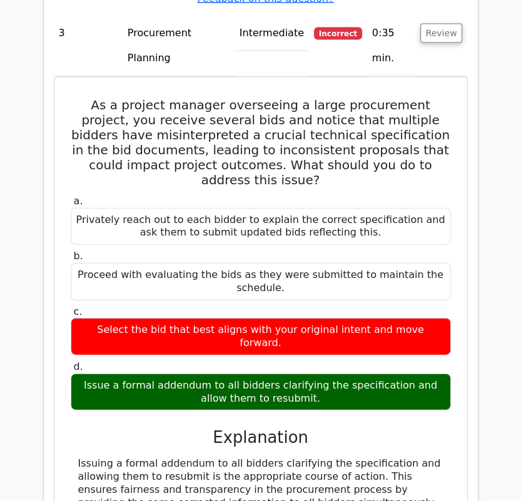
scroll to position [2763, 0]
